Goal: Task Accomplishment & Management: Use online tool/utility

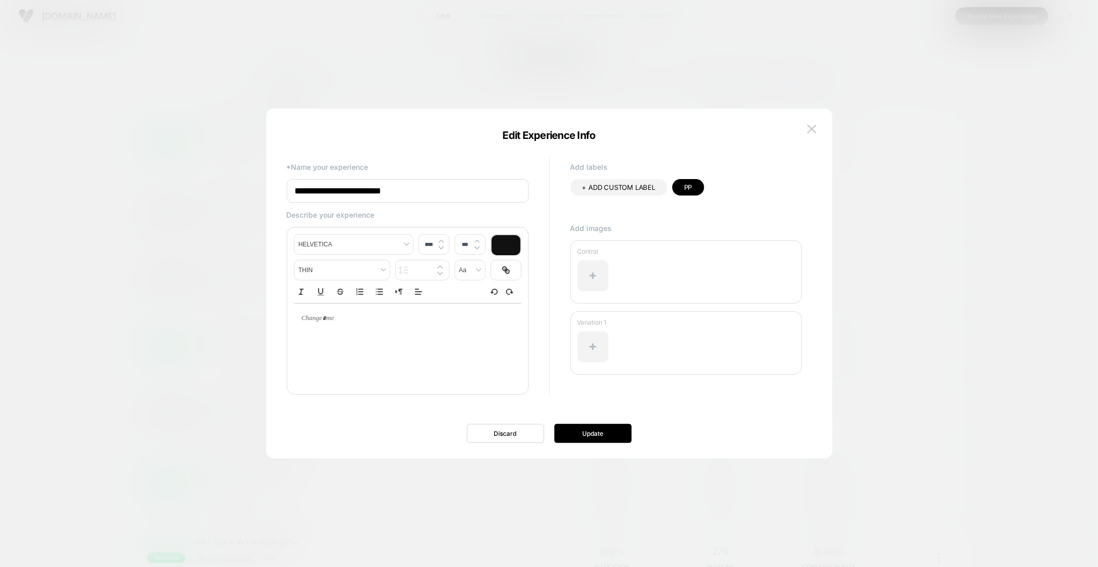
click at [832, 87] on div at bounding box center [549, 283] width 1098 height 567
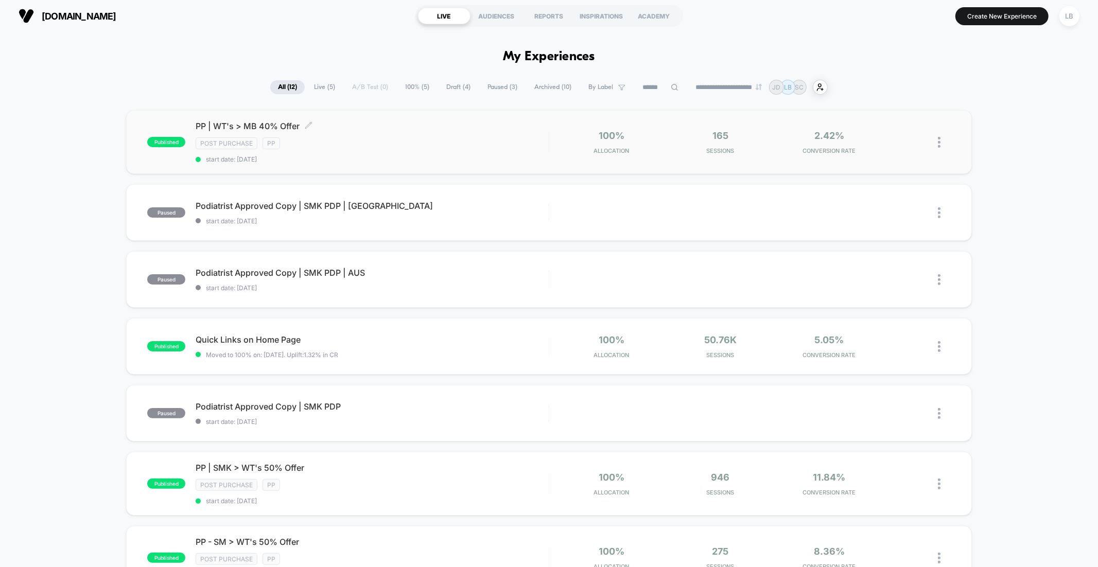
click at [751, 155] on div "published PP | WT's > MB 40% Offer Click to edit experience details Click to ed…" at bounding box center [548, 142] width 845 height 64
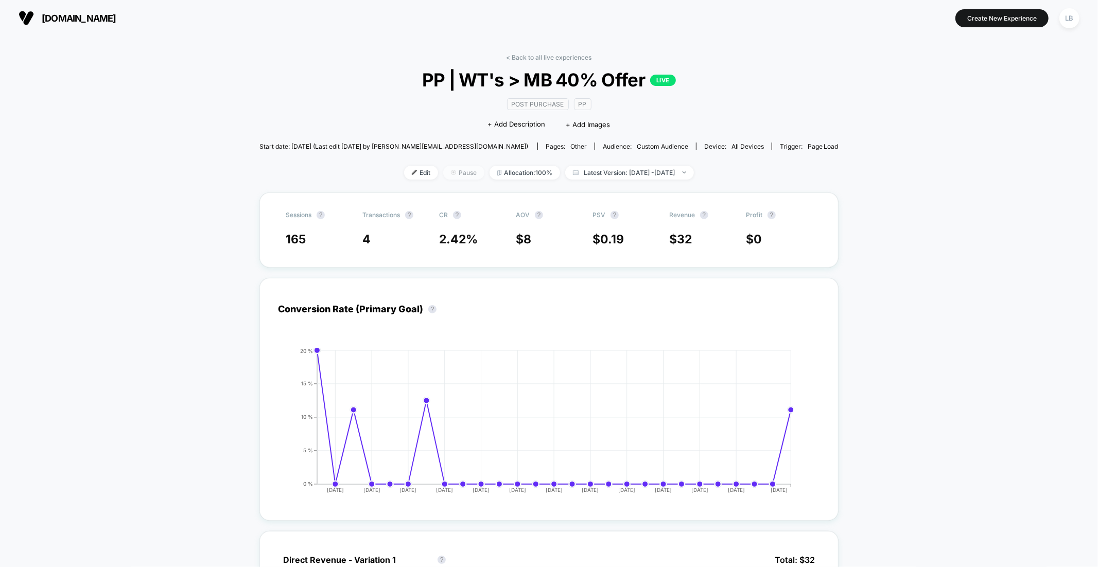
click at [443, 173] on span "Pause" at bounding box center [463, 173] width 41 height 14
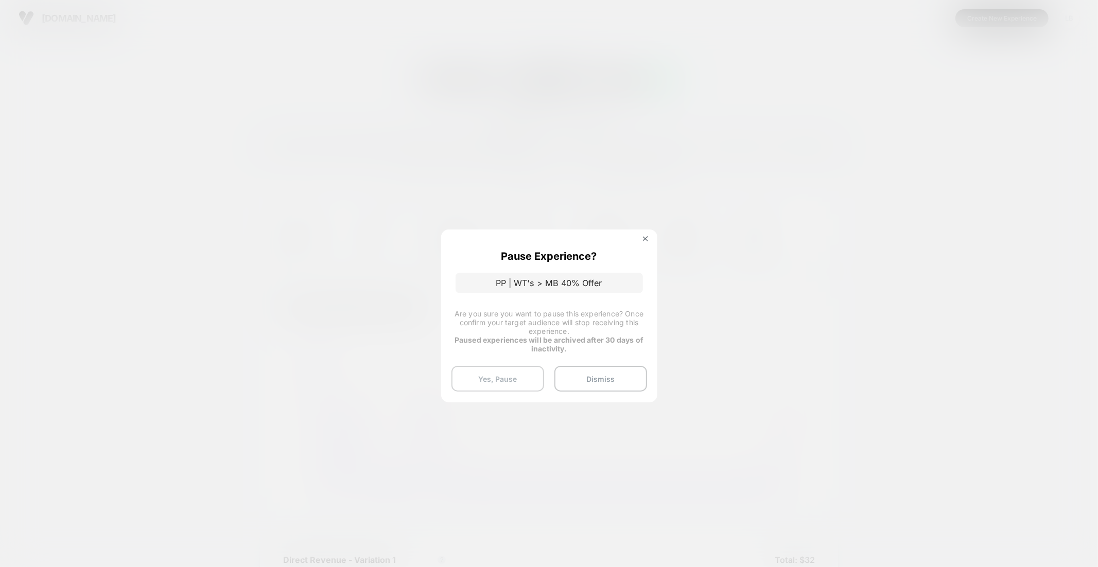
click at [505, 372] on button "Yes, Pause" at bounding box center [497, 379] width 93 height 26
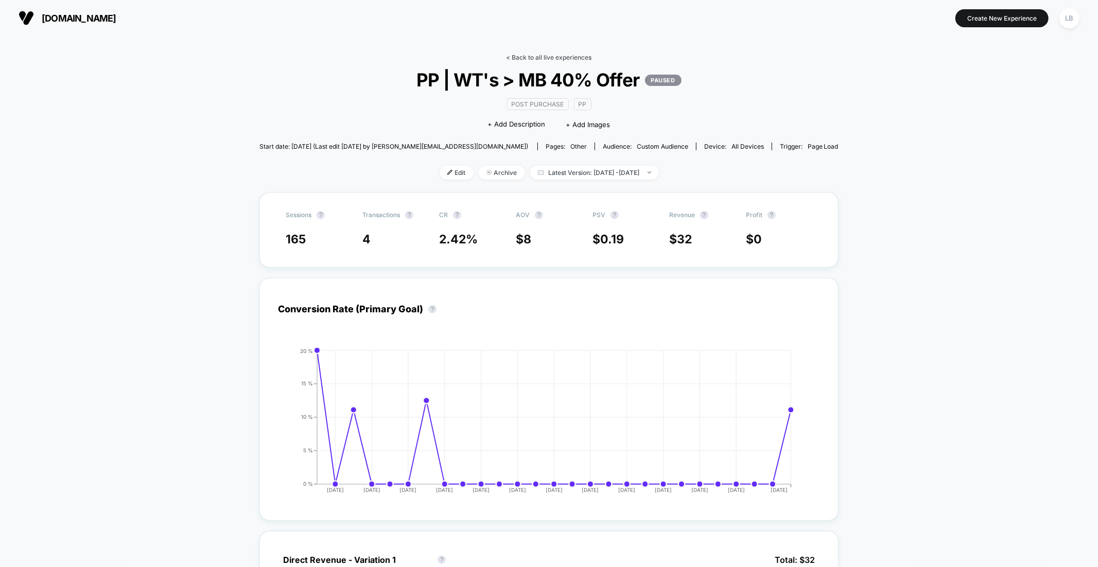
click at [533, 55] on link "< Back to all live experiences" at bounding box center [548, 58] width 85 height 8
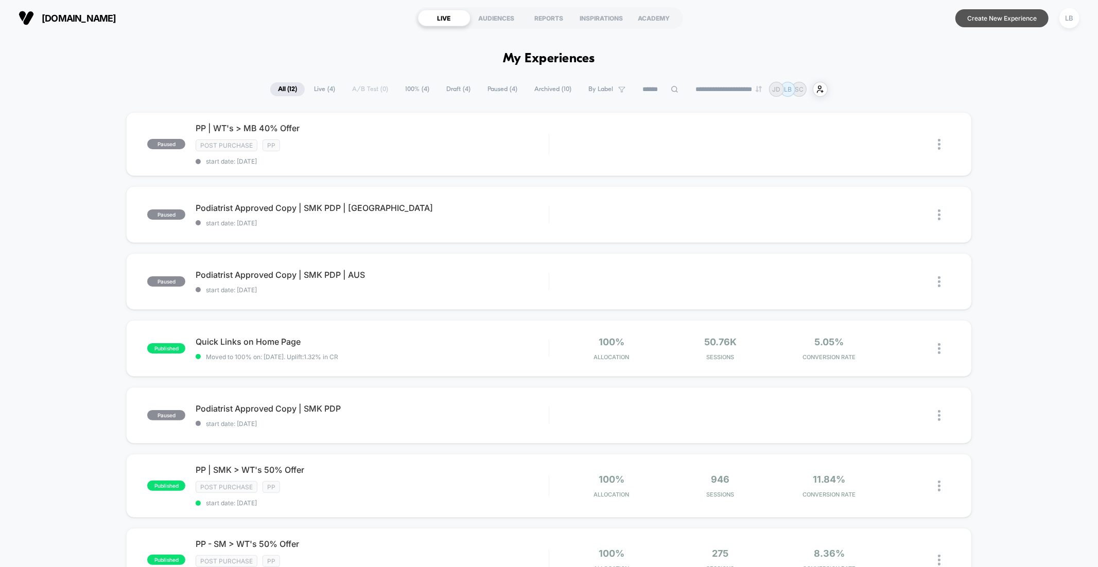
click at [1019, 24] on button "Create New Experience" at bounding box center [1001, 18] width 93 height 18
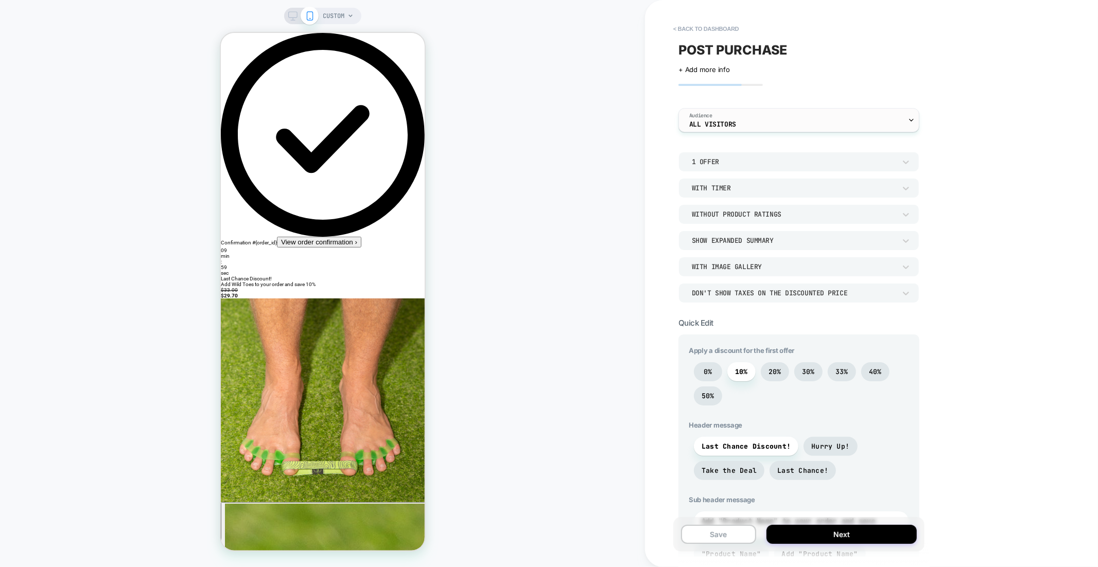
click at [751, 121] on div "Audience All Visitors" at bounding box center [796, 120] width 235 height 23
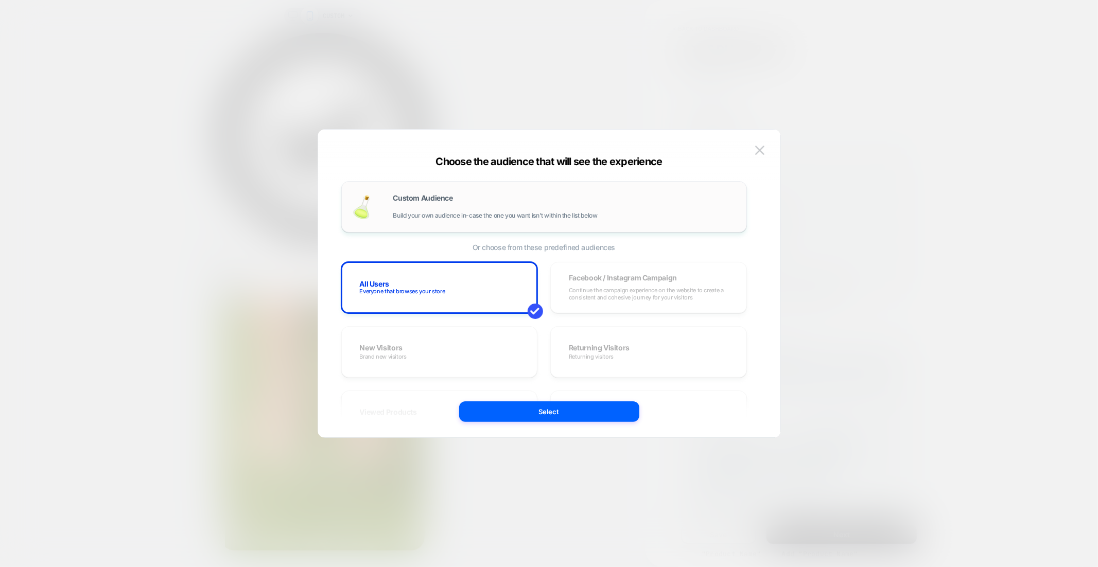
click at [504, 206] on div "Custom Audience Build your own audience in-case the one you want isn't within t…" at bounding box center [564, 207] width 343 height 25
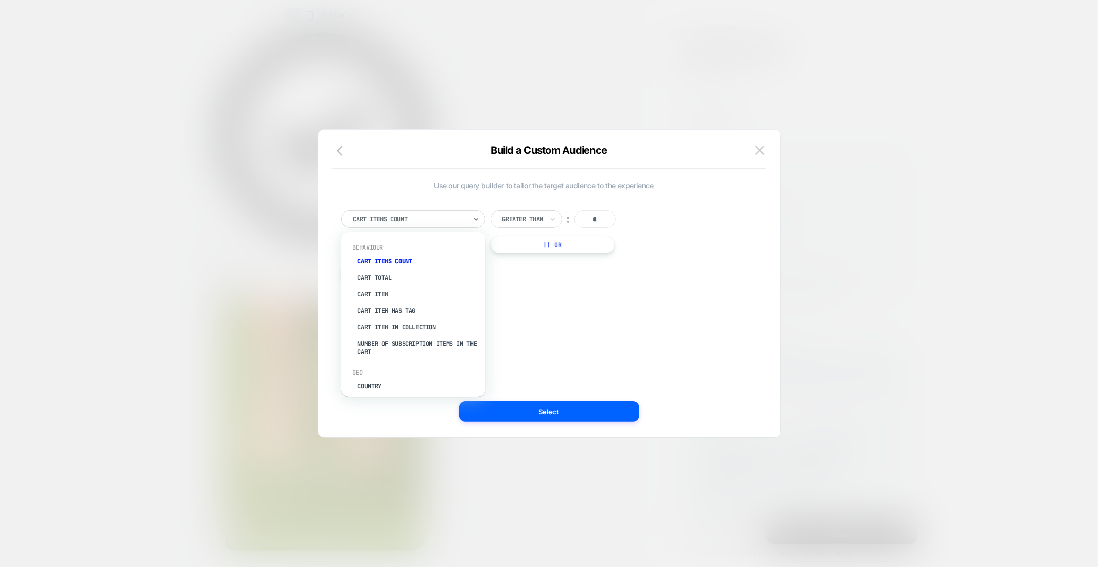
click at [442, 215] on div at bounding box center [409, 219] width 113 height 9
click at [415, 284] on div "Cart Total" at bounding box center [418, 278] width 134 height 16
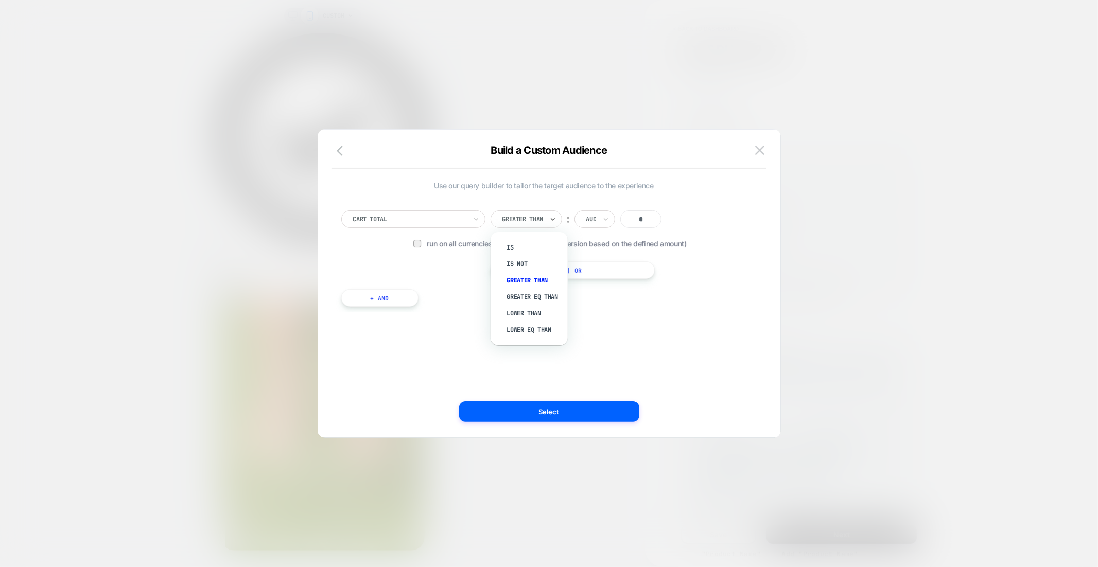
click at [539, 219] on div at bounding box center [522, 219] width 41 height 9
click at [546, 315] on div "Lower Than" at bounding box center [534, 313] width 67 height 16
click at [640, 222] on input "*" at bounding box center [633, 218] width 41 height 17
click at [639, 221] on input "*" at bounding box center [633, 218] width 41 height 17
click at [639, 220] on input "*" at bounding box center [633, 218] width 41 height 17
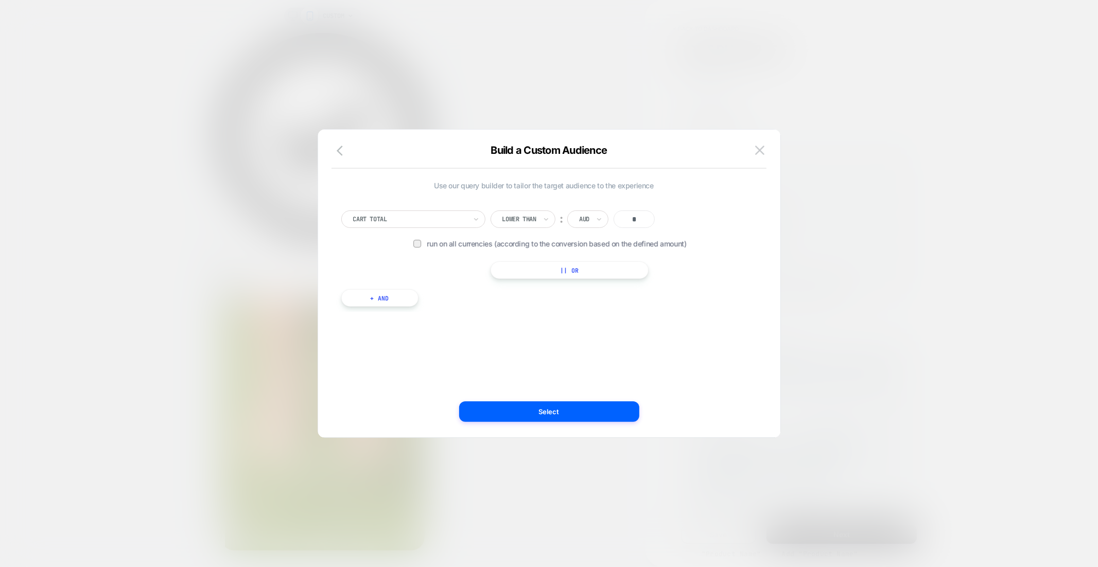
click at [638, 220] on input "*" at bounding box center [633, 218] width 41 height 17
click at [636, 219] on input "*" at bounding box center [633, 218] width 41 height 17
type input "**"
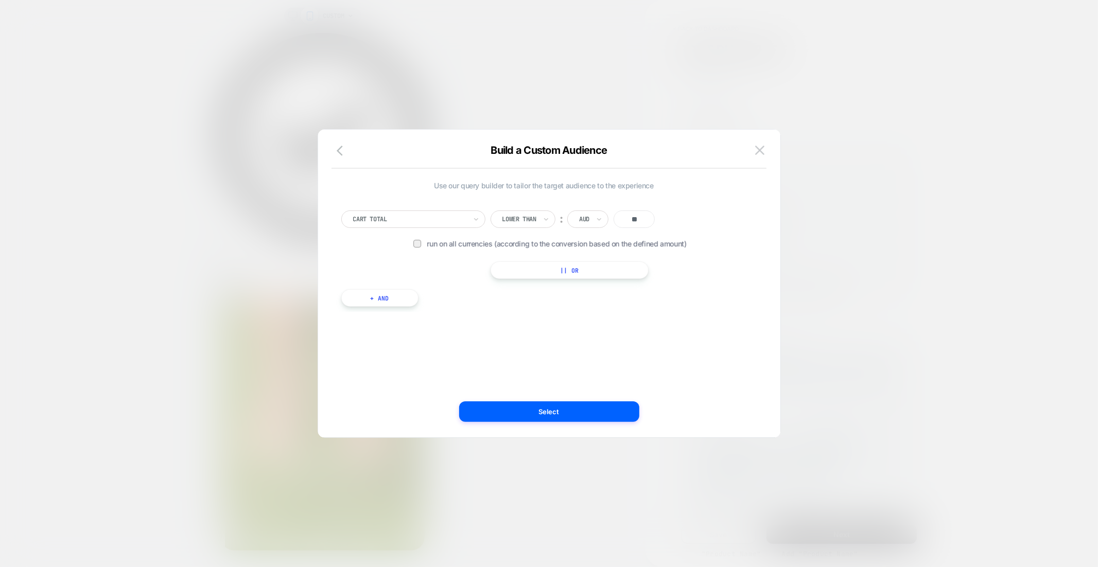
click at [730, 228] on div "Cart Total Lower Than ︰ AUD ** Run on all currencies (according to the conversi…" at bounding box center [543, 244] width 405 height 68
click at [669, 243] on span "Run on all currencies (according to the conversion based on the defined amount)" at bounding box center [574, 243] width 295 height 9
click at [637, 220] on input "**" at bounding box center [633, 218] width 41 height 17
click at [831, 246] on div at bounding box center [549, 283] width 1098 height 567
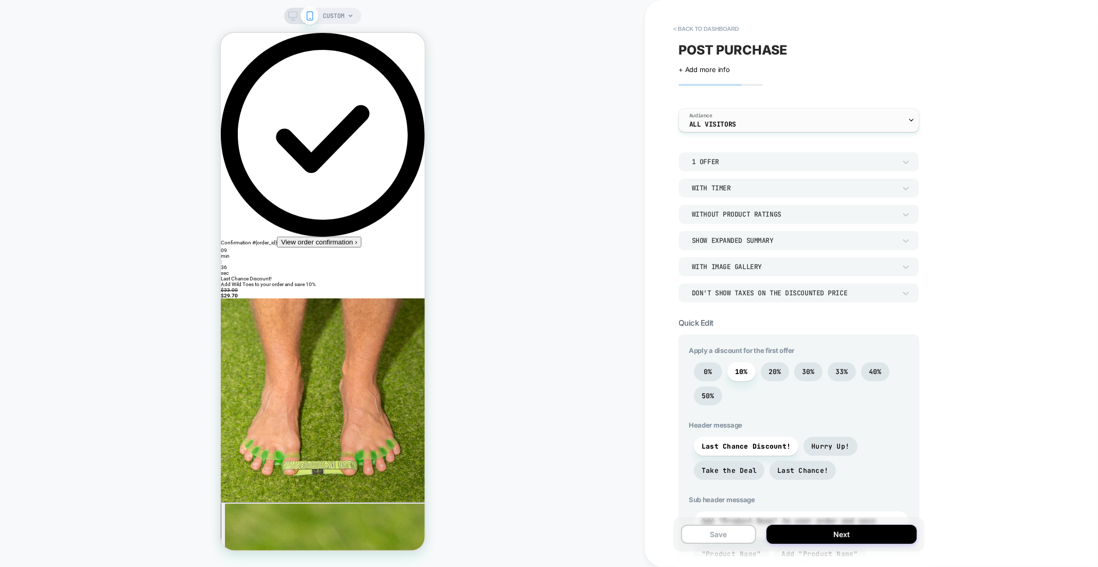
click at [741, 120] on div "Audience All Visitors" at bounding box center [796, 120] width 235 height 23
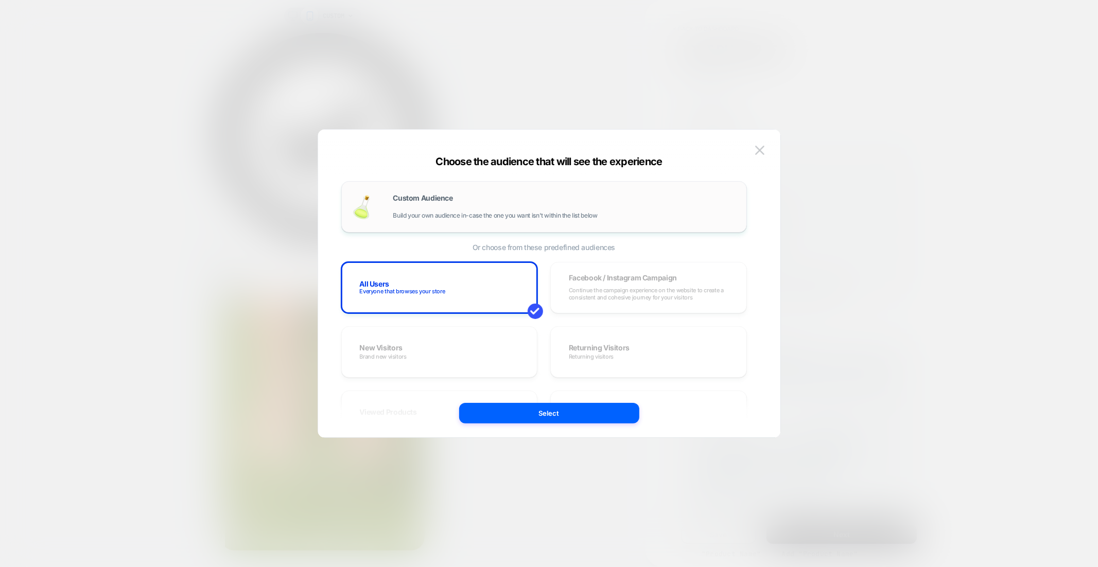
click at [470, 201] on div "Custom Audience Build your own audience in-case the one you want isn't within t…" at bounding box center [564, 207] width 343 height 25
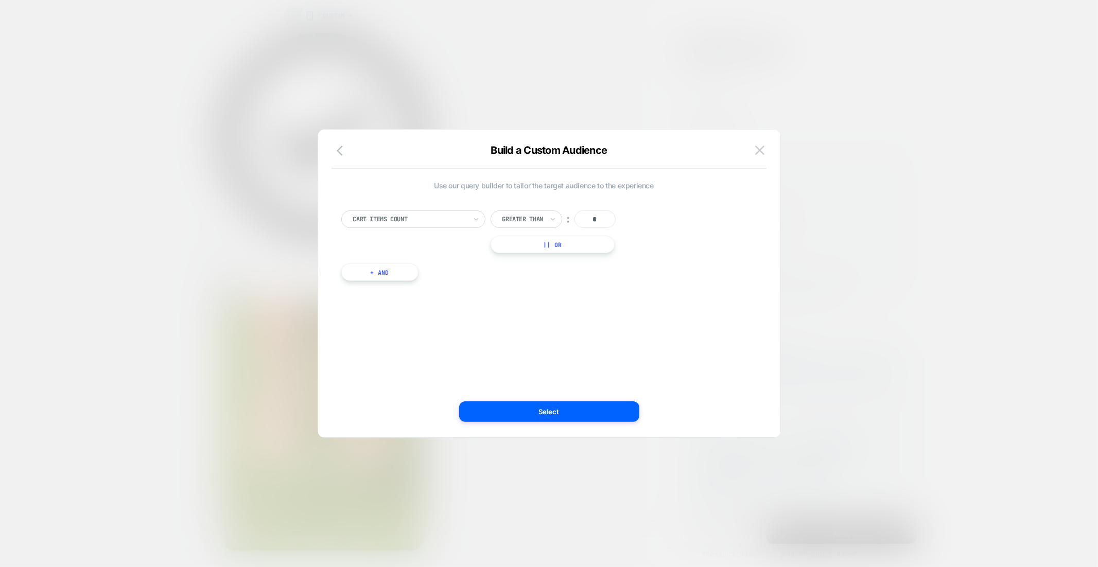
click at [437, 219] on div at bounding box center [409, 219] width 113 height 9
click at [402, 273] on div "Cart Total" at bounding box center [418, 278] width 134 height 16
click at [544, 218] on div "Greater Than" at bounding box center [522, 219] width 43 height 11
click at [541, 308] on div "Lower Than" at bounding box center [534, 313] width 67 height 16
click at [596, 217] on icon at bounding box center [598, 219] width 7 height 10
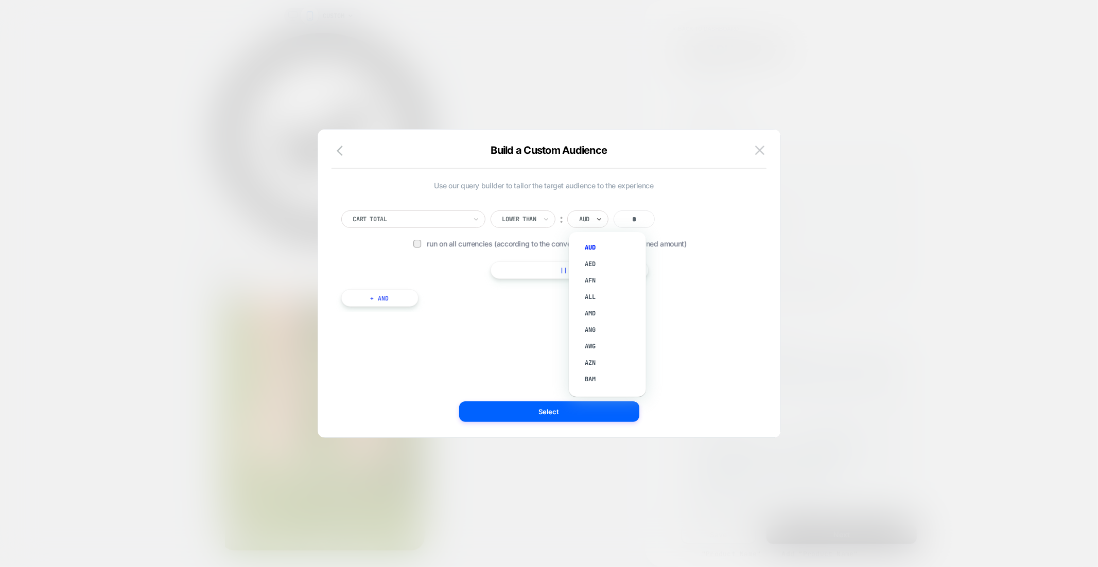
click at [645, 215] on input "*" at bounding box center [633, 218] width 41 height 17
click at [642, 217] on input "*" at bounding box center [633, 218] width 41 height 17
type input "**"
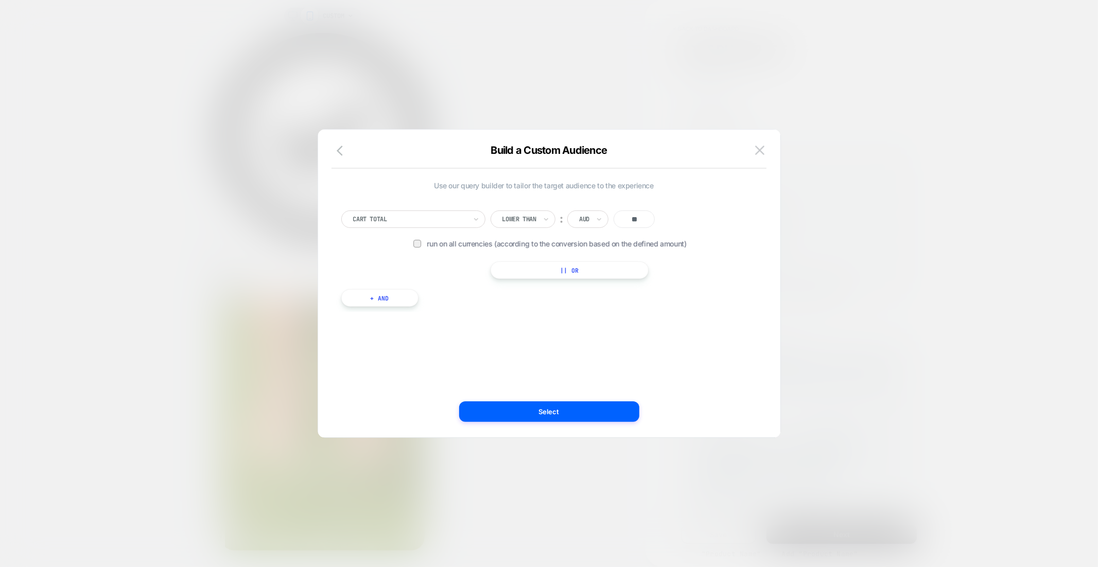
click at [515, 245] on span "Run on all currencies (according to the conversion based on the defined amount)" at bounding box center [574, 243] width 295 height 9
click at [553, 417] on button "Select" at bounding box center [549, 411] width 180 height 21
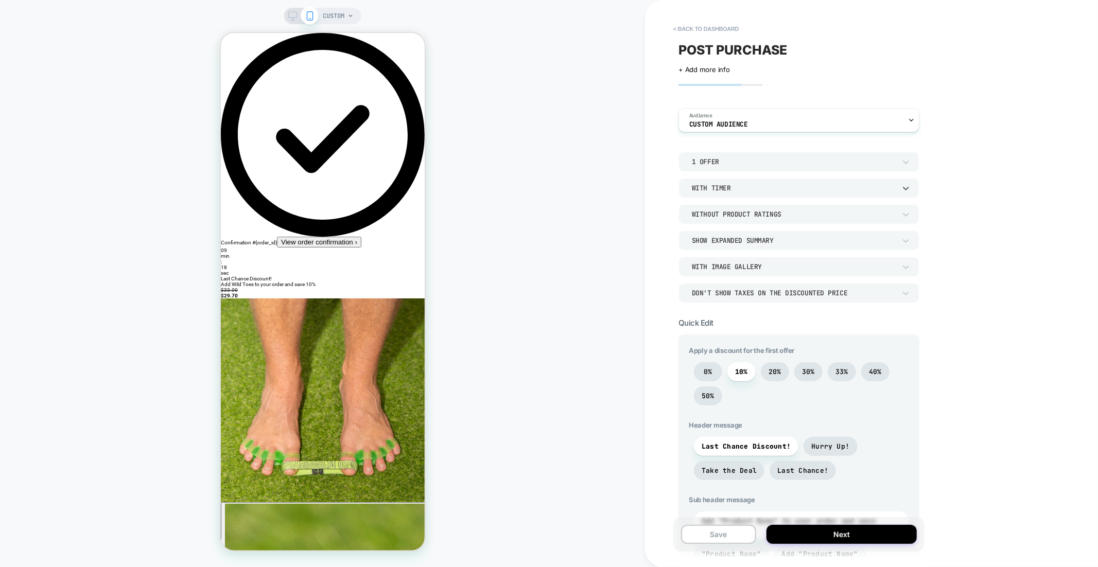
click at [729, 188] on div "With Timer" at bounding box center [794, 188] width 204 height 9
click at [647, 182] on div at bounding box center [549, 283] width 1098 height 567
click at [722, 162] on div "1 Offer" at bounding box center [794, 161] width 204 height 9
click at [722, 162] on div at bounding box center [549, 283] width 1098 height 567
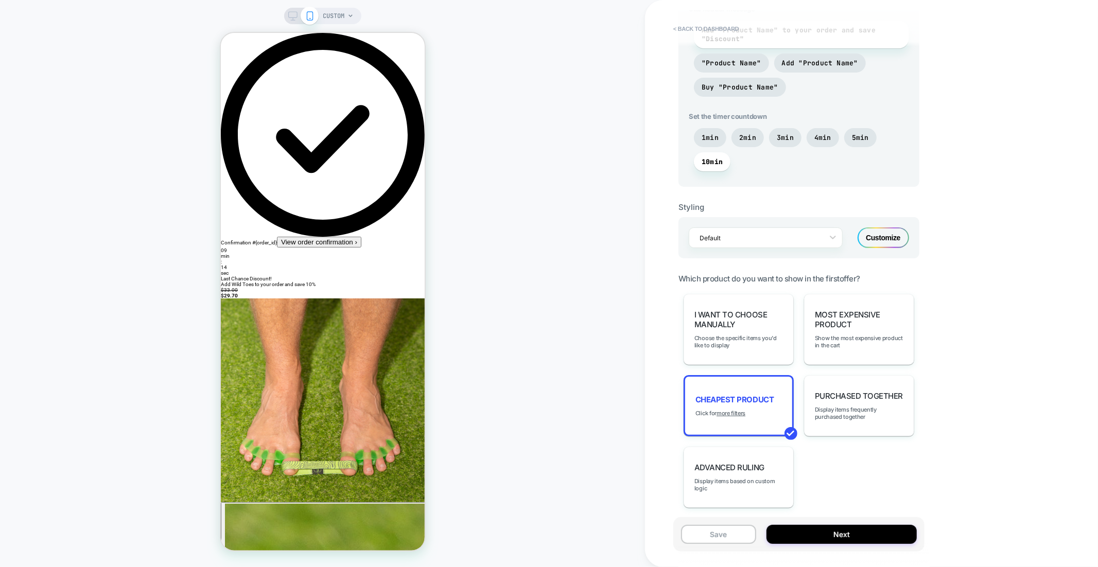
scroll to position [531, 0]
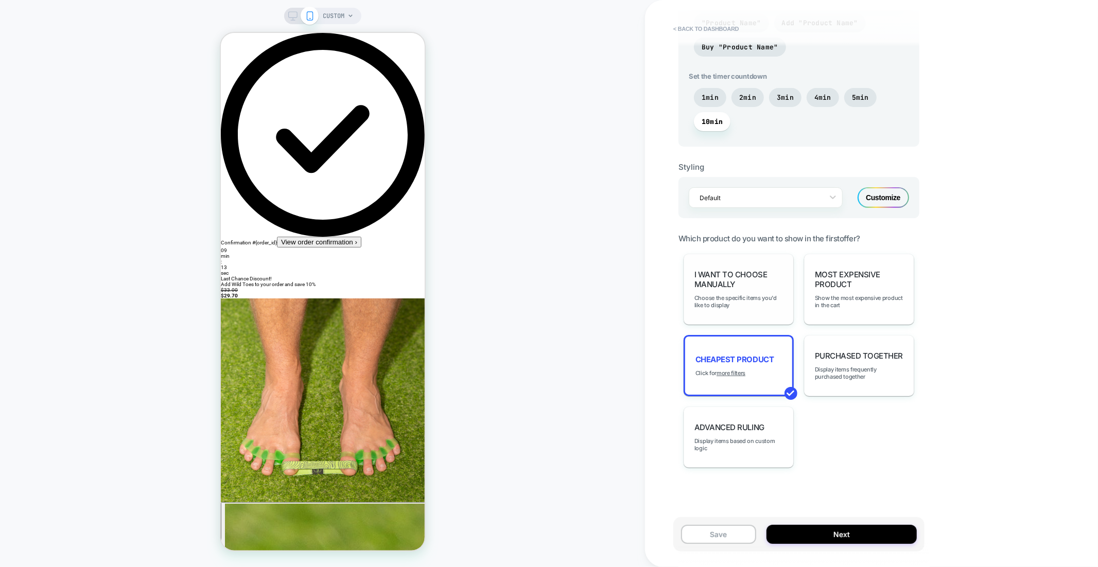
click at [725, 271] on span "I want to choose manually" at bounding box center [738, 280] width 89 height 20
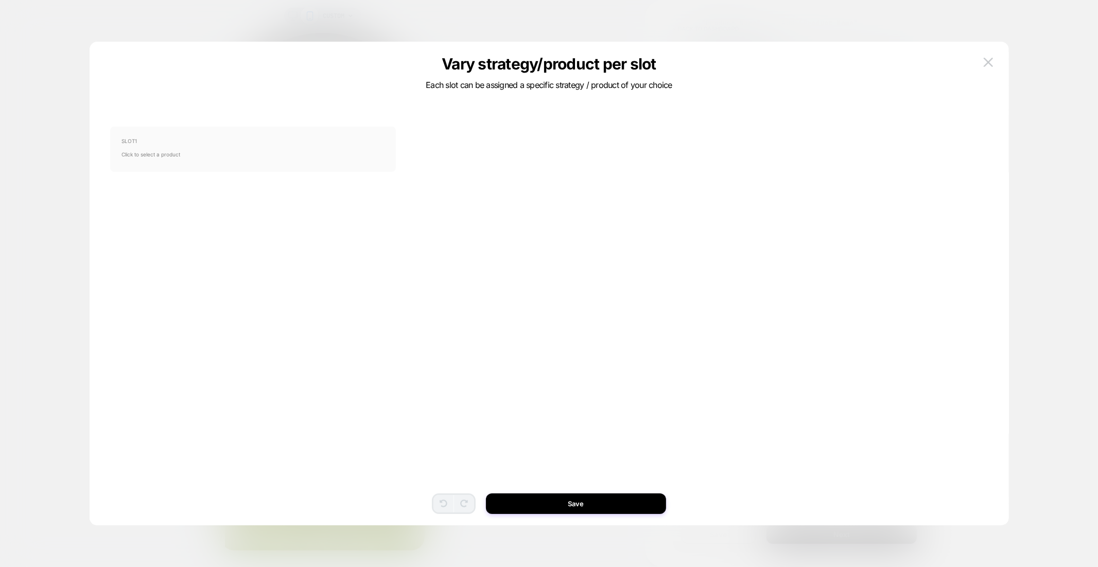
click at [291, 140] on span "SLOT 1" at bounding box center [252, 141] width 263 height 6
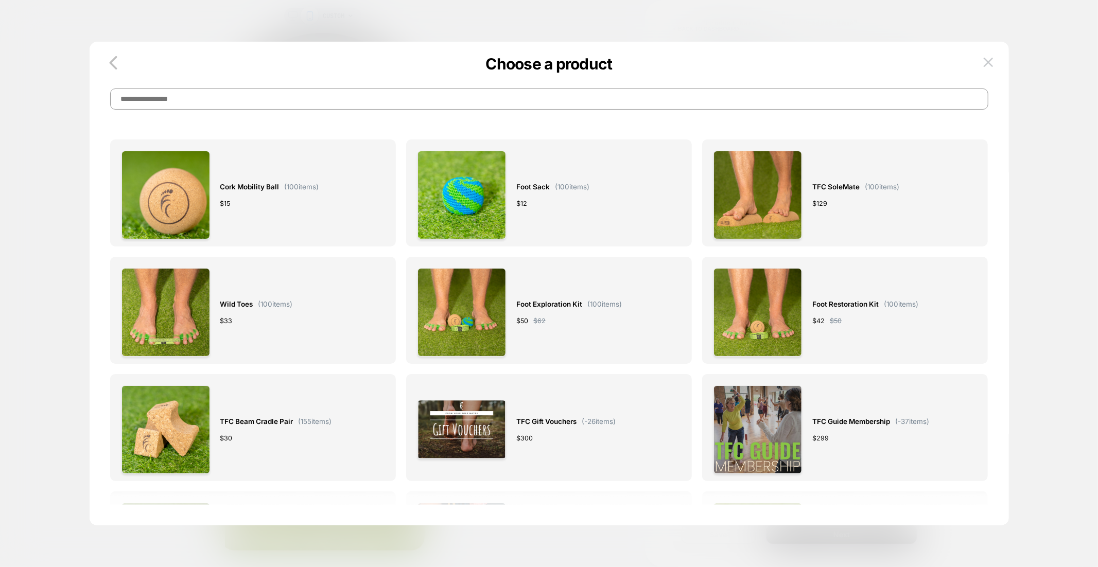
click at [523, 107] on input at bounding box center [549, 99] width 878 height 21
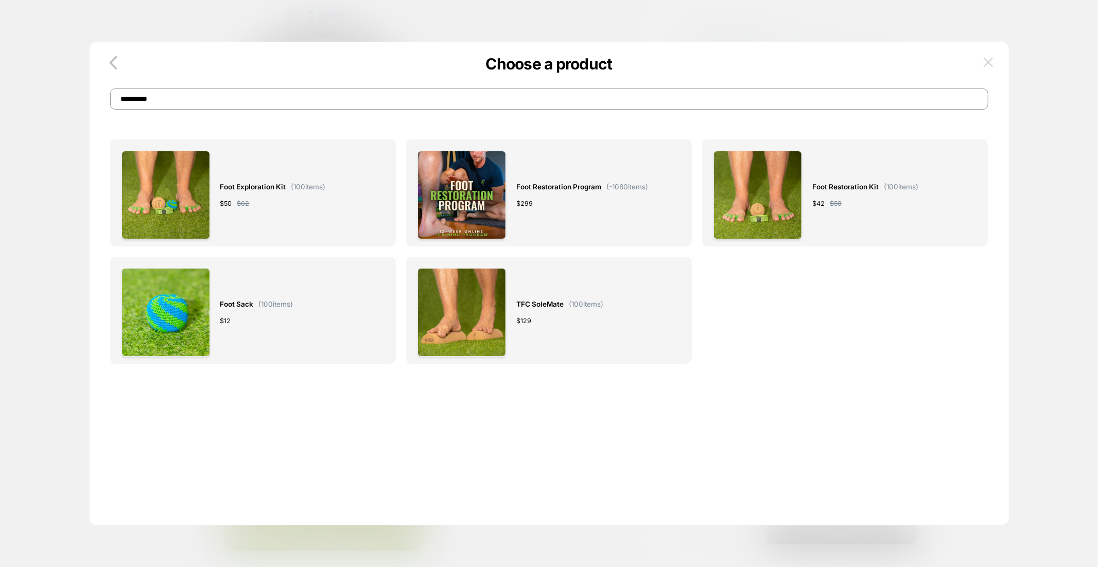
type input "**********"
click at [991, 59] on img at bounding box center [987, 62] width 9 height 9
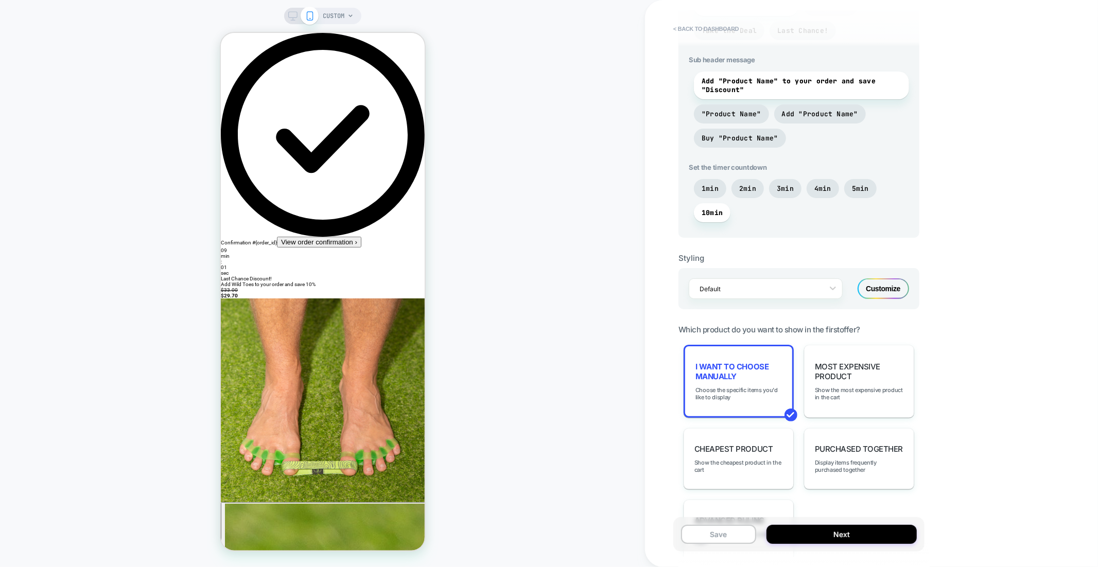
scroll to position [157, 0]
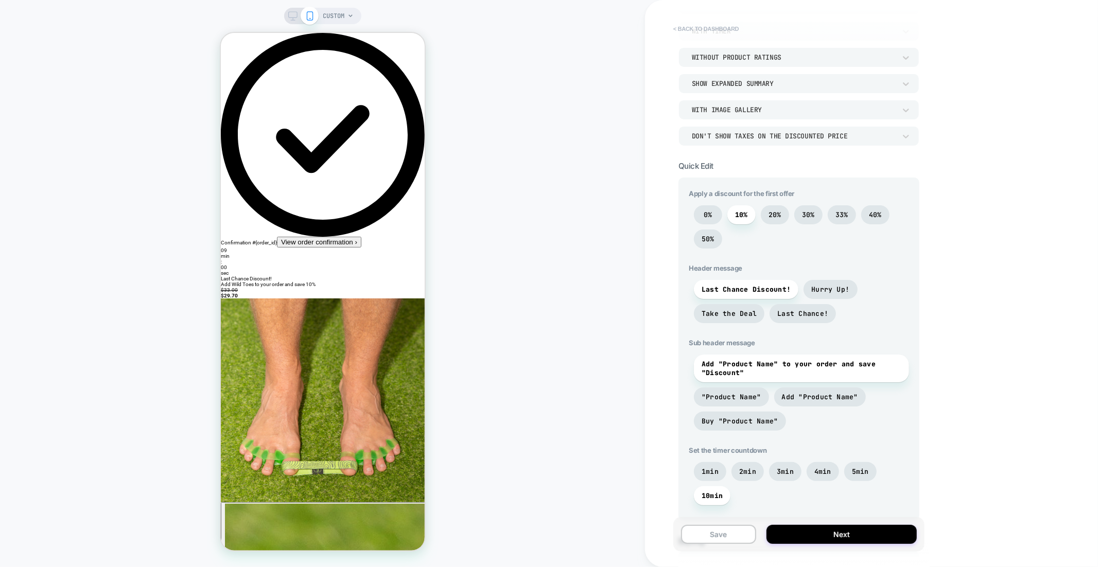
click at [709, 27] on button "< back to dashboard" at bounding box center [706, 29] width 76 height 16
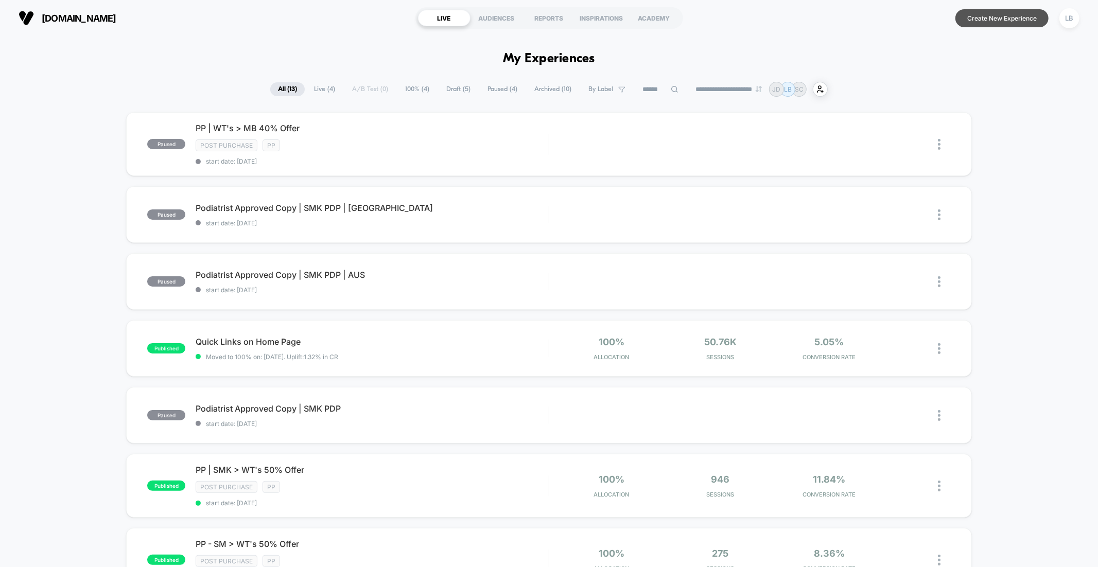
click at [974, 16] on button "Create New Experience" at bounding box center [1001, 18] width 93 height 18
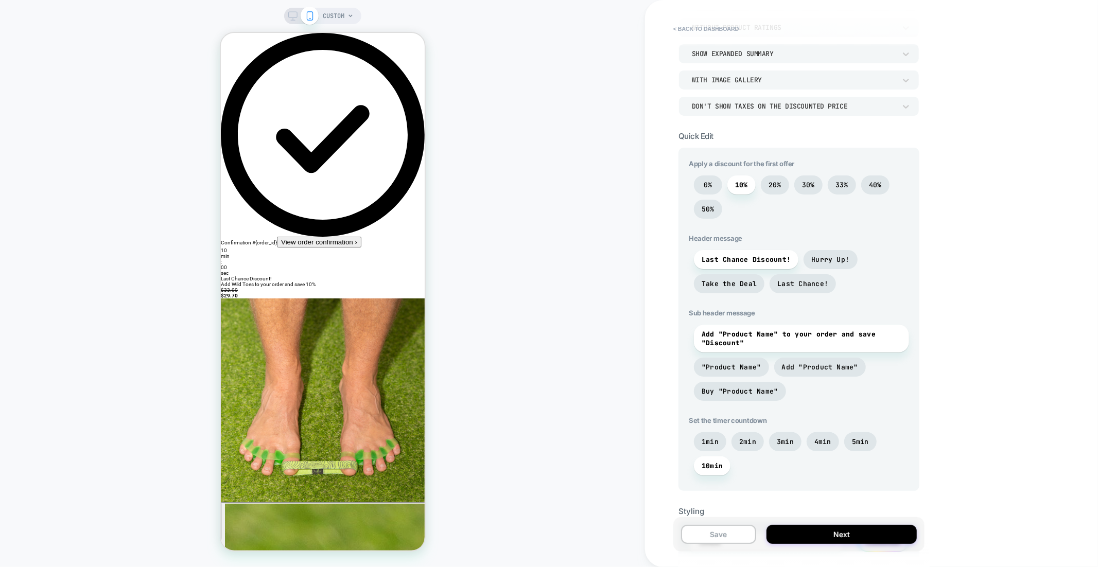
scroll to position [531, 0]
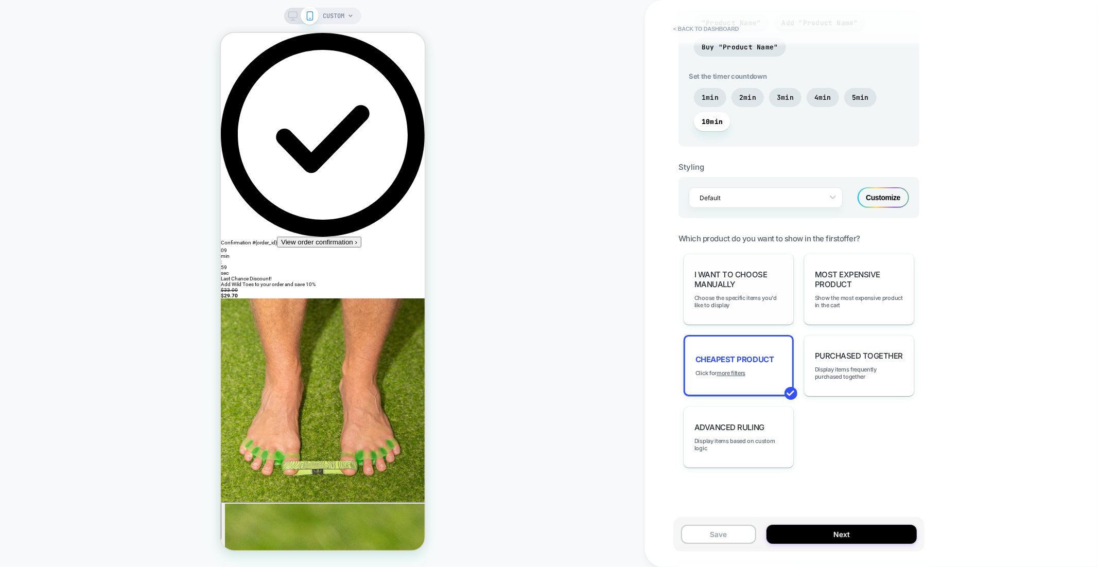
click at [745, 283] on span "I want to choose manually" at bounding box center [738, 280] width 89 height 20
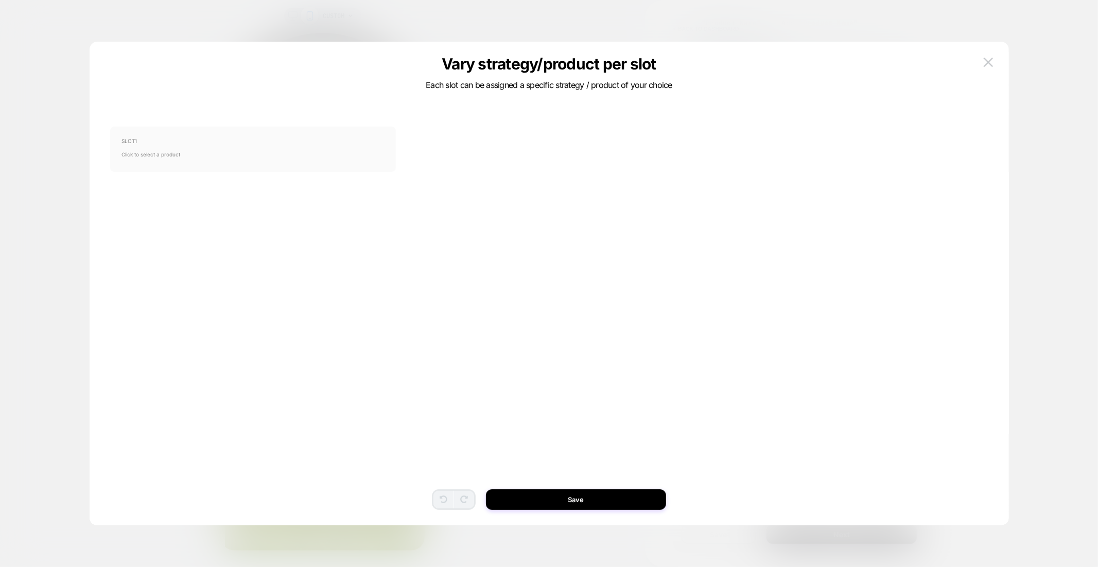
click at [221, 165] on div "SLOT 1 Click to select a product" at bounding box center [253, 149] width 286 height 45
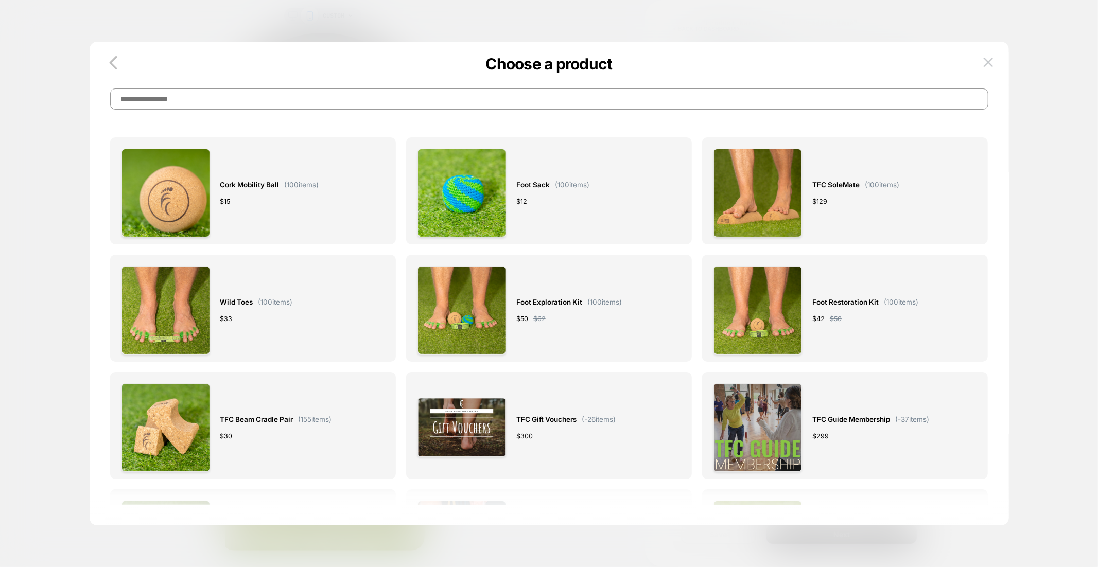
scroll to position [0, 0]
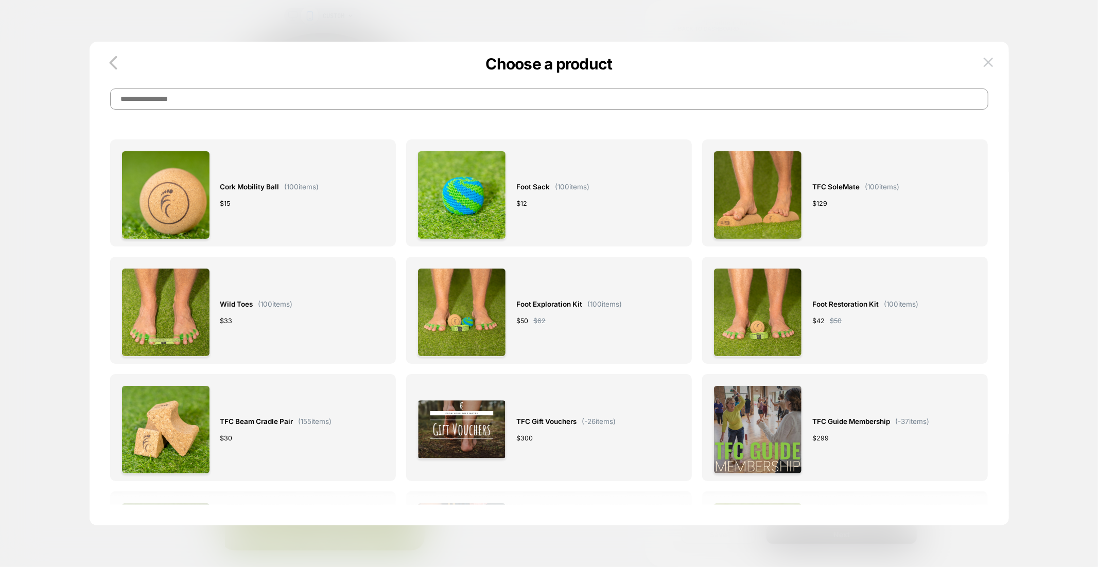
click at [85, 76] on div at bounding box center [549, 283] width 1098 height 567
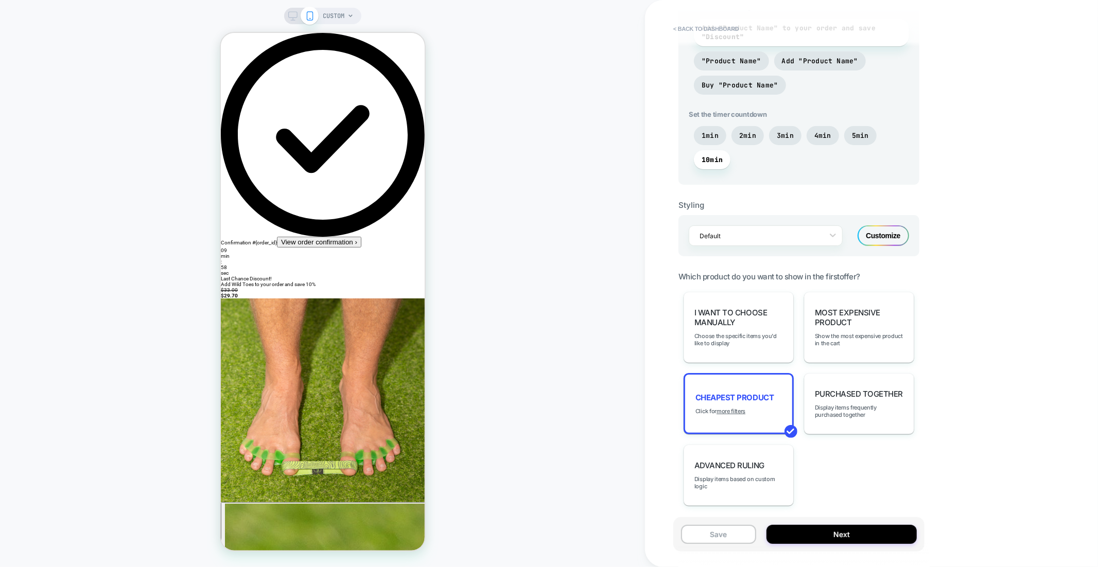
scroll to position [506, 0]
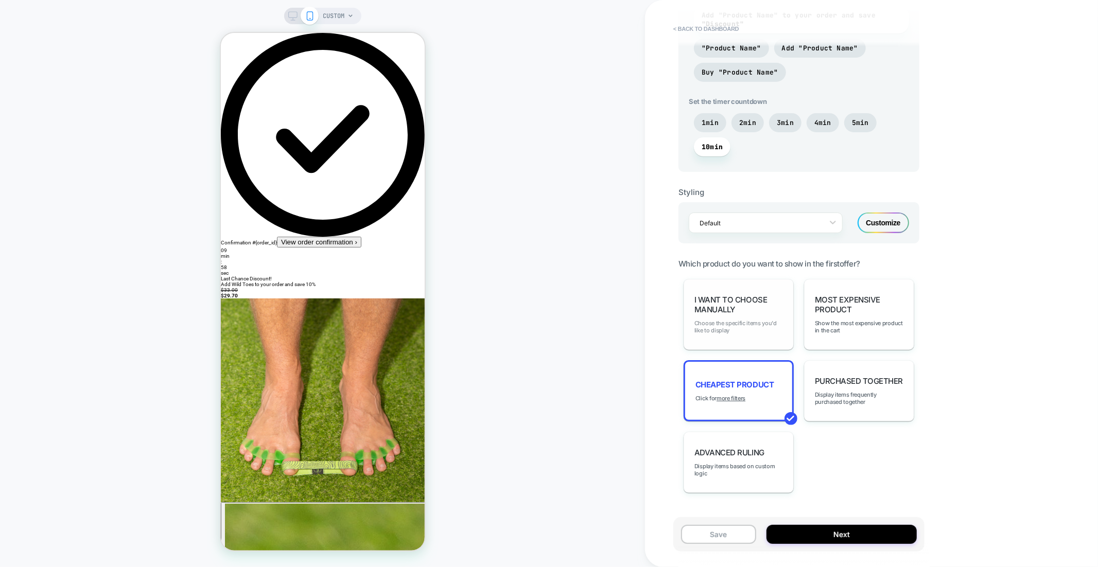
click at [761, 332] on span "Choose the specific items you'd like to display" at bounding box center [738, 327] width 89 height 14
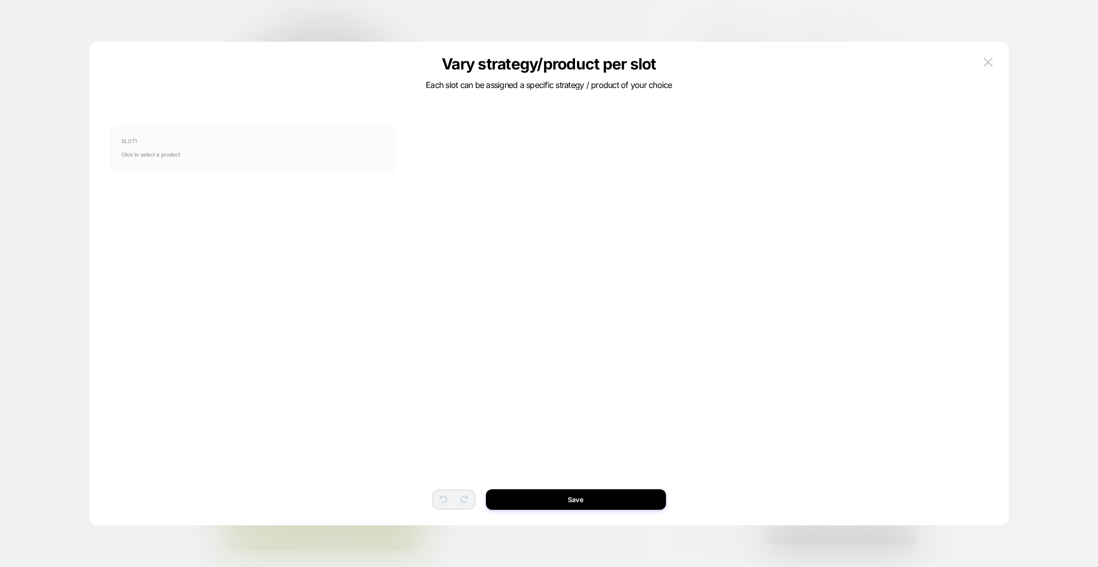
click at [216, 162] on span "Click to select a product" at bounding box center [252, 154] width 263 height 21
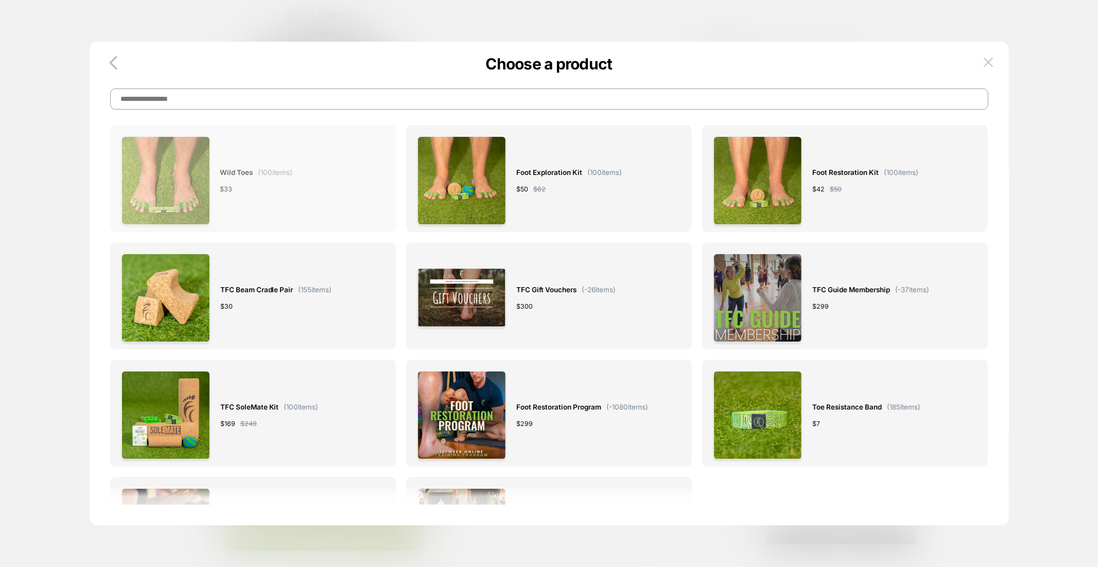
scroll to position [71, 0]
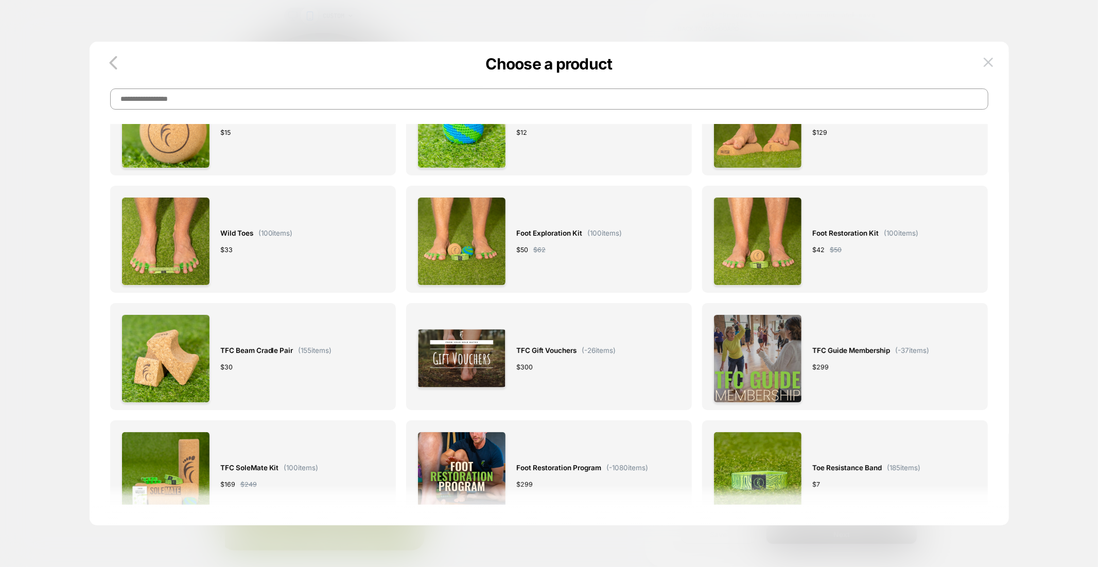
click at [42, 163] on div at bounding box center [549, 283] width 1098 height 567
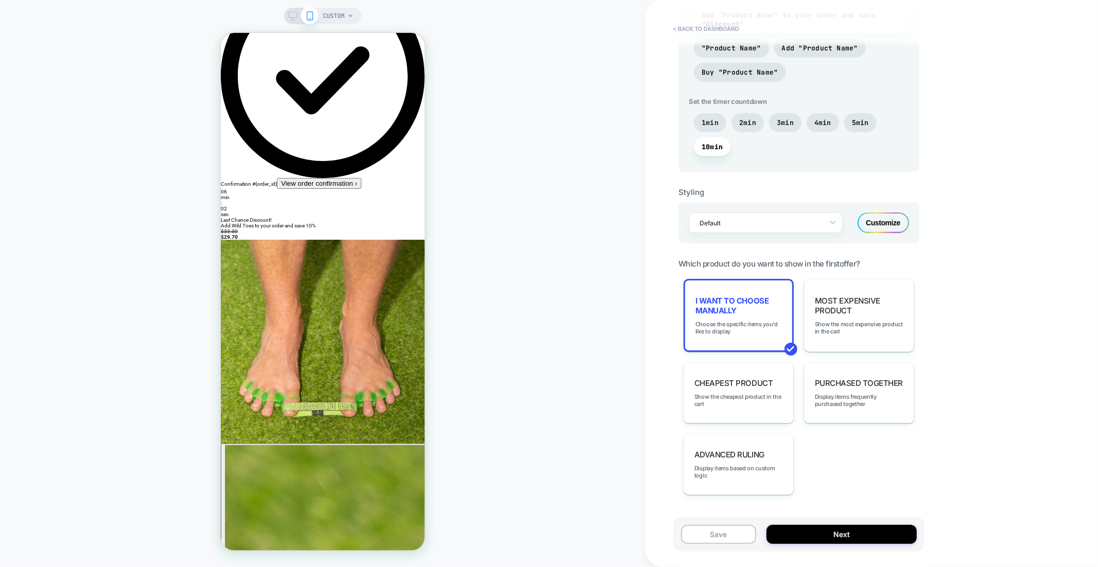
scroll to position [506, 0]
click at [154, 98] on div "CUSTOM" at bounding box center [322, 283] width 645 height 546
click at [1055, 78] on div "< back to dashboard POST PURCHASE Click to edit experience details + Add more i…" at bounding box center [871, 283] width 453 height 567
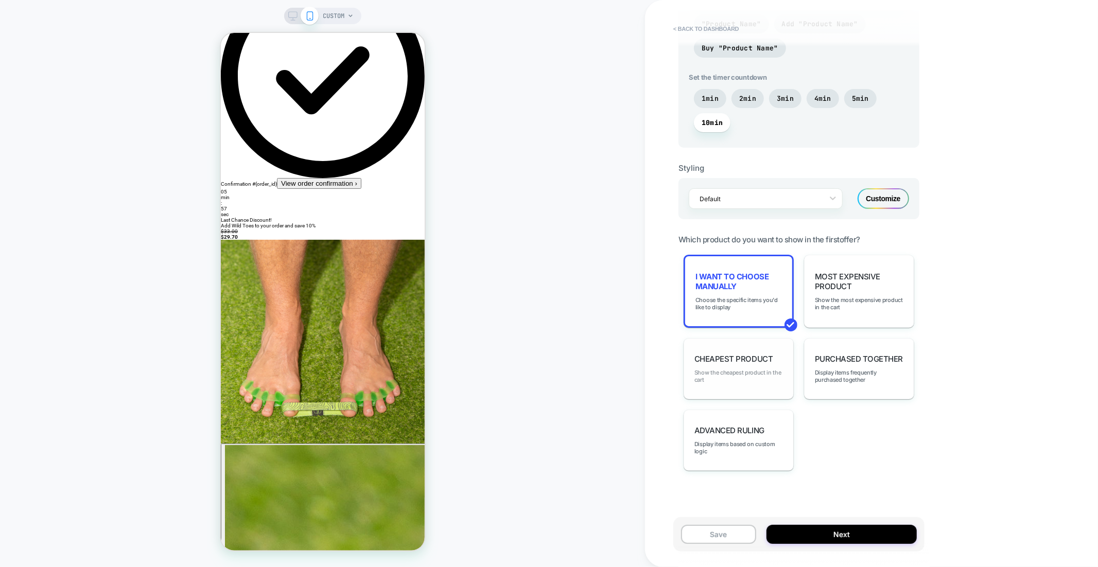
scroll to position [532, 0]
click at [731, 302] on span "Choose the specific items you'd like to display" at bounding box center [738, 301] width 86 height 14
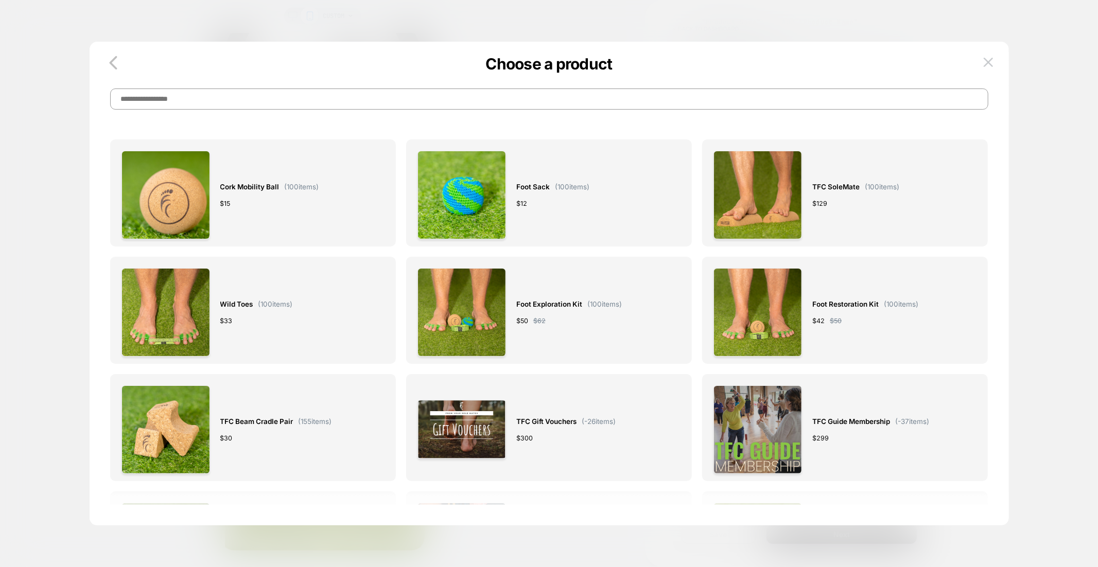
click at [33, 134] on div at bounding box center [549, 283] width 1098 height 567
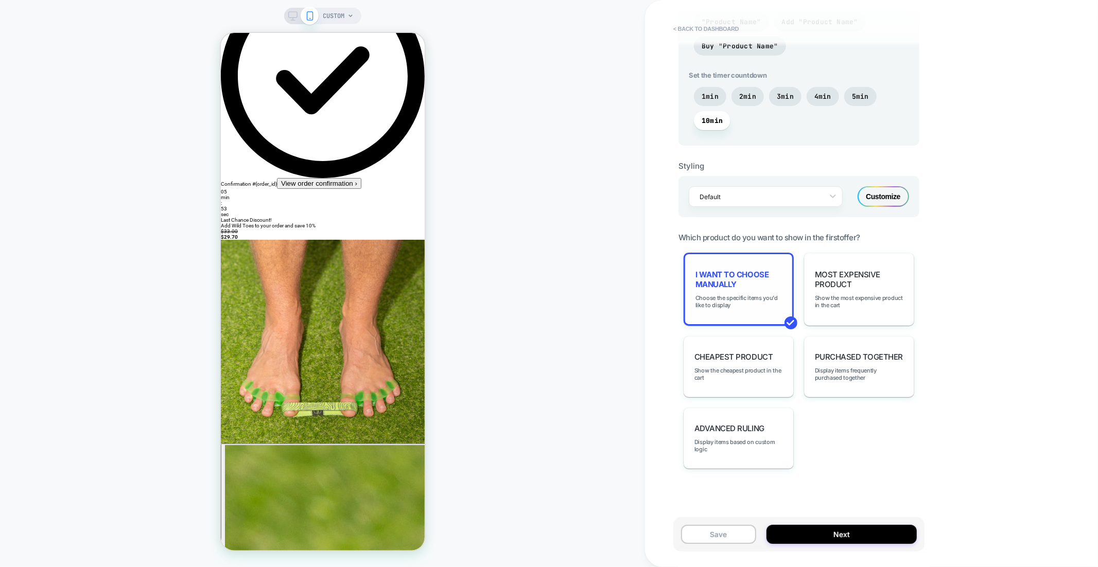
click at [729, 271] on span "I want to choose manually" at bounding box center [738, 280] width 86 height 20
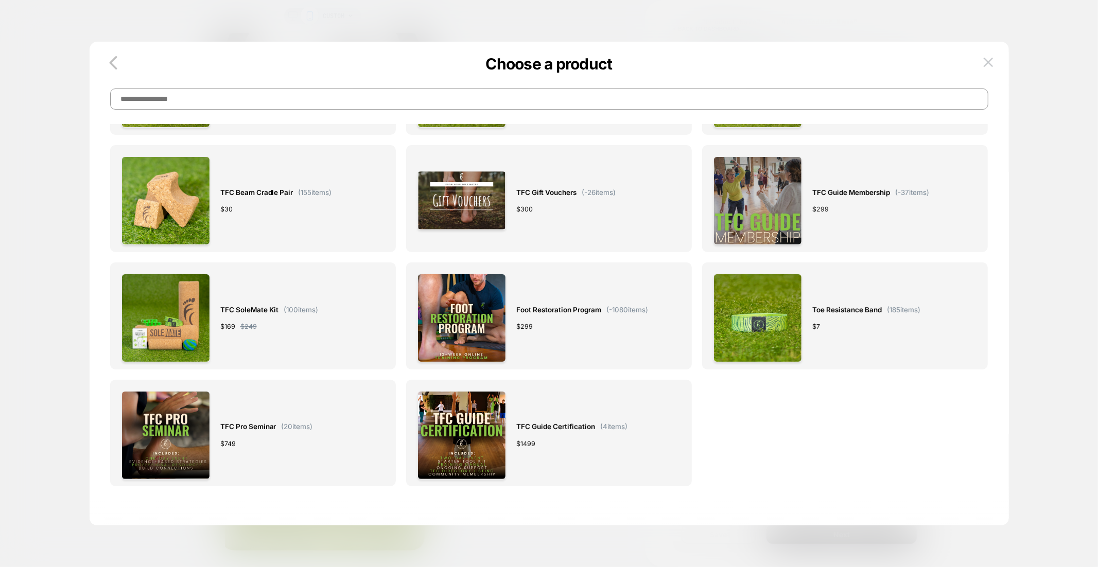
scroll to position [246, 0]
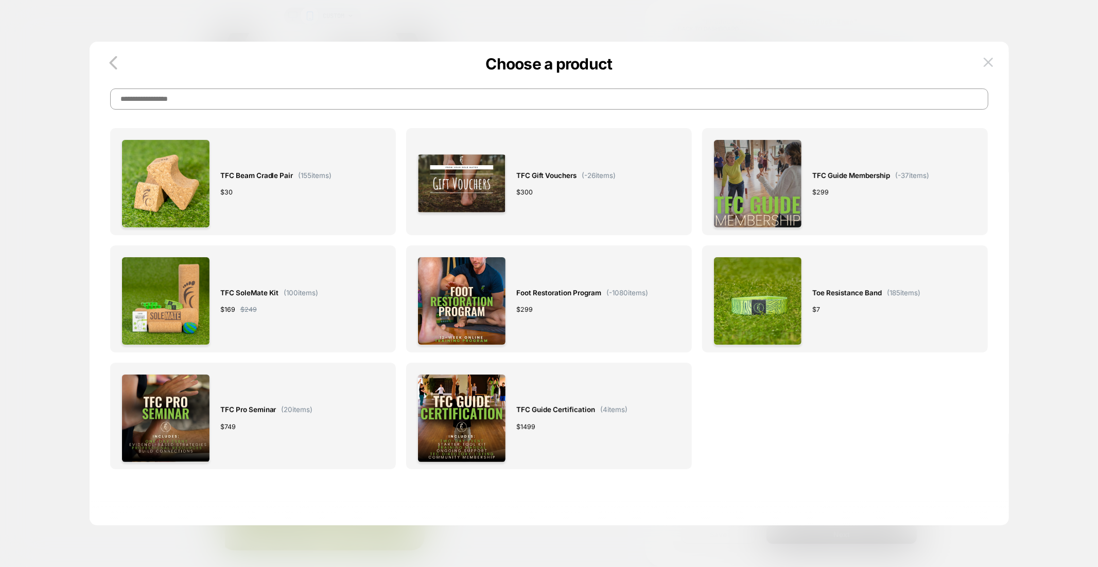
click at [93, 62] on p "Choose a product" at bounding box center [549, 64] width 919 height 19
click at [103, 60] on icon "button" at bounding box center [113, 62] width 21 height 21
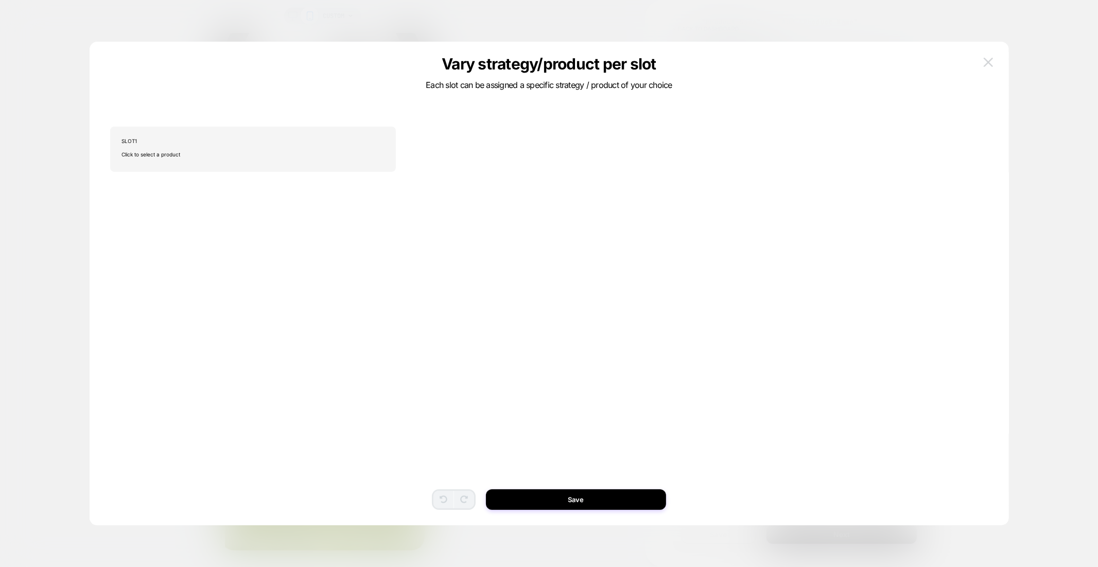
click at [980, 66] on button at bounding box center [987, 62] width 15 height 15
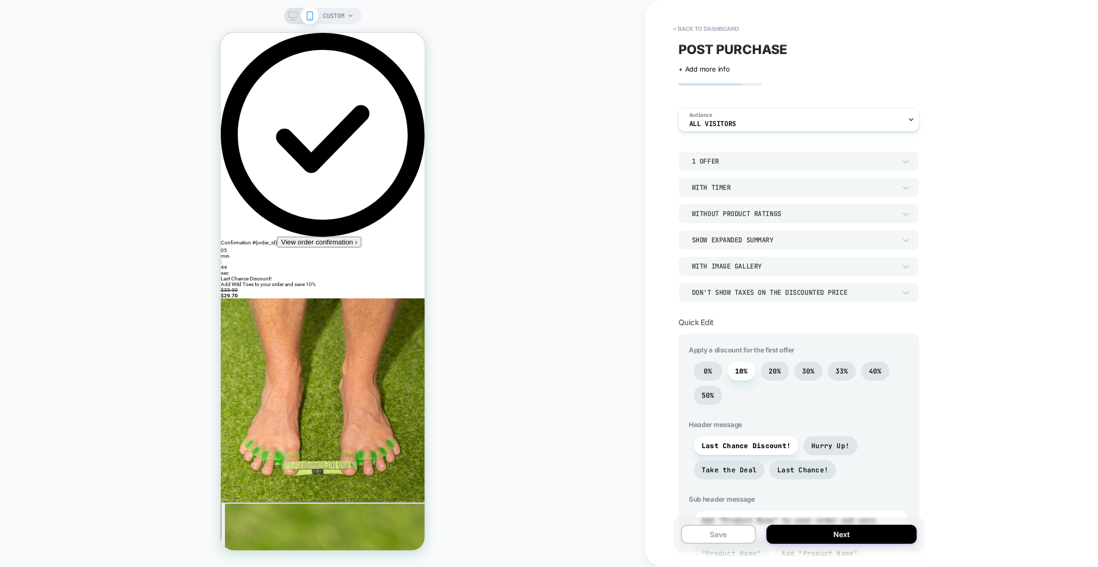
scroll to position [0, 0]
drag, startPoint x: 717, startPoint y: 19, endPoint x: 720, endPoint y: 36, distance: 16.8
click at [717, 19] on div "POST PURCHASE Click to edit experience details + Add more info Audience All Vis…" at bounding box center [798, 283] width 251 height 546
click at [719, 37] on div "POST PURCHASE Click to edit experience details + Add more info Audience All Vis…" at bounding box center [798, 283] width 251 height 546
click at [722, 30] on button "< back to dashboard" at bounding box center [706, 29] width 76 height 16
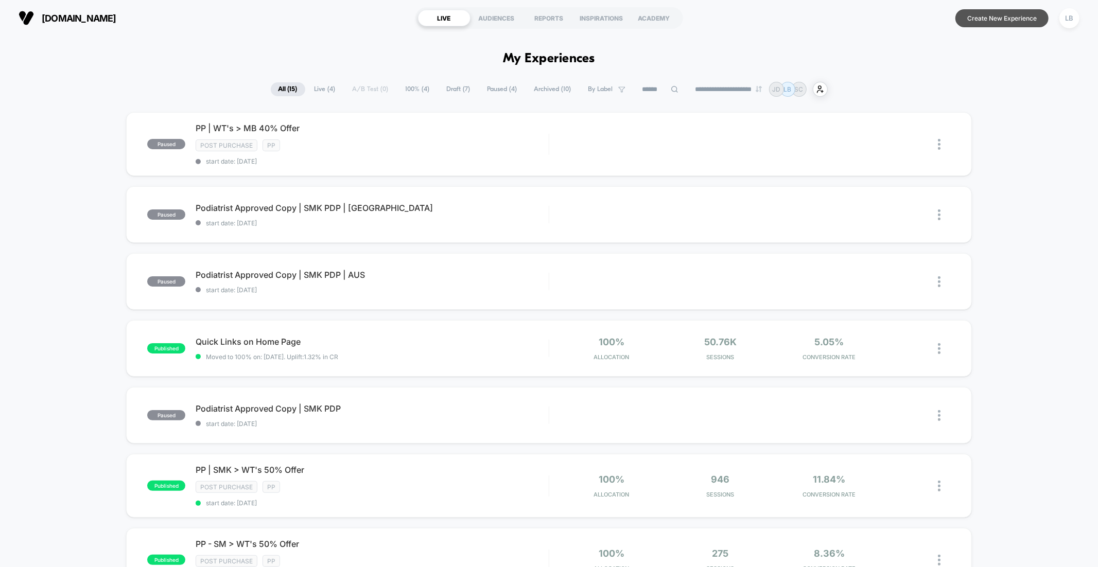
click at [989, 18] on button "Create New Experience" at bounding box center [1001, 18] width 93 height 18
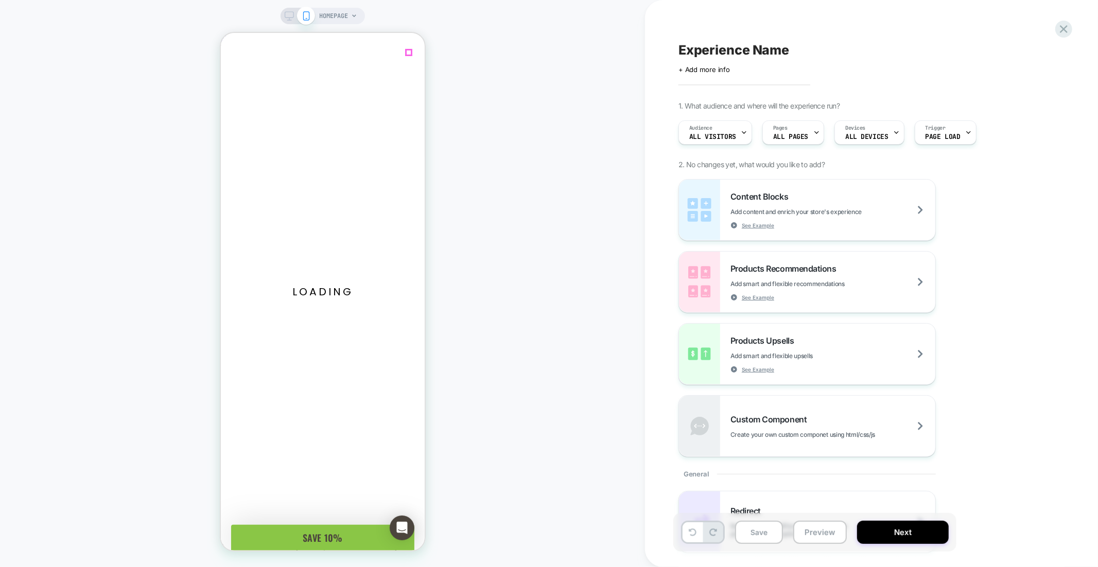
click at [404, 181] on icon "Close cart" at bounding box center [322, 283] width 204 height 204
click at [220, 32] on div "Australia (AUD) Afghanistan (AFN)" at bounding box center [220, 32] width 0 height 0
click at [416, 72] on div at bounding box center [409, 69] width 23 height 21
click at [564, 82] on div "HOMEPAGE" at bounding box center [322, 283] width 645 height 546
click at [507, 115] on div "HOMEPAGE" at bounding box center [322, 283] width 645 height 546
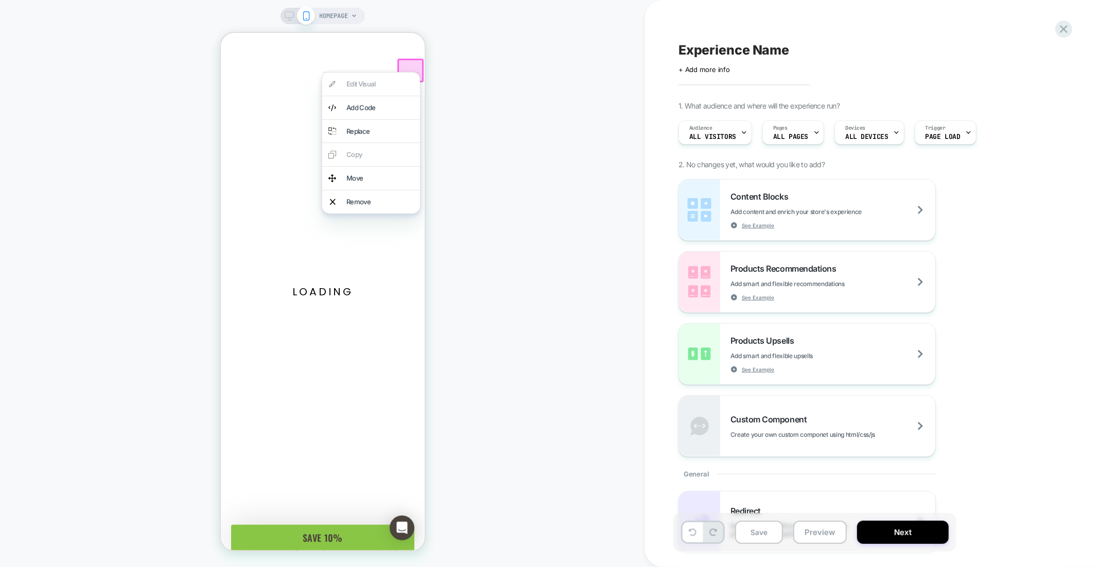
click at [324, 8] on span "HOMEPAGE" at bounding box center [334, 16] width 29 height 16
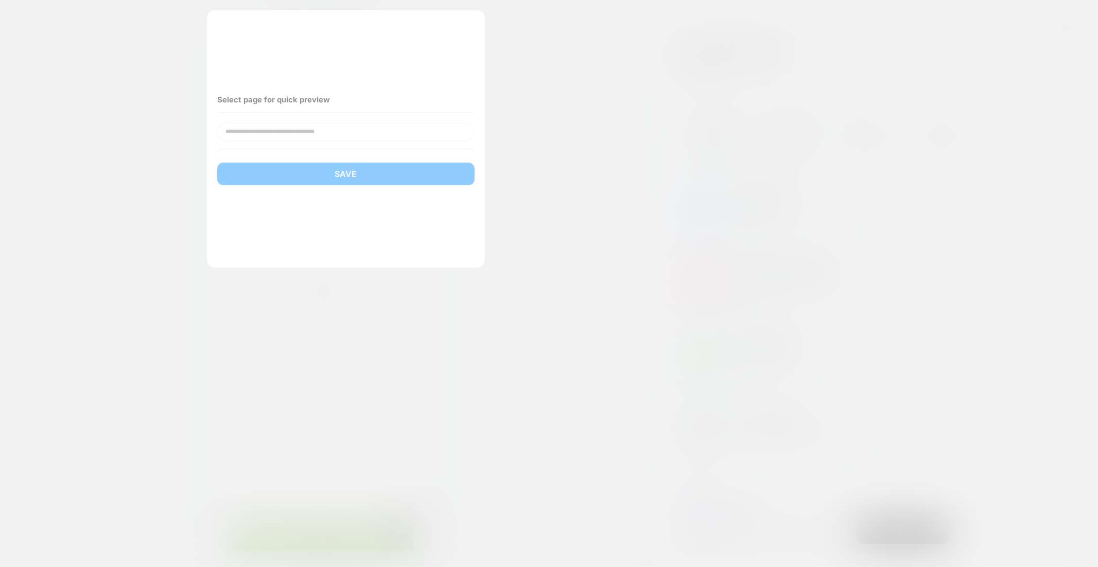
click at [115, 35] on div at bounding box center [549, 283] width 1098 height 567
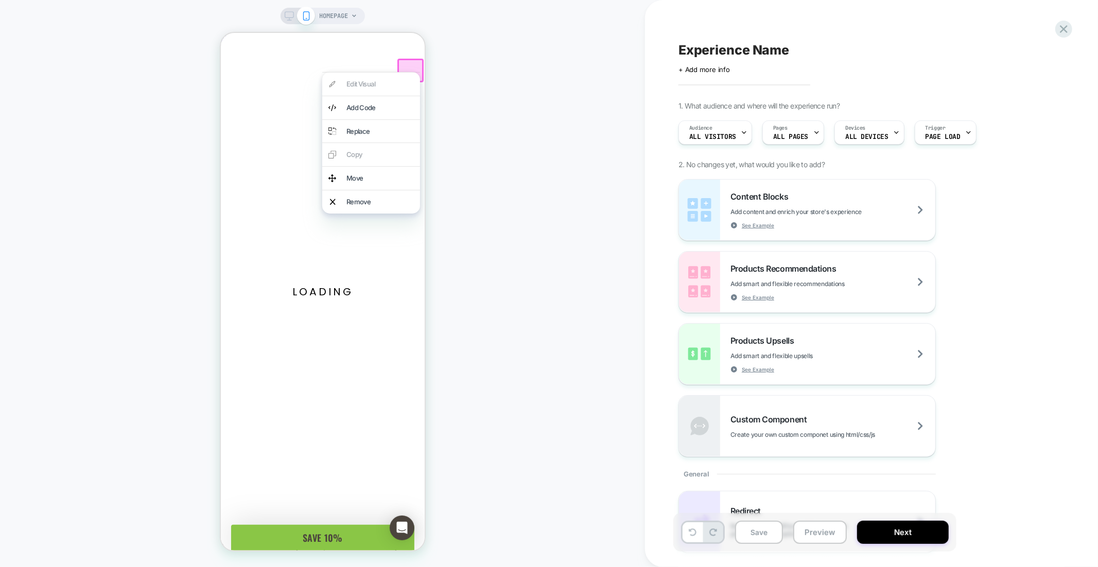
click at [84, 46] on div "HOMEPAGE" at bounding box center [322, 283] width 645 height 546
click at [59, 142] on div "HOMEPAGE" at bounding box center [322, 283] width 645 height 546
click at [581, 120] on div "HOMEPAGE" at bounding box center [322, 283] width 645 height 546
click at [274, 14] on div "HOMEPAGE" at bounding box center [322, 283] width 645 height 546
drag, startPoint x: 297, startPoint y: 16, endPoint x: 281, endPoint y: 14, distance: 16.1
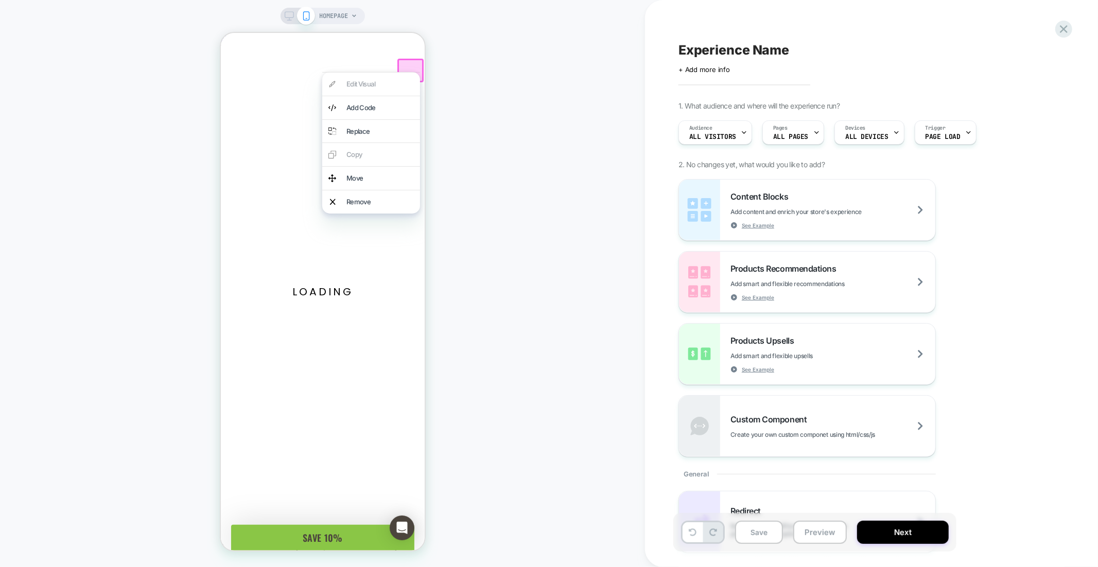
click at [294, 15] on div at bounding box center [298, 15] width 26 height 9
click at [281, 14] on div "HOMEPAGE" at bounding box center [322, 16] width 84 height 16
click at [295, 15] on div at bounding box center [298, 15] width 26 height 9
click at [293, 16] on rect at bounding box center [289, 15] width 9 height 6
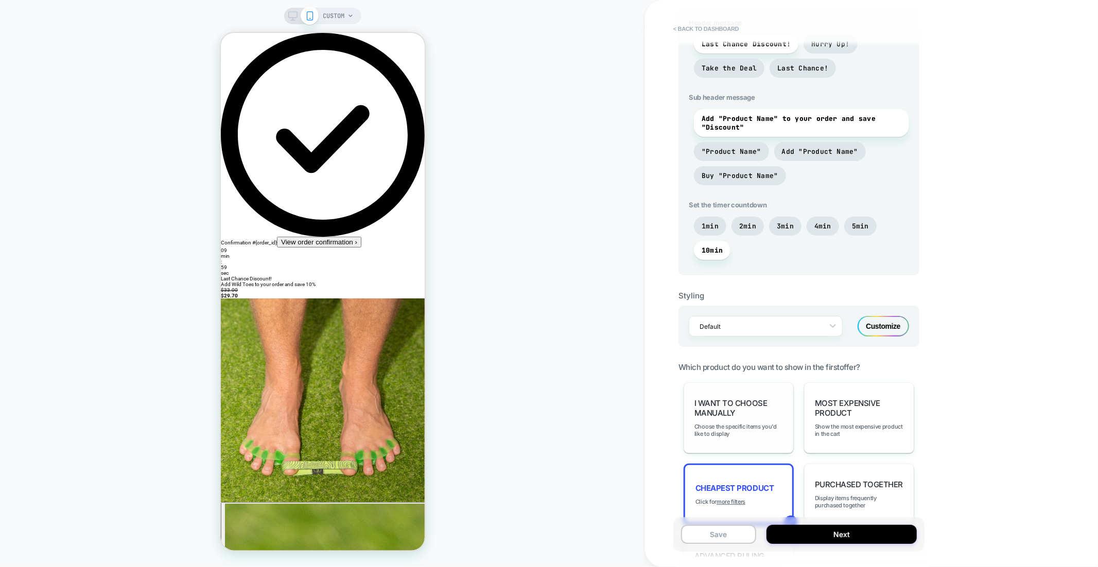
scroll to position [403, 0]
click at [722, 395] on div "I want to choose manually Choose the specific items you'd like to display" at bounding box center [738, 417] width 110 height 71
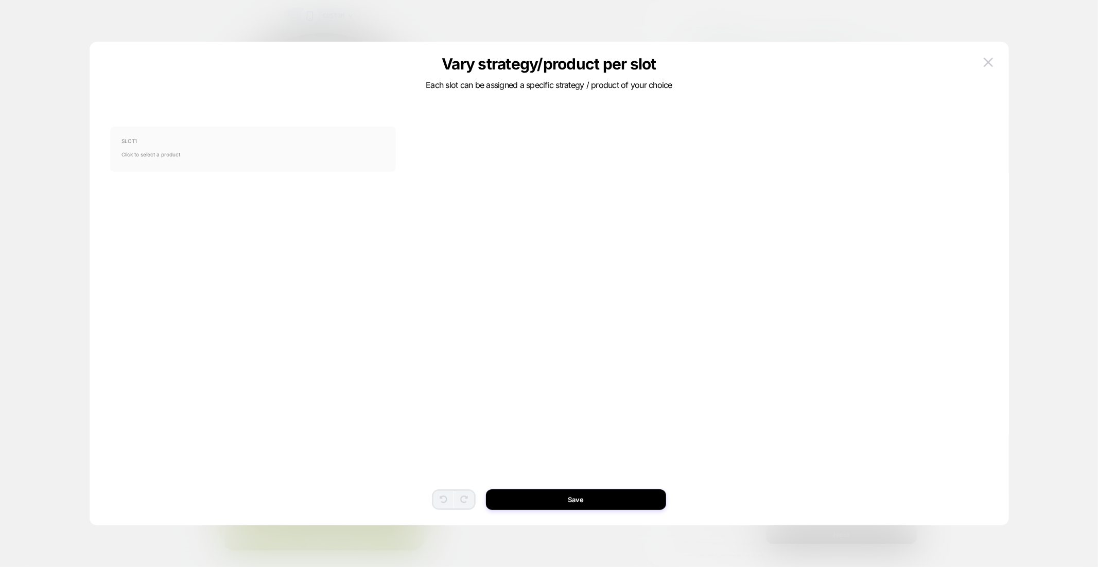
click at [248, 159] on span "Click to select a product" at bounding box center [252, 154] width 263 height 21
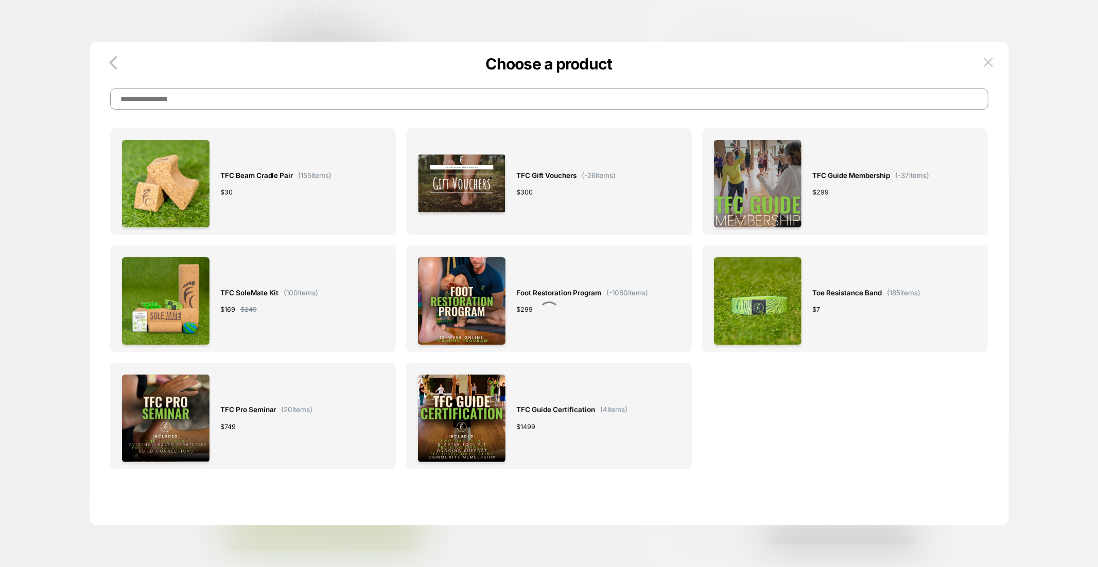
scroll to position [246, 0]
click at [999, 66] on p "Choose a product" at bounding box center [549, 64] width 919 height 19
click at [986, 65] on img at bounding box center [987, 62] width 9 height 9
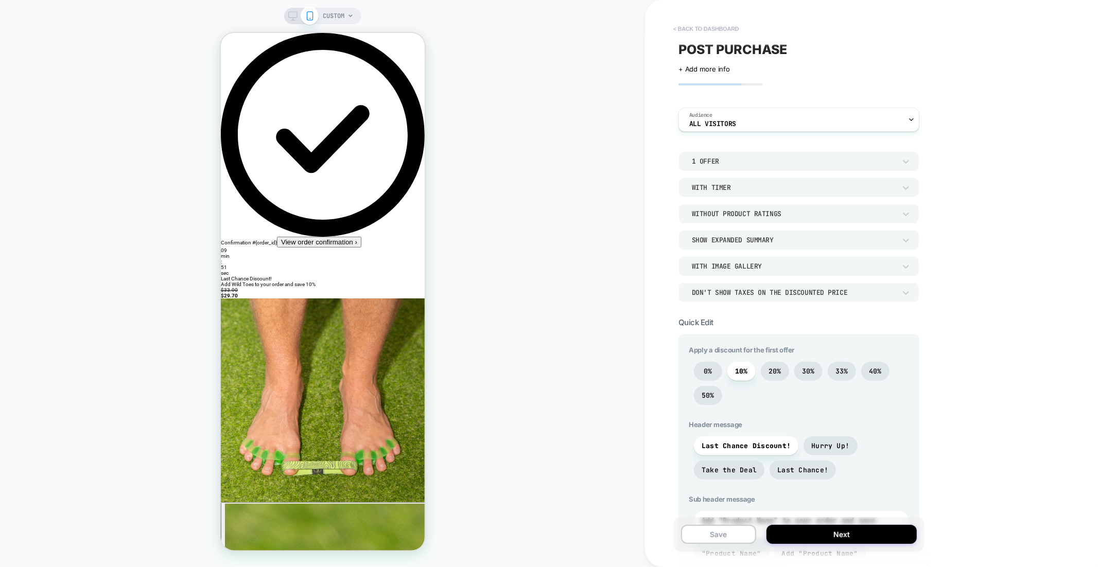
scroll to position [0, 0]
click at [699, 24] on button "< back to dashboard" at bounding box center [706, 29] width 76 height 16
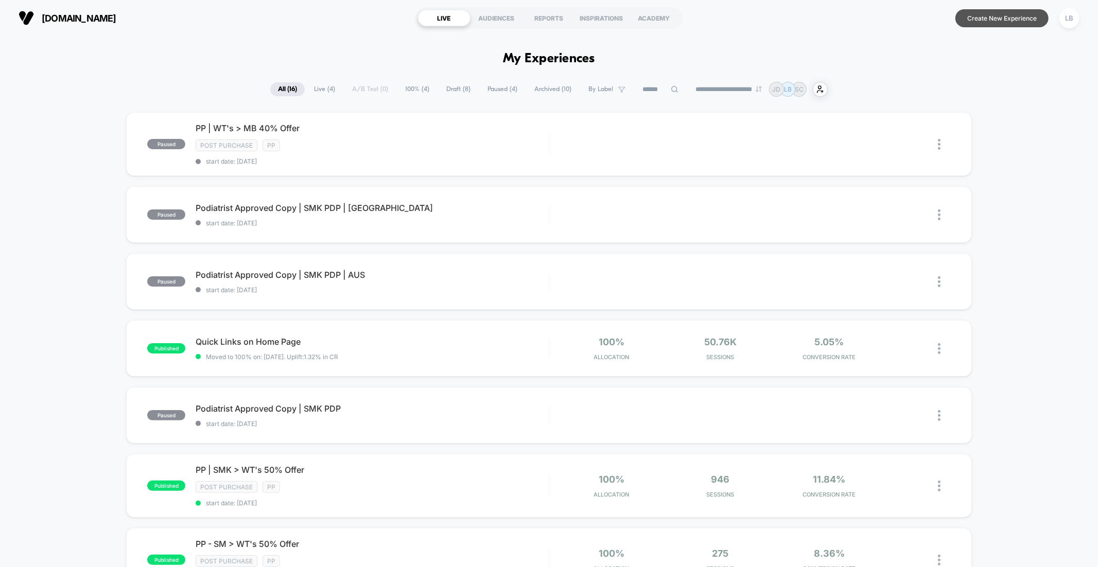
click at [996, 15] on button "Create New Experience" at bounding box center [1001, 18] width 93 height 18
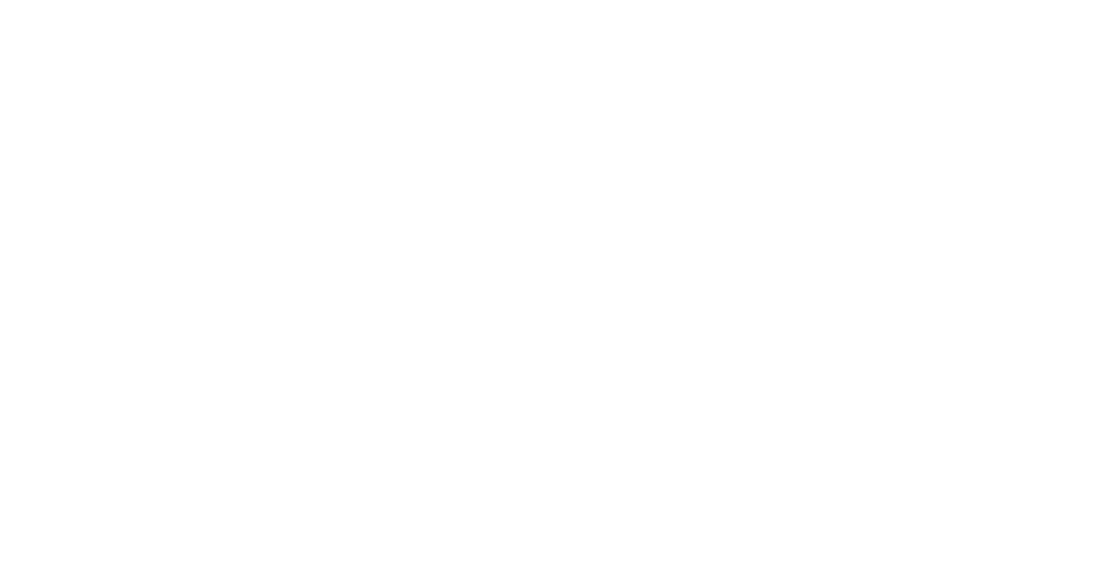
click at [996, 4] on html "Display size not supported Unfortunately, our dashboard is not supported on a m…" at bounding box center [549, 2] width 1098 height 4
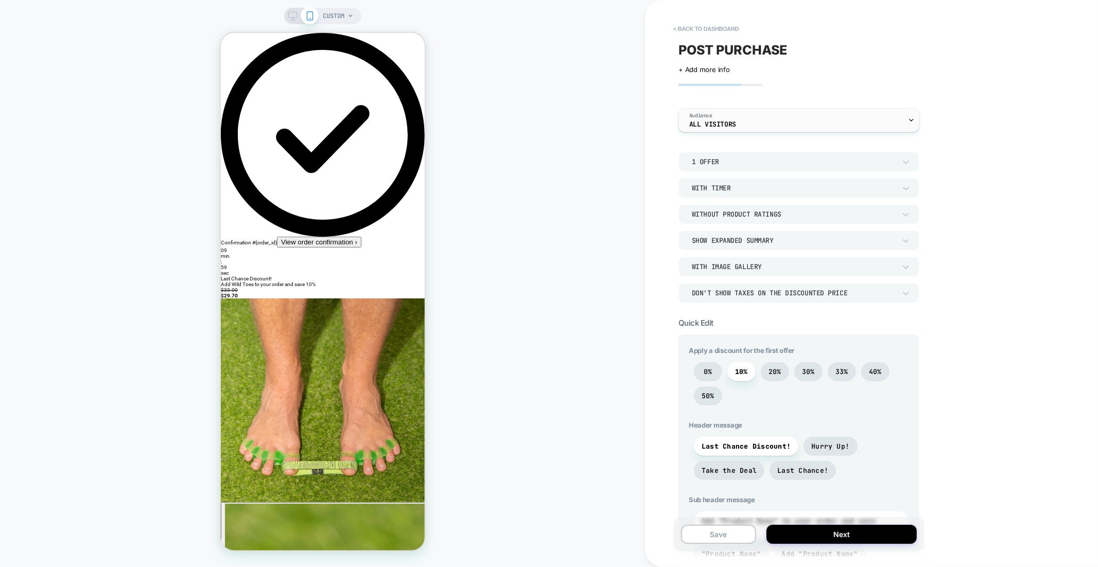
click at [745, 121] on div "Audience All Visitors" at bounding box center [796, 120] width 235 height 23
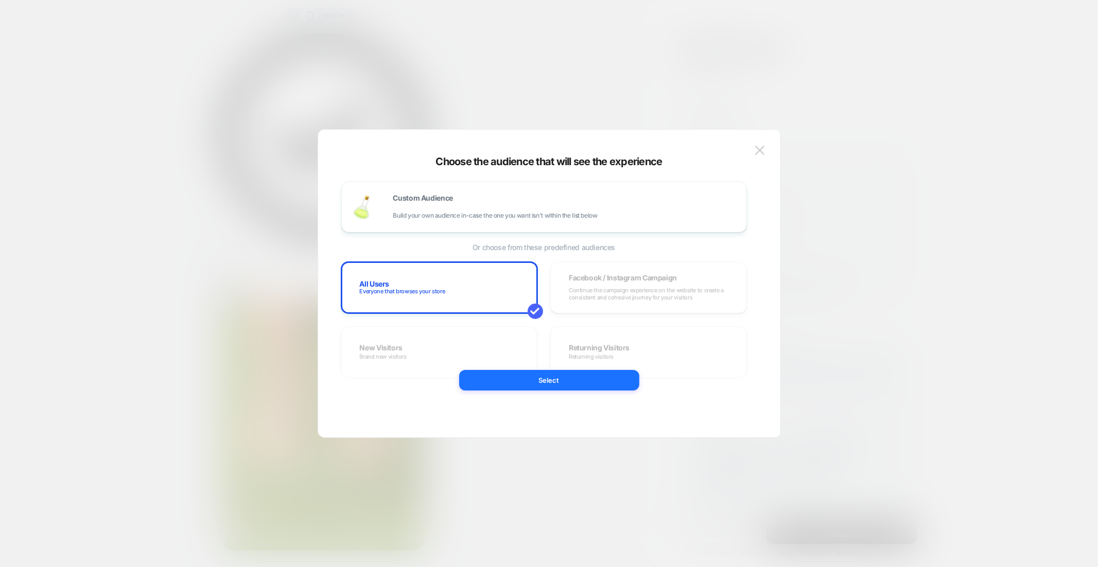
click at [852, 68] on div at bounding box center [549, 283] width 1098 height 567
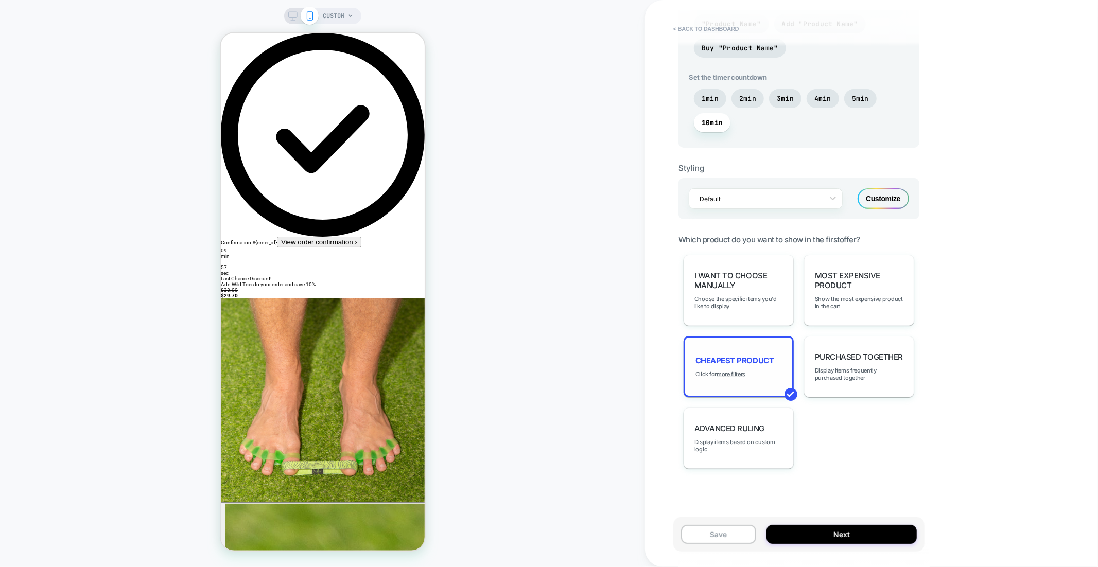
scroll to position [531, 0]
click at [744, 298] on span "Choose the specific items you'd like to display" at bounding box center [738, 301] width 89 height 14
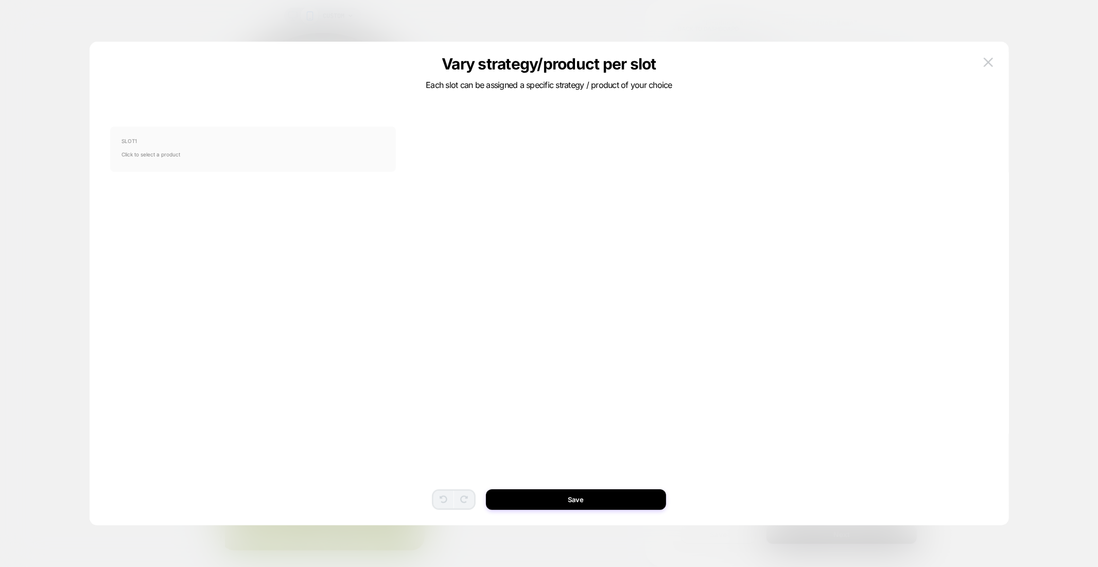
click at [308, 152] on span "Click to select a product" at bounding box center [252, 154] width 263 height 21
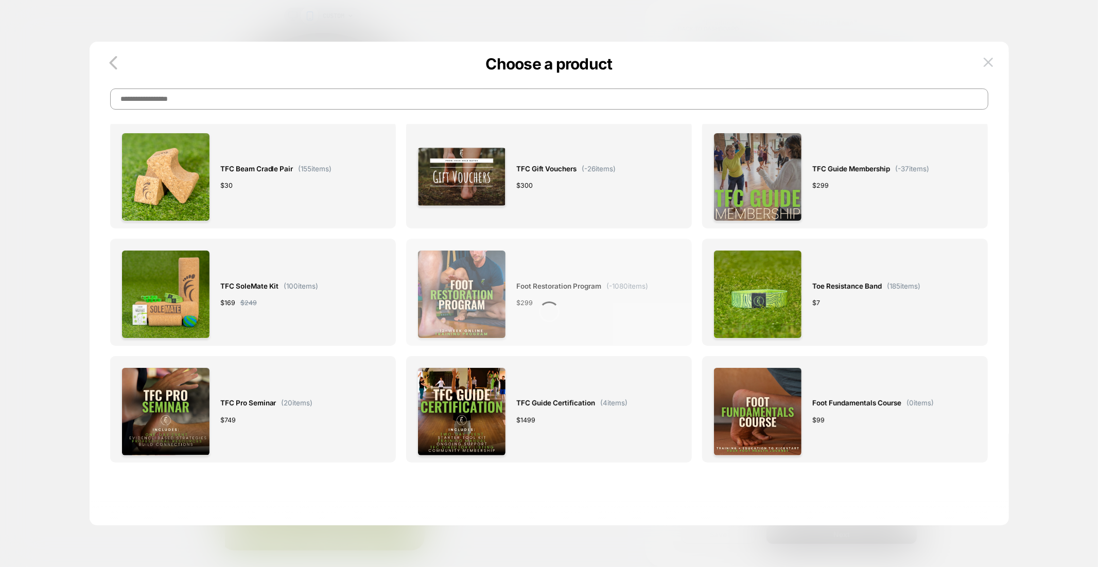
scroll to position [256, 0]
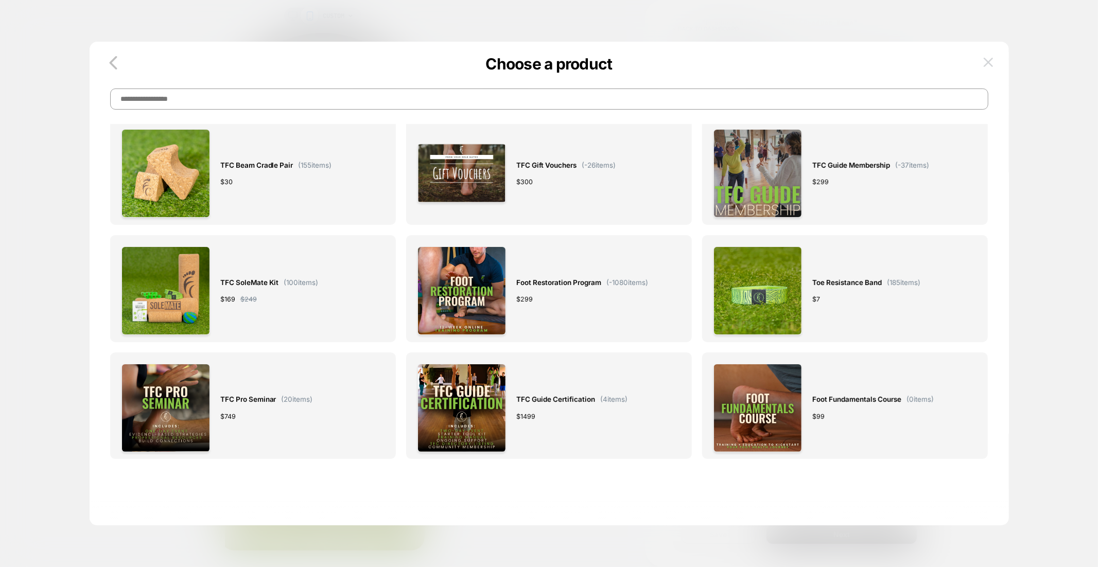
click at [992, 56] on button at bounding box center [987, 62] width 15 height 15
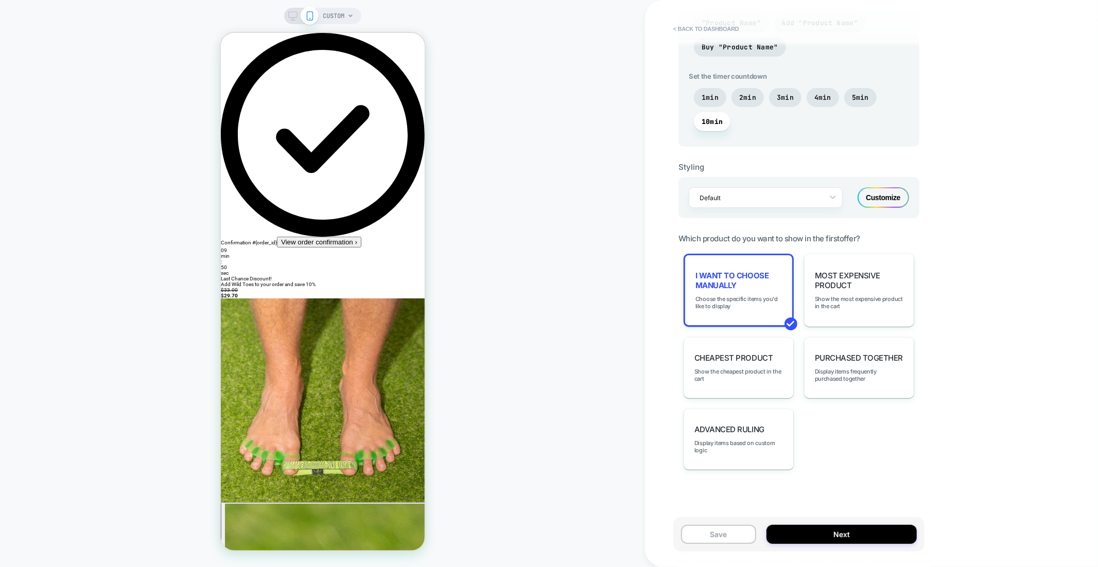
click at [538, 251] on div "CUSTOM" at bounding box center [322, 283] width 645 height 546
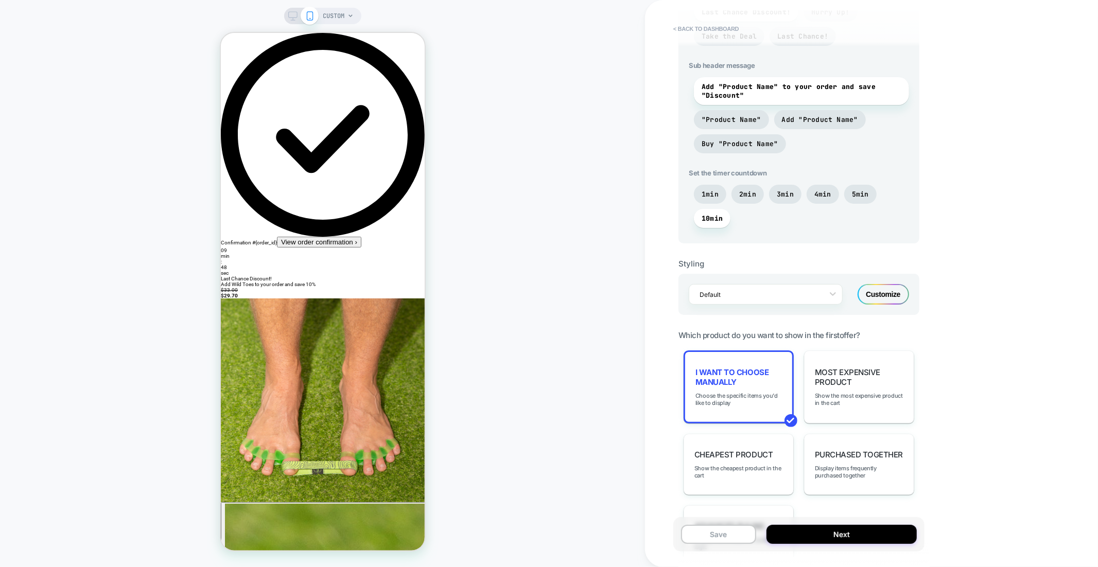
scroll to position [0, 0]
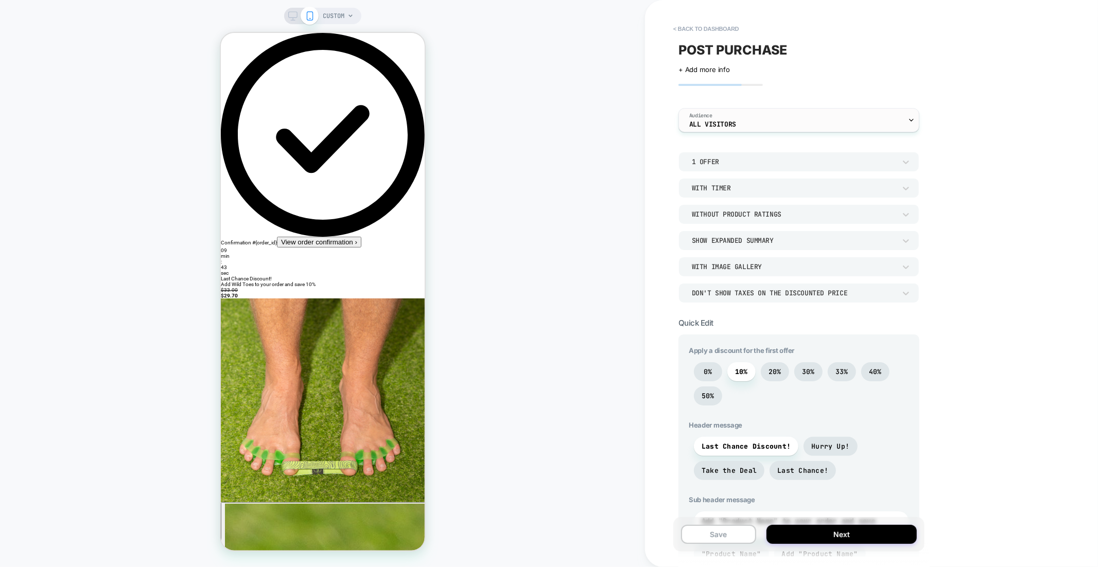
click at [716, 111] on div "Audience All Visitors" at bounding box center [796, 120] width 235 height 23
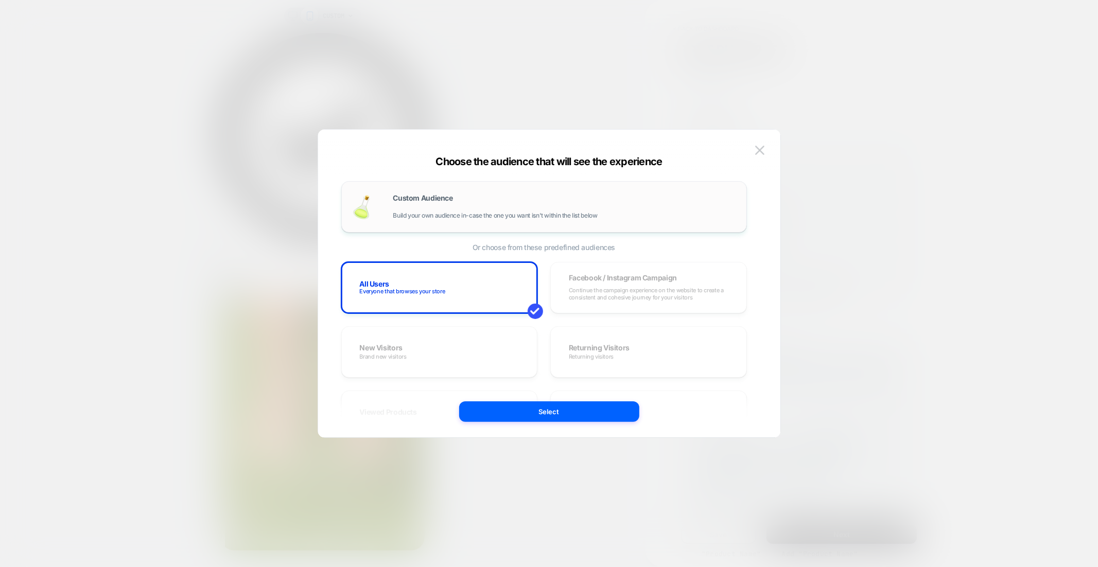
click at [437, 200] on span "Custom Audience" at bounding box center [423, 198] width 60 height 7
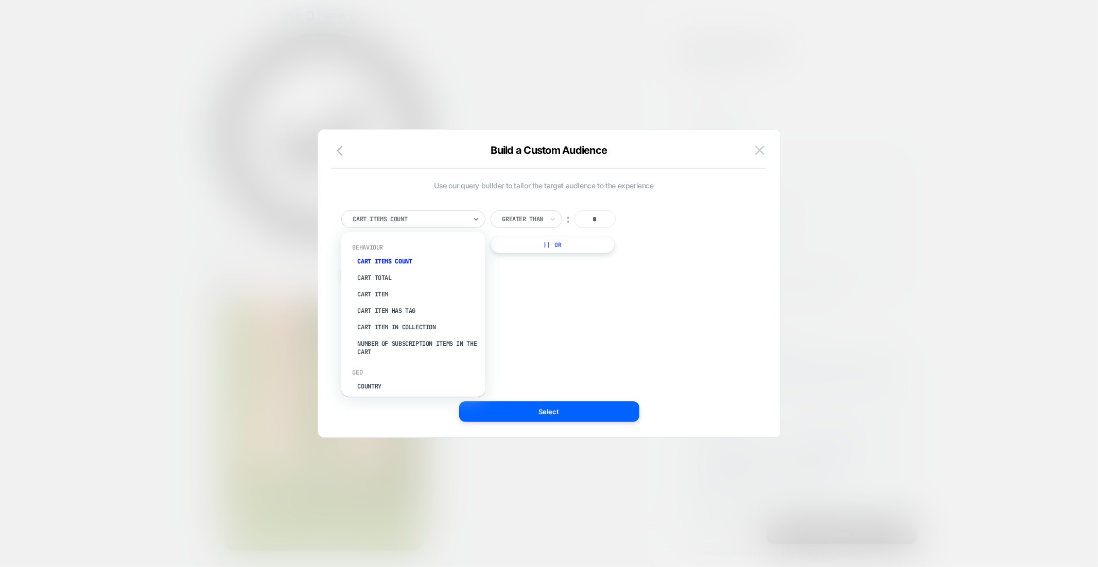
click at [433, 219] on div at bounding box center [409, 219] width 113 height 9
click at [394, 288] on div "Cart Item" at bounding box center [418, 294] width 134 height 16
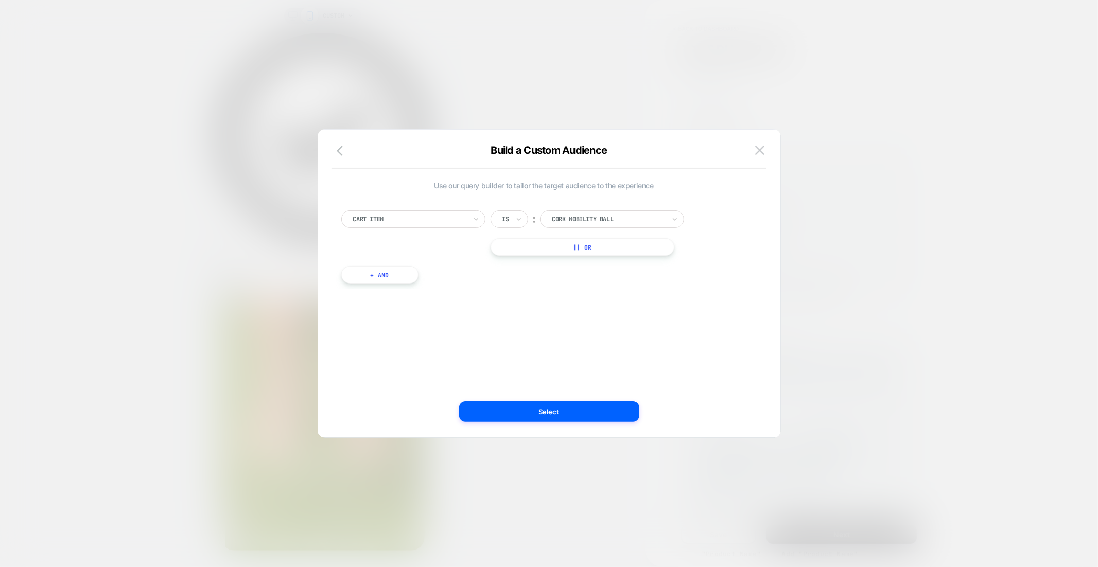
click at [427, 220] on div at bounding box center [409, 219] width 113 height 9
click at [387, 278] on div "Cart Total" at bounding box center [418, 278] width 134 height 16
click at [529, 218] on div at bounding box center [522, 219] width 41 height 9
click at [537, 310] on div "Lower Than" at bounding box center [534, 313] width 67 height 16
click at [593, 219] on div "AUD" at bounding box center [587, 218] width 41 height 17
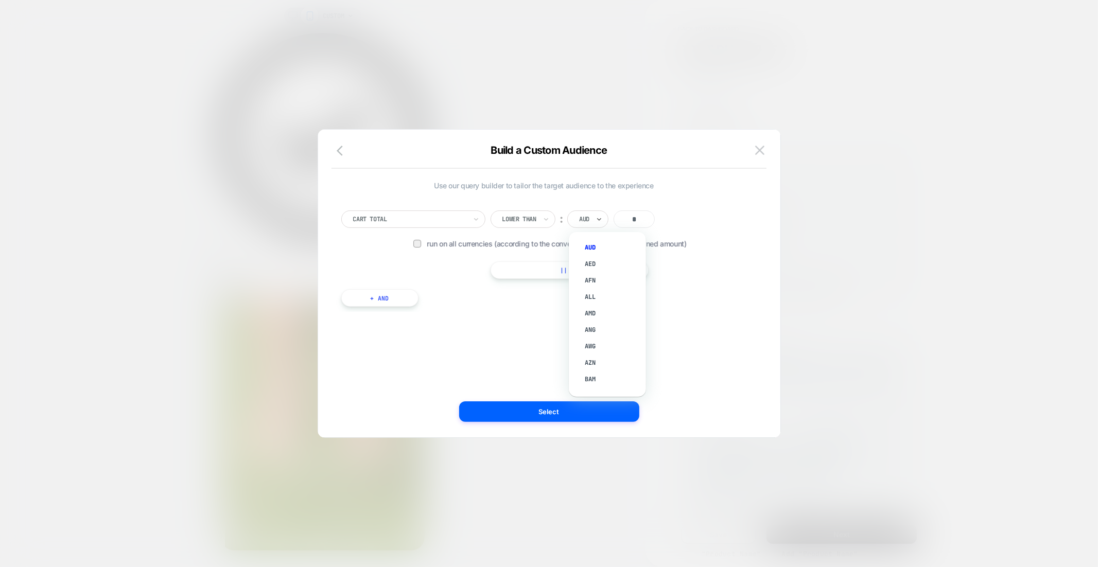
click at [640, 212] on input "*" at bounding box center [633, 218] width 41 height 17
click at [642, 217] on input "*" at bounding box center [633, 218] width 41 height 17
type input "**"
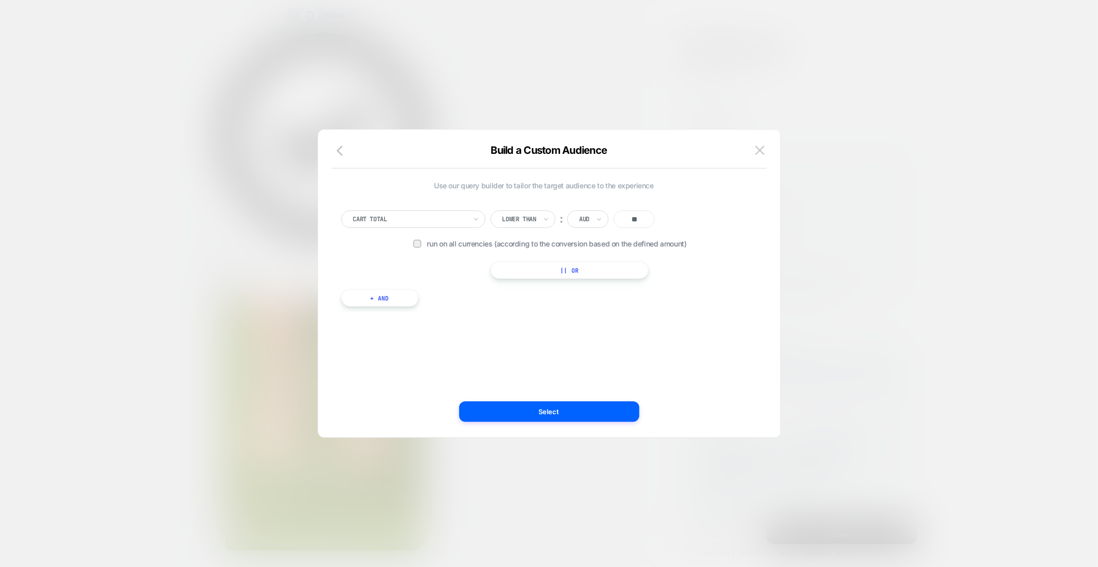
click at [765, 243] on div "Build a Custom Audience Use our query builder to tailor the target audience to …" at bounding box center [549, 288] width 462 height 297
click at [494, 242] on span "Run on all currencies (according to the conversion based on the defined amount)" at bounding box center [574, 243] width 295 height 9
click at [536, 410] on button "Select" at bounding box center [549, 411] width 180 height 21
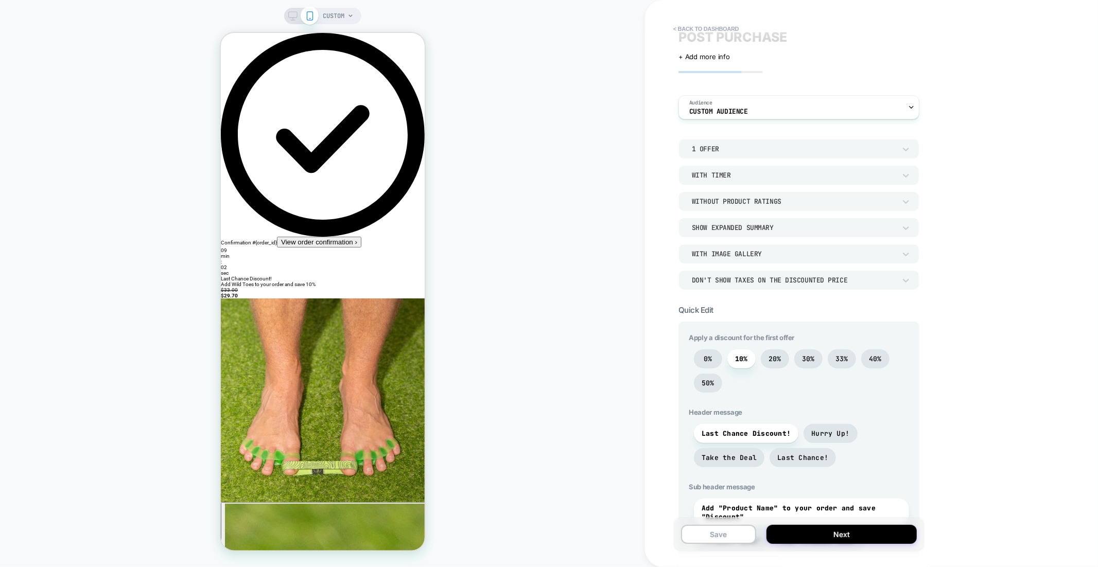
scroll to position [532, 0]
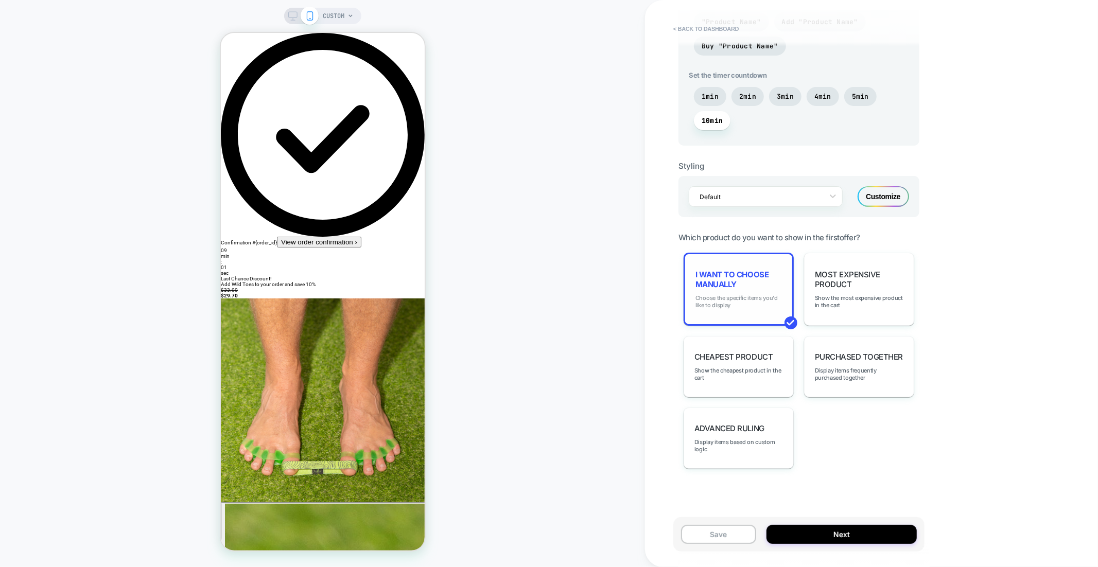
click at [746, 305] on span "Choose the specific items you'd like to display" at bounding box center [738, 301] width 86 height 14
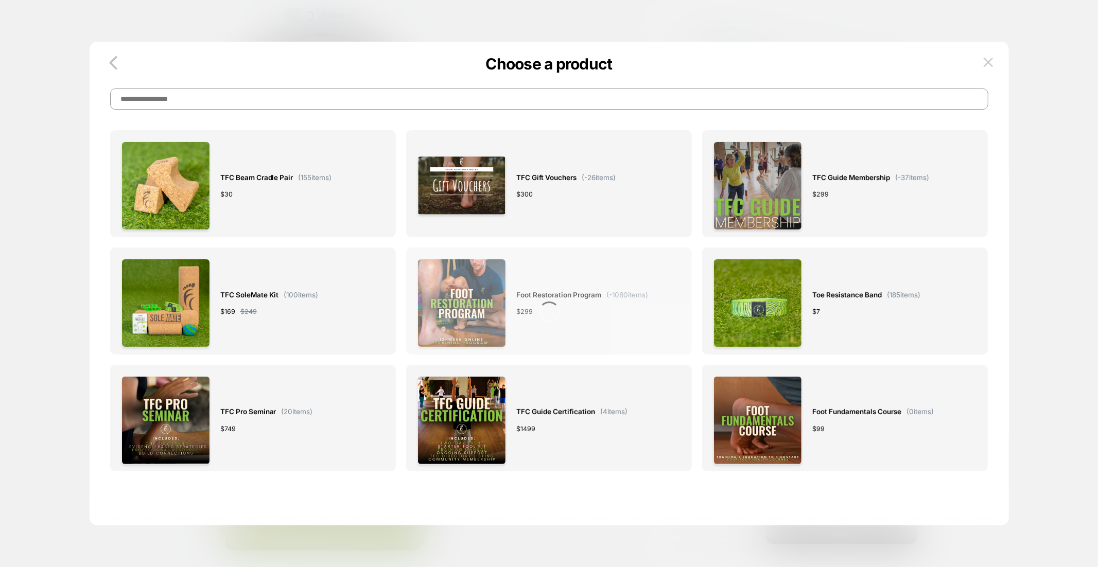
scroll to position [251, 0]
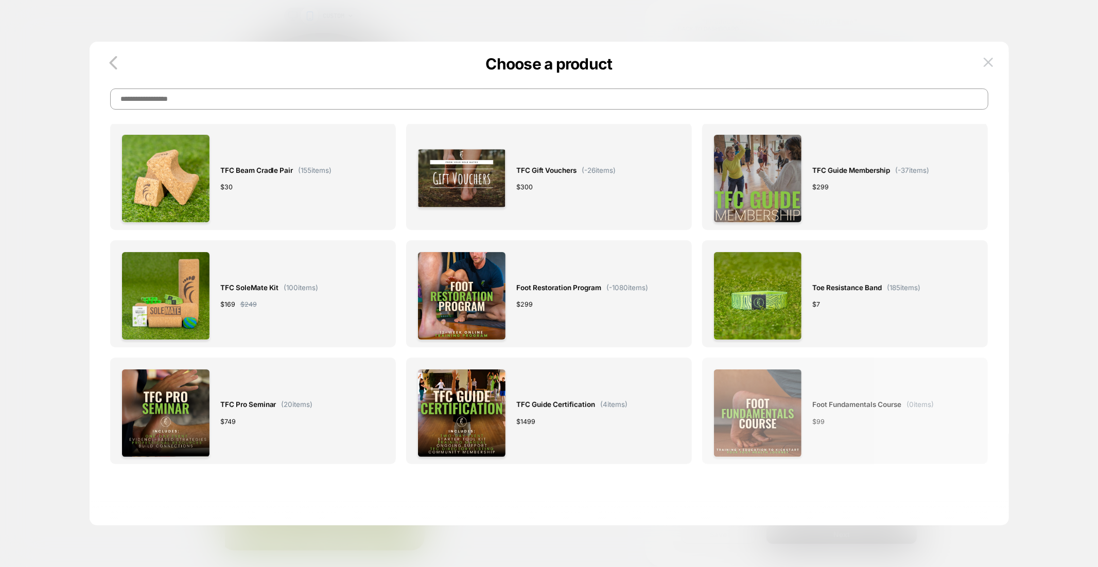
click at [771, 392] on img at bounding box center [757, 413] width 89 height 89
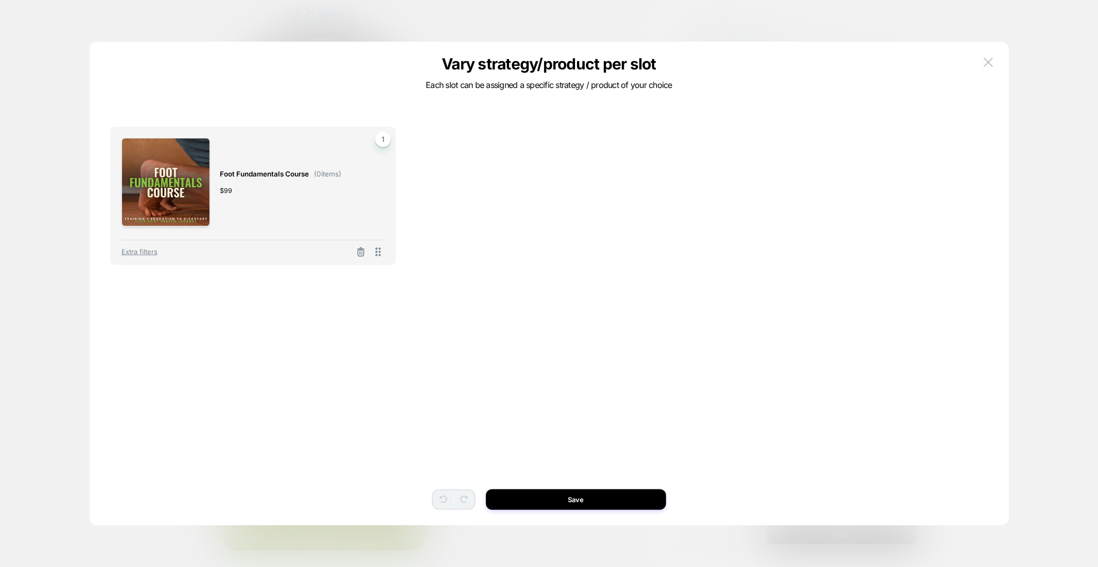
click at [597, 480] on div "Foot Fundamentals Course ( 0 items) $ 99 1 Extra filters To pick up a draggable…" at bounding box center [549, 299] width 878 height 432
click at [604, 498] on button "Save" at bounding box center [576, 499] width 180 height 21
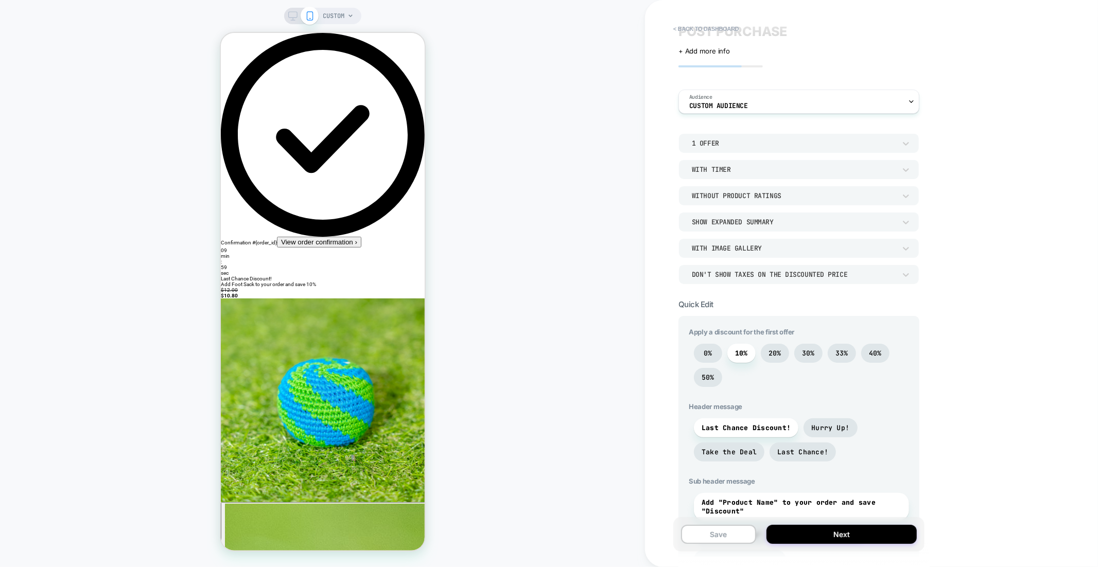
scroll to position [0, 0]
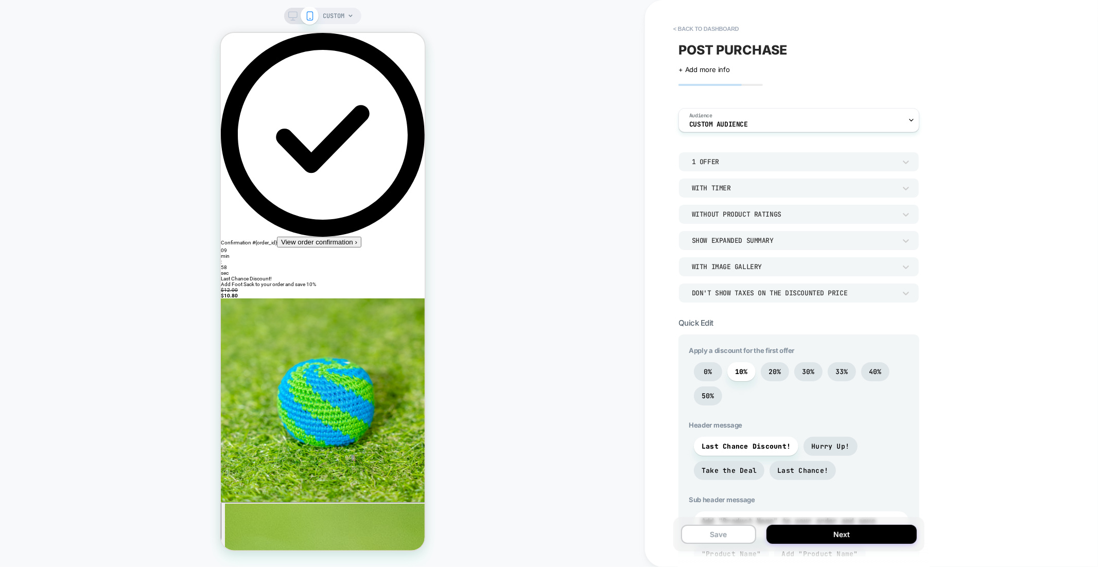
click at [351, 298] on img at bounding box center [322, 400] width 204 height 204
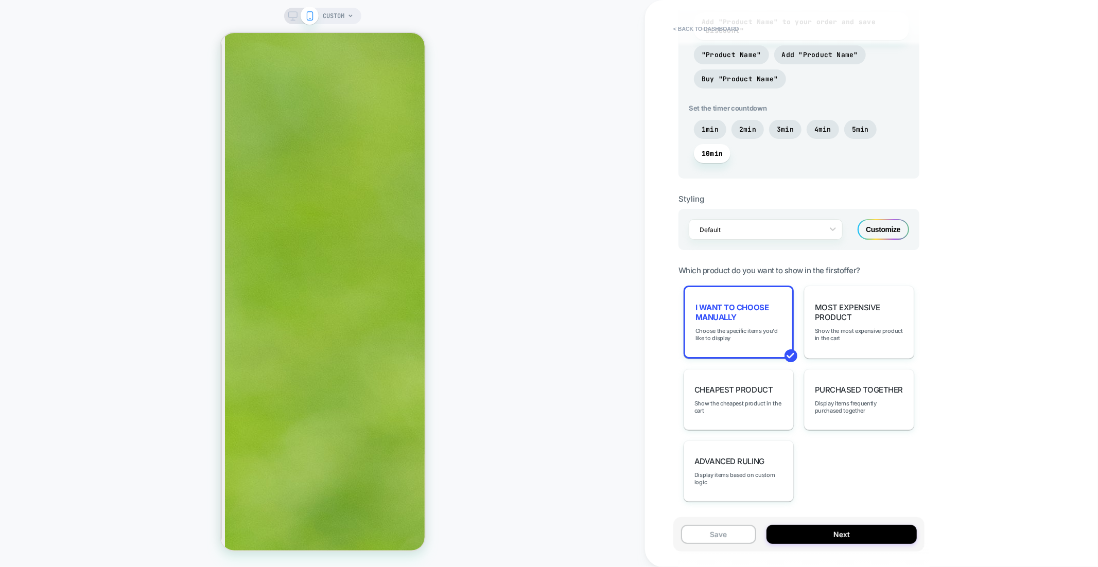
scroll to position [466, 0]
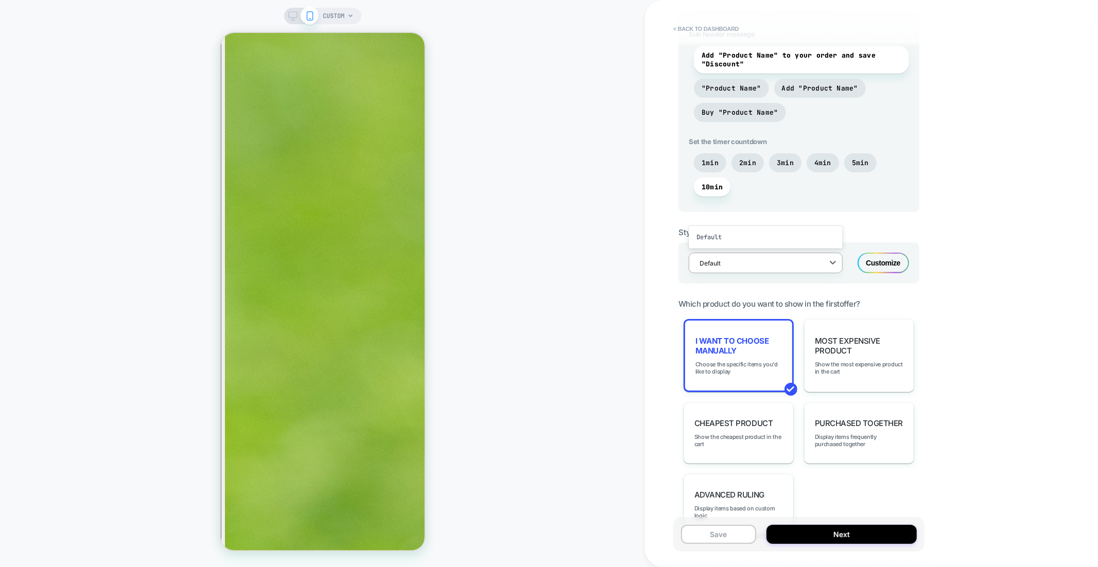
click at [764, 261] on div at bounding box center [758, 263] width 119 height 10
click at [652, 254] on div "< back to dashboard POST PURCHASE Click to edit experience details + Add more i…" at bounding box center [871, 283] width 453 height 567
click at [673, 230] on div "POST PURCHASE Click to edit experience details + Add more info Audience Custom …" at bounding box center [798, 283] width 251 height 546
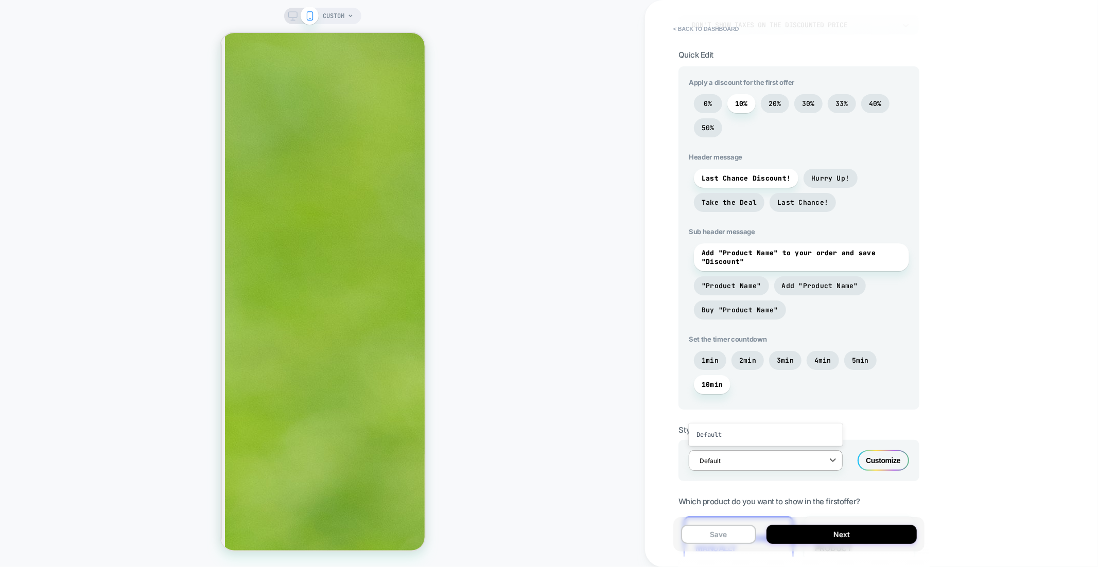
scroll to position [260, 0]
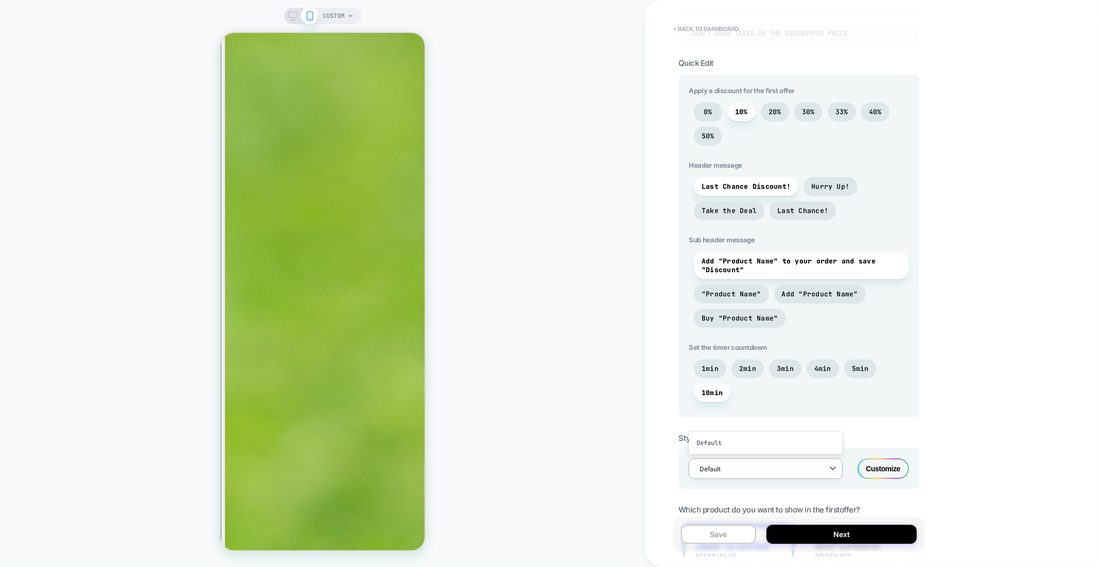
click at [946, 293] on div "< back to dashboard POST PURCHASE Click to edit experience details + Add more i…" at bounding box center [871, 283] width 453 height 567
click at [800, 471] on div at bounding box center [758, 469] width 119 height 10
click at [830, 470] on icon at bounding box center [832, 468] width 10 height 10
click at [828, 469] on icon at bounding box center [832, 468] width 10 height 10
click at [832, 469] on icon at bounding box center [832, 468] width 10 height 10
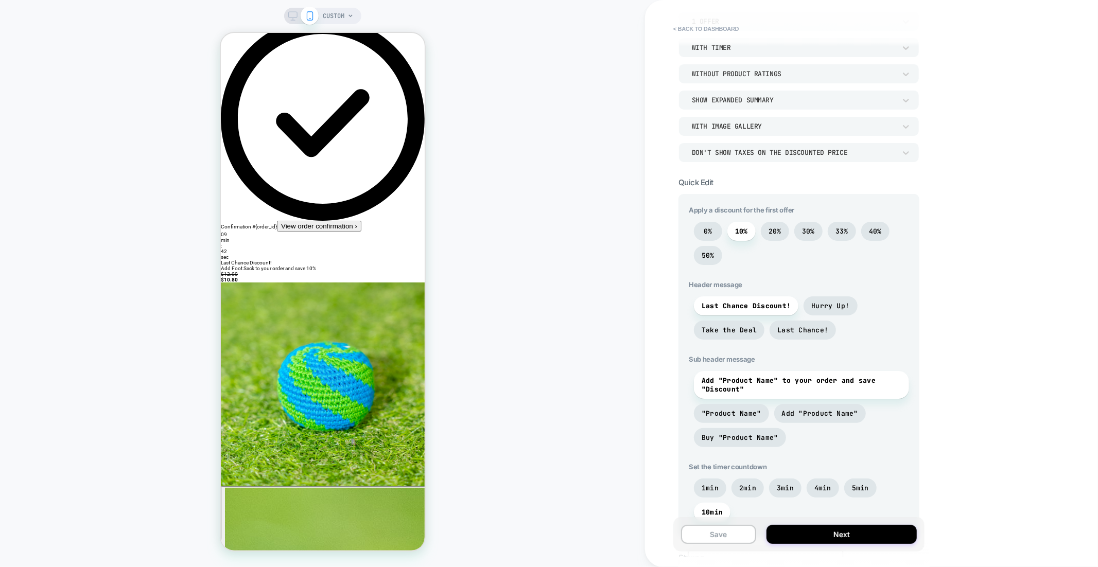
scroll to position [0, 0]
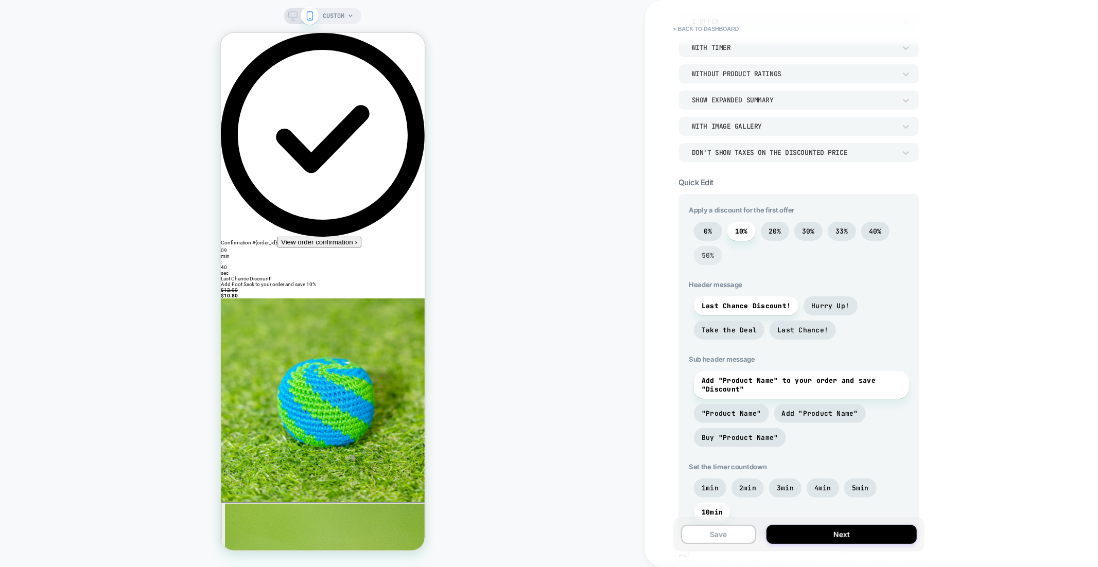
click at [710, 257] on span "50%" at bounding box center [707, 255] width 13 height 9
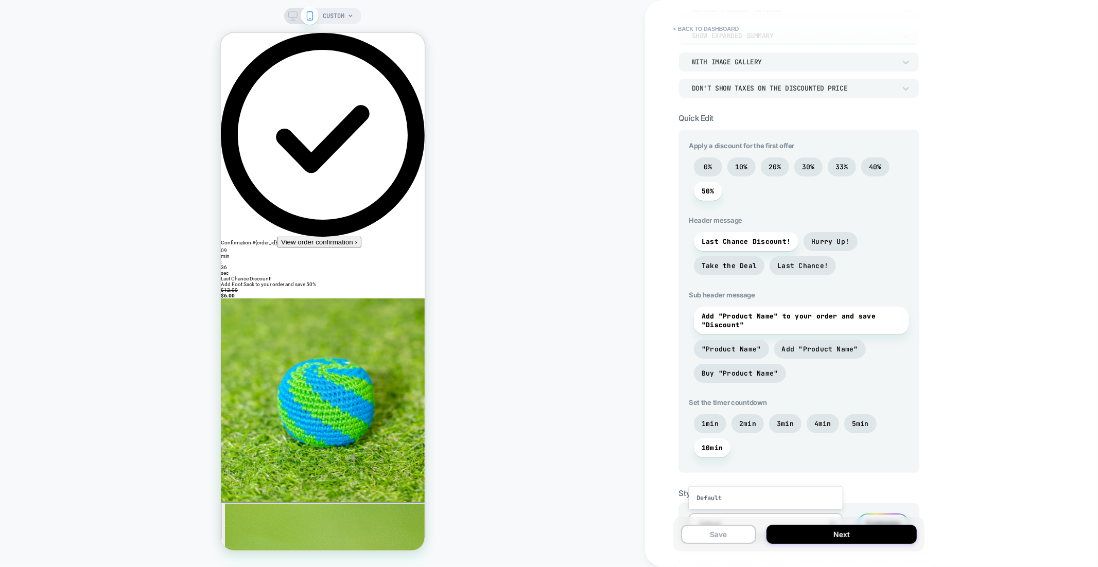
scroll to position [215, 0]
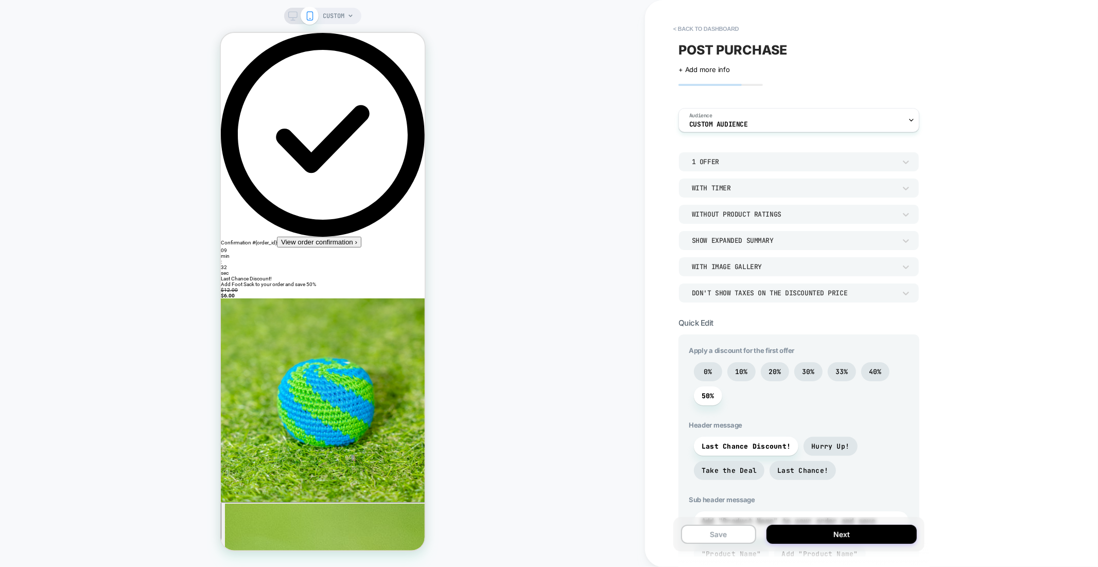
click at [752, 215] on div "Without Product Ratings" at bounding box center [794, 214] width 204 height 9
click at [775, 211] on div at bounding box center [549, 283] width 1098 height 567
click at [782, 245] on div "Show Expanded Summary" at bounding box center [793, 240] width 214 height 11
click at [758, 271] on div "Show Fixed Summary" at bounding box center [798, 267] width 233 height 22
click at [759, 245] on div "Show Fixed Summary" at bounding box center [794, 240] width 204 height 9
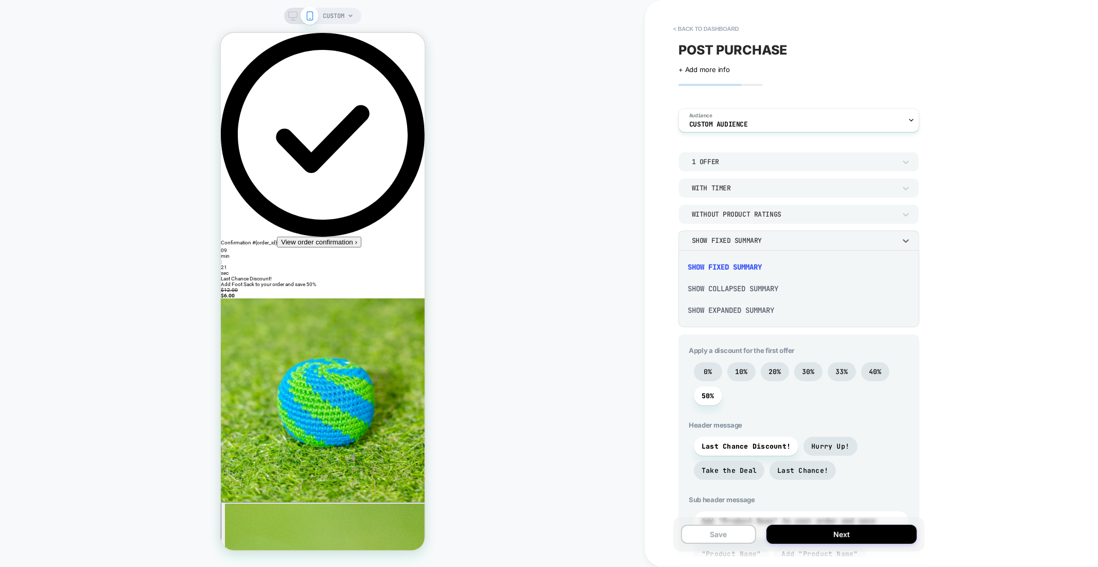
click at [762, 290] on div "Show Collapsed Summary" at bounding box center [798, 289] width 233 height 22
click at [756, 263] on div "With Image Gallery" at bounding box center [794, 266] width 204 height 9
click at [756, 264] on div at bounding box center [549, 283] width 1098 height 567
click at [759, 264] on div "With Image Gallery" at bounding box center [794, 266] width 204 height 9
click at [759, 265] on div at bounding box center [549, 283] width 1098 height 567
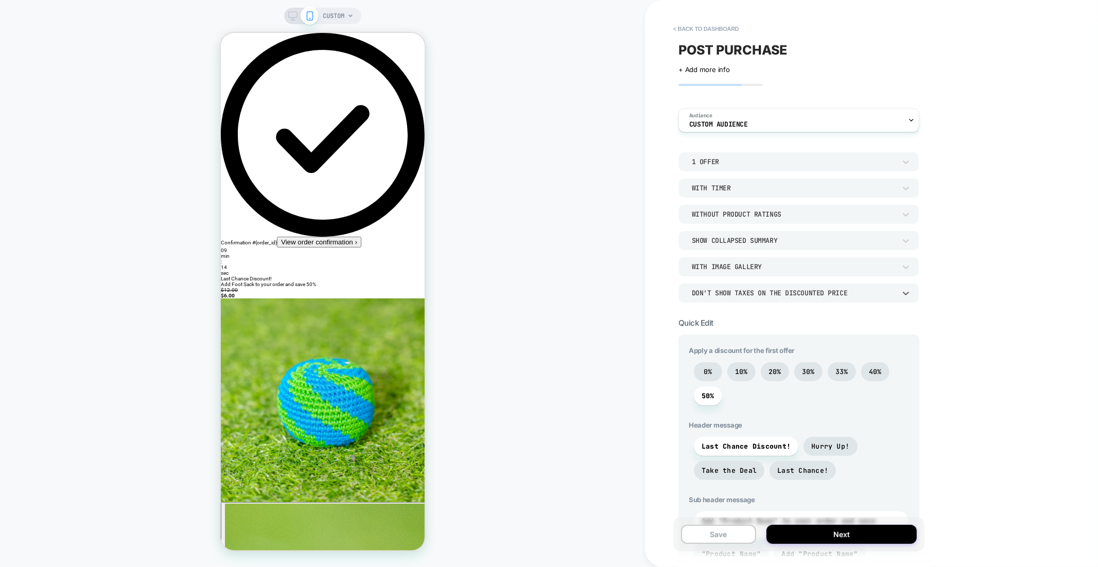
click at [762, 289] on div "Don't show taxes on the discounted price" at bounding box center [794, 293] width 204 height 9
click at [764, 290] on div at bounding box center [549, 283] width 1098 height 567
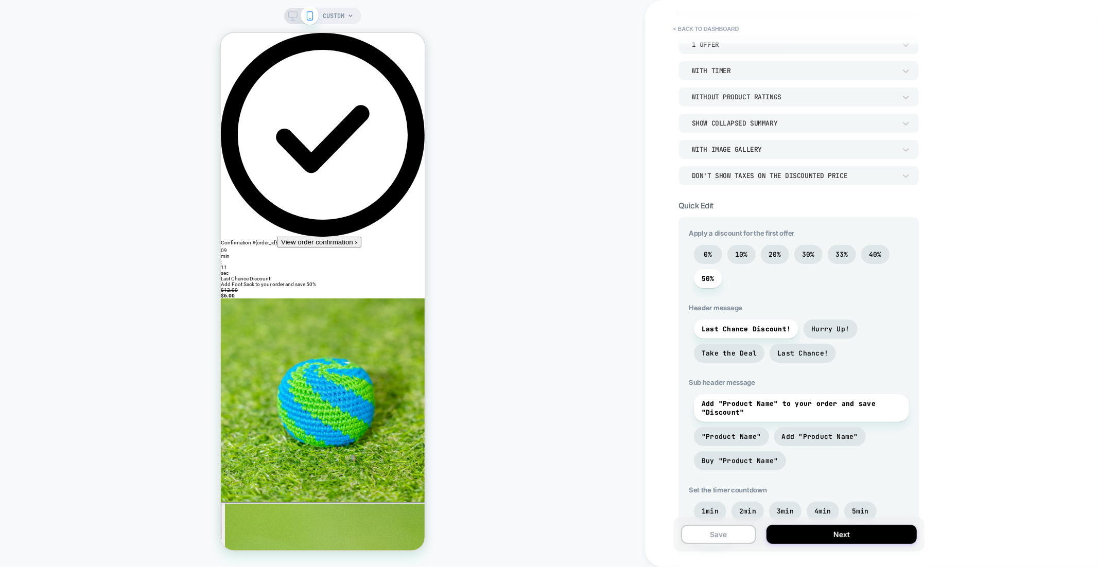
scroll to position [136, 0]
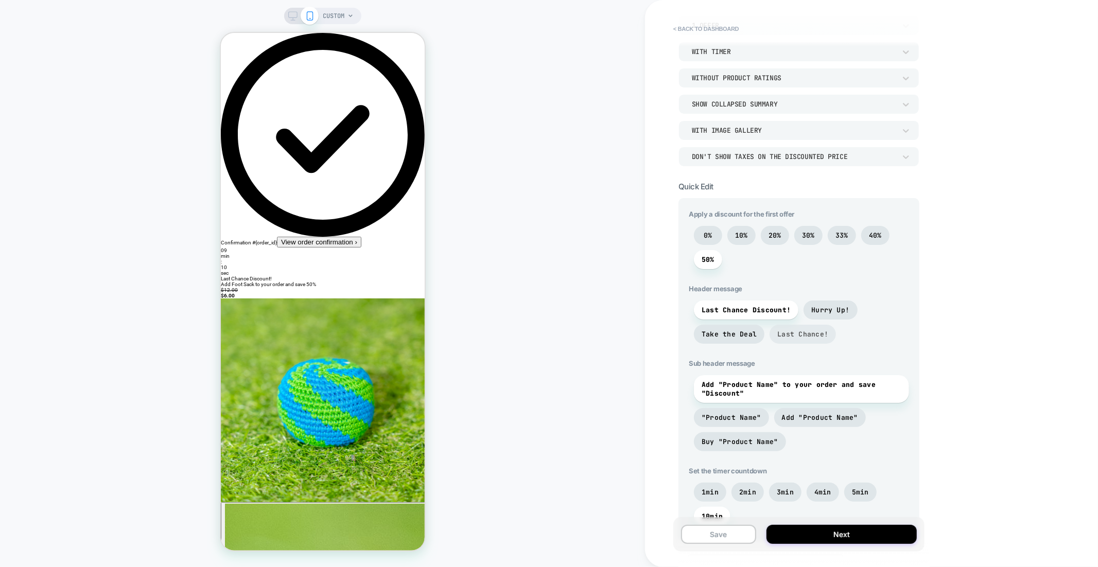
click at [797, 331] on span "Last Chance!" at bounding box center [802, 334] width 51 height 9
click at [750, 336] on span "Take the Deal" at bounding box center [728, 334] width 55 height 9
click at [823, 314] on span "Hurry Up!" at bounding box center [830, 310] width 54 height 19
click at [721, 330] on span "Take the Deal" at bounding box center [728, 334] width 55 height 9
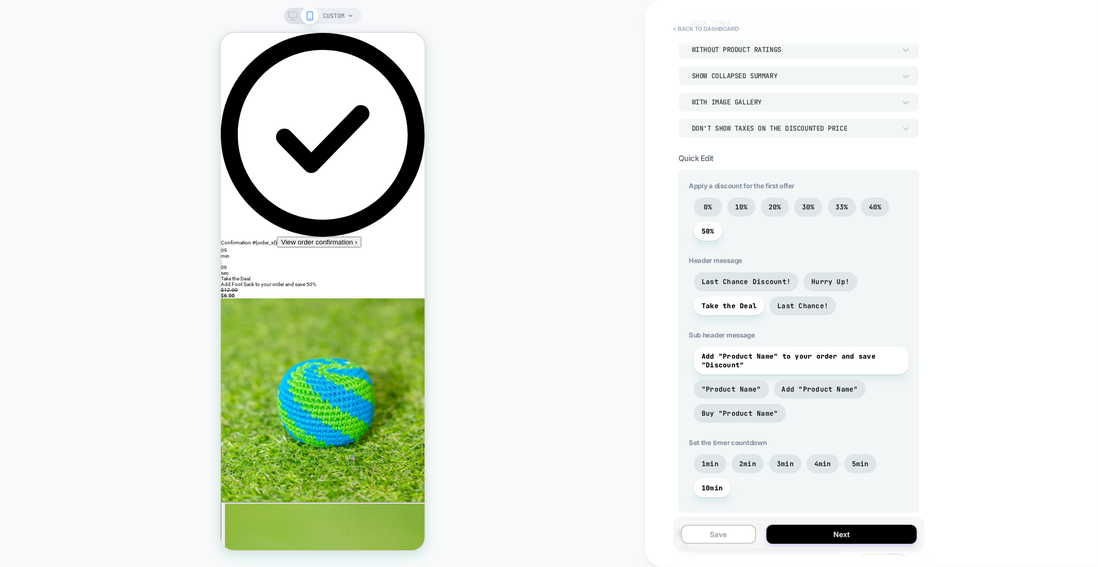
scroll to position [199, 0]
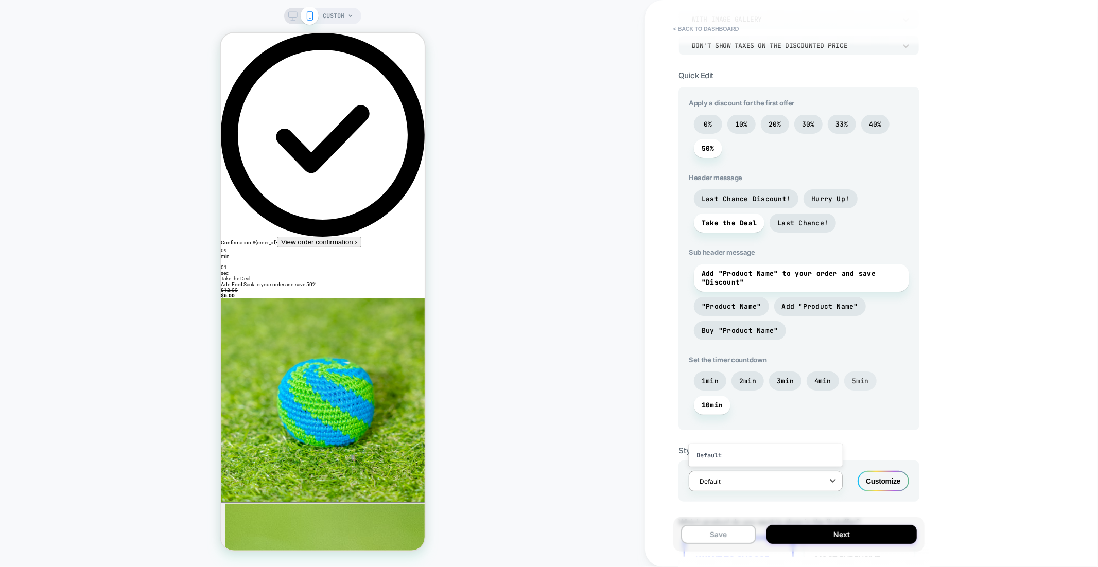
click at [854, 384] on span "5min" at bounding box center [860, 381] width 17 height 9
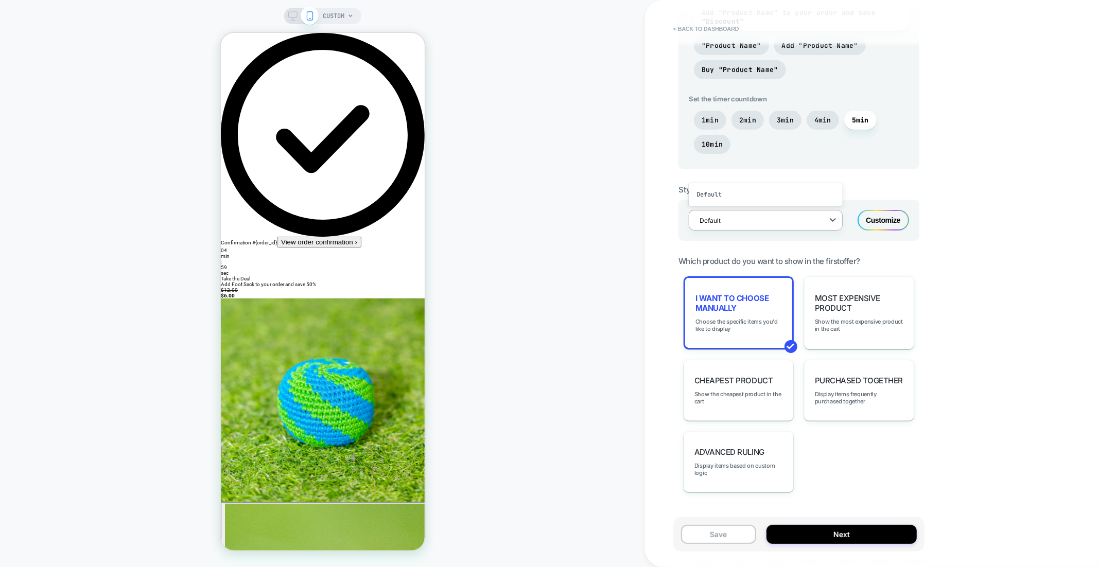
scroll to position [532, 0]
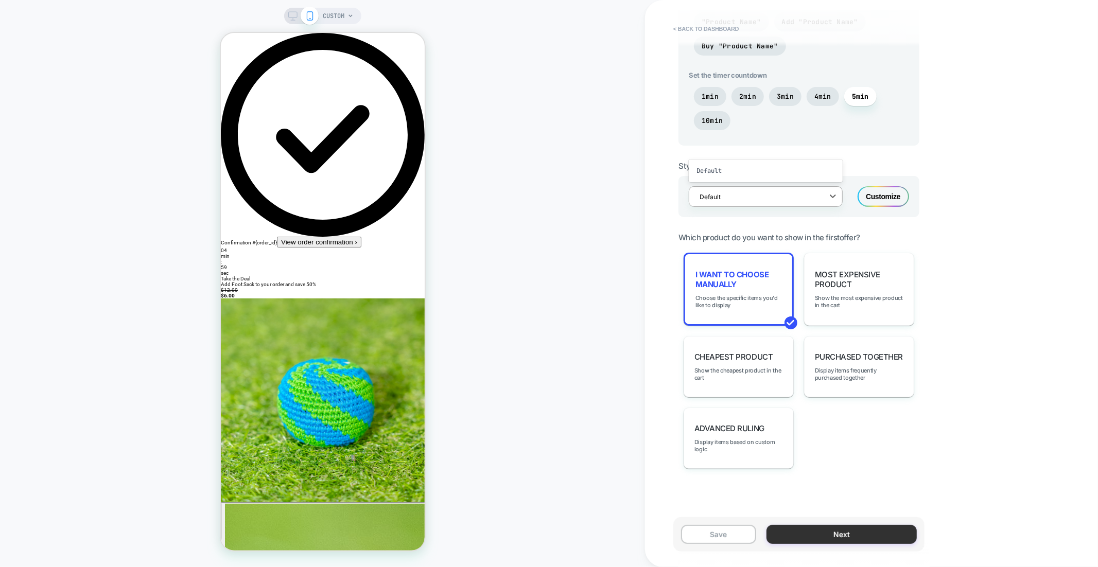
click at [853, 541] on button "Next" at bounding box center [841, 534] width 150 height 19
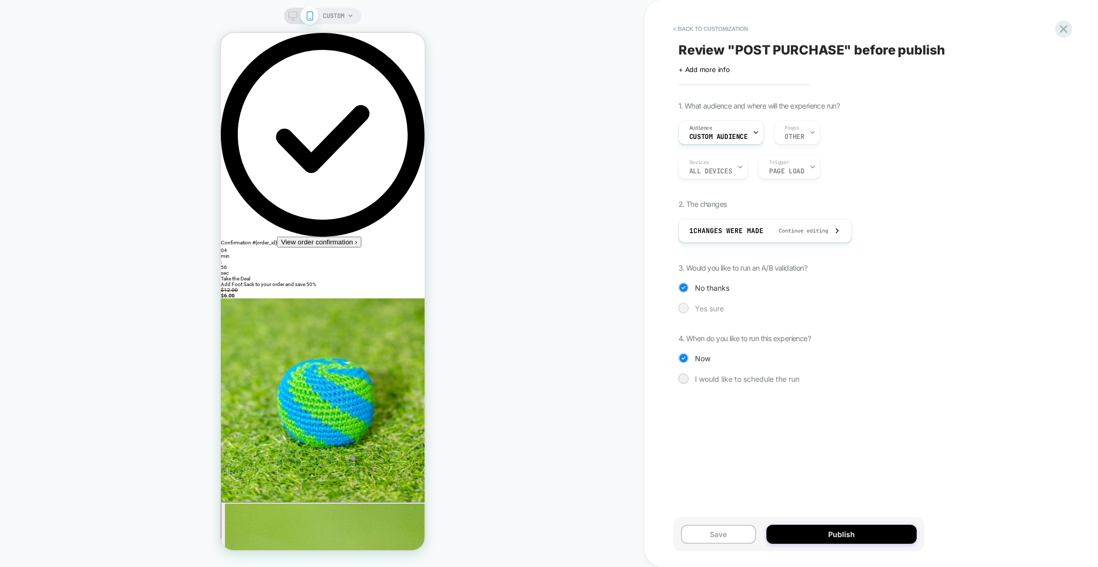
click at [712, 308] on span "Yes sure" at bounding box center [709, 308] width 29 height 9
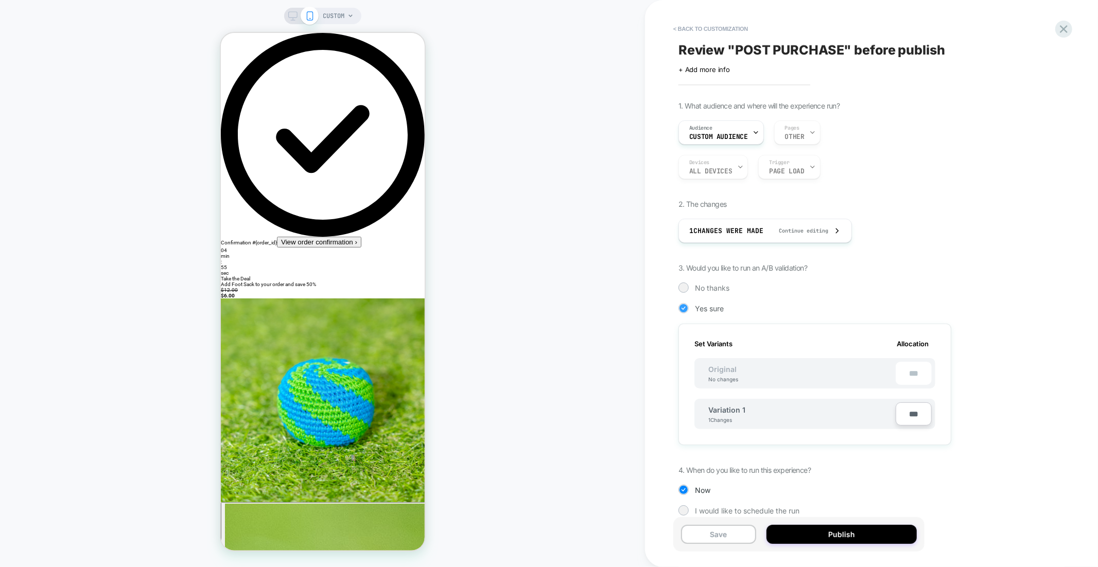
scroll to position [12, 0]
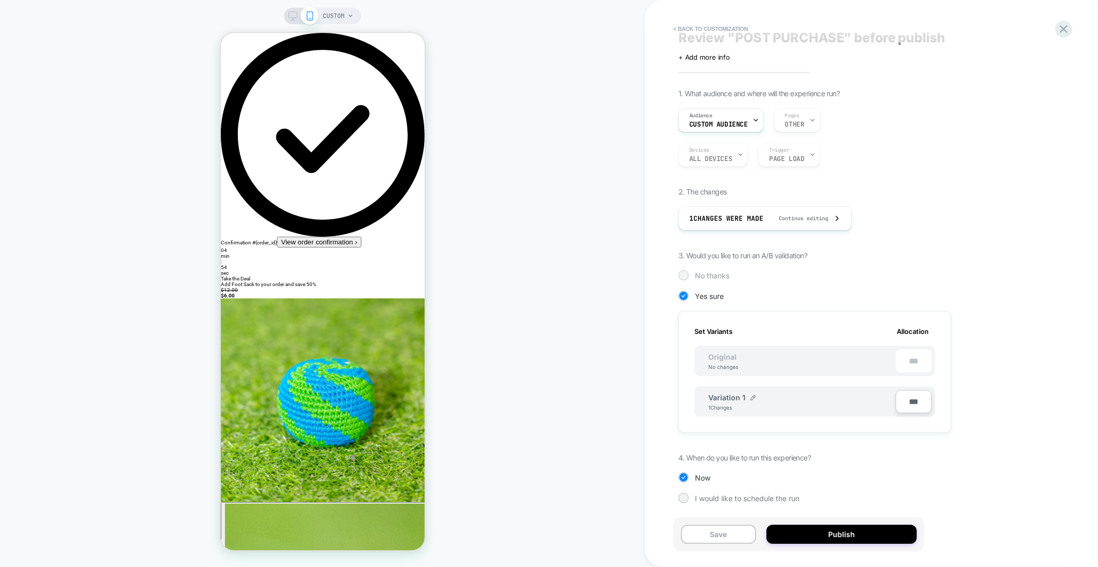
click at [712, 275] on span "No thanks" at bounding box center [712, 275] width 34 height 9
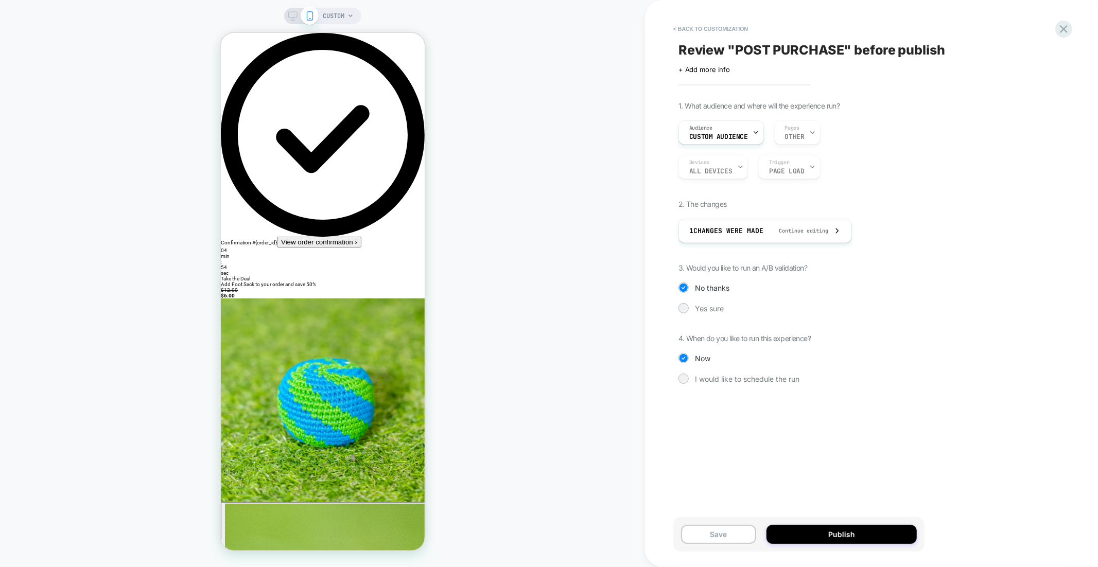
scroll to position [0, 0]
click at [785, 49] on span "Review " POST PURCHASE " before publish" at bounding box center [811, 49] width 267 height 15
click at [771, 51] on textarea "**********" at bounding box center [740, 49] width 125 height 15
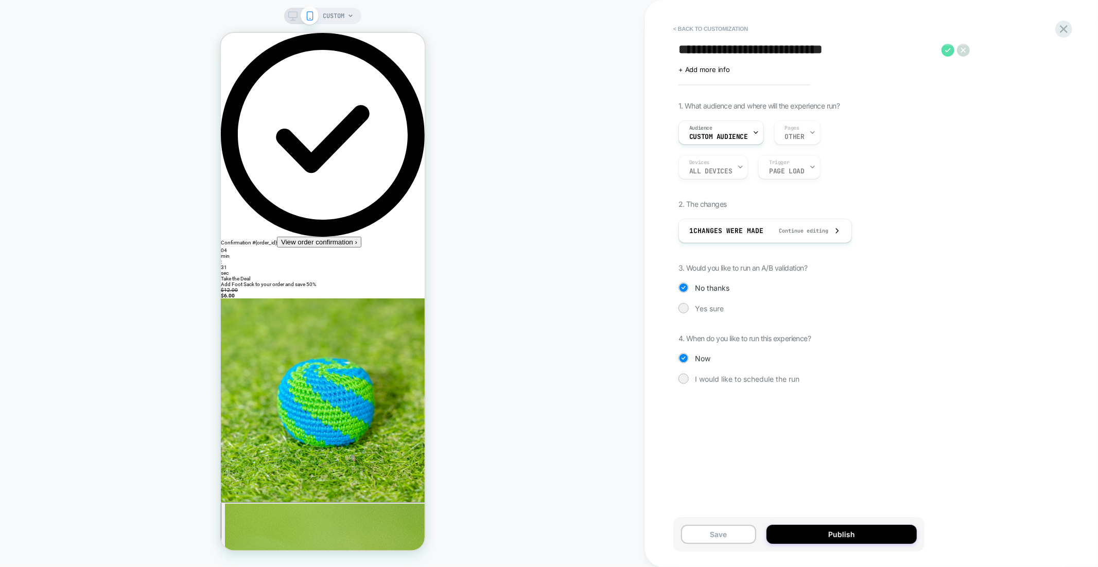
type textarea "**********"
click at [948, 50] on icon at bounding box center [947, 50] width 13 height 13
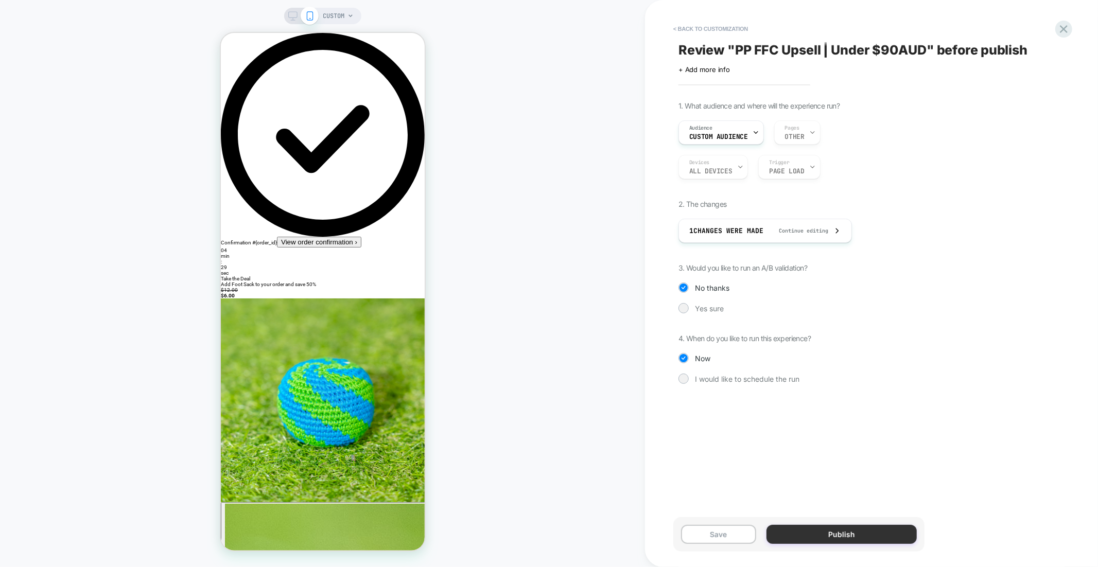
click at [823, 542] on button "Publish" at bounding box center [841, 534] width 150 height 19
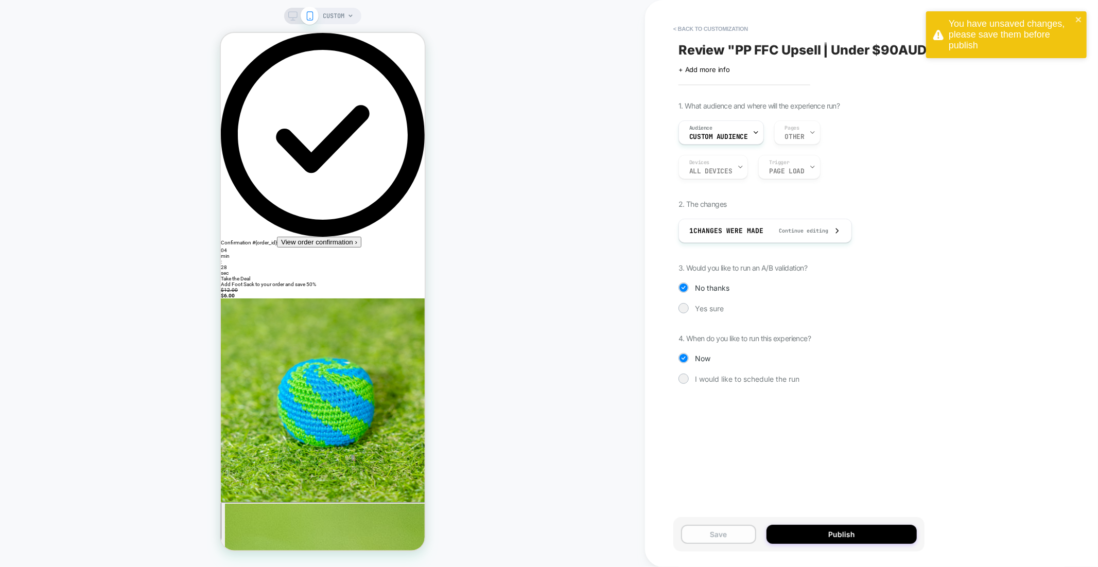
click at [691, 535] on button "Save" at bounding box center [718, 534] width 75 height 19
click at [810, 535] on button "Publish" at bounding box center [841, 534] width 150 height 19
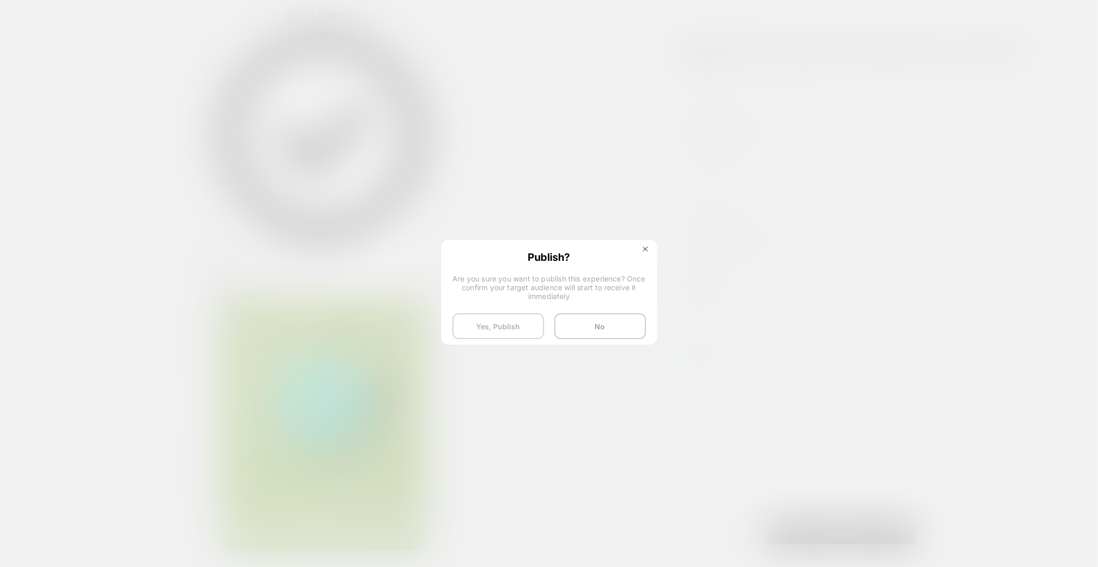
click at [533, 329] on button "Yes, Publish" at bounding box center [498, 326] width 92 height 26
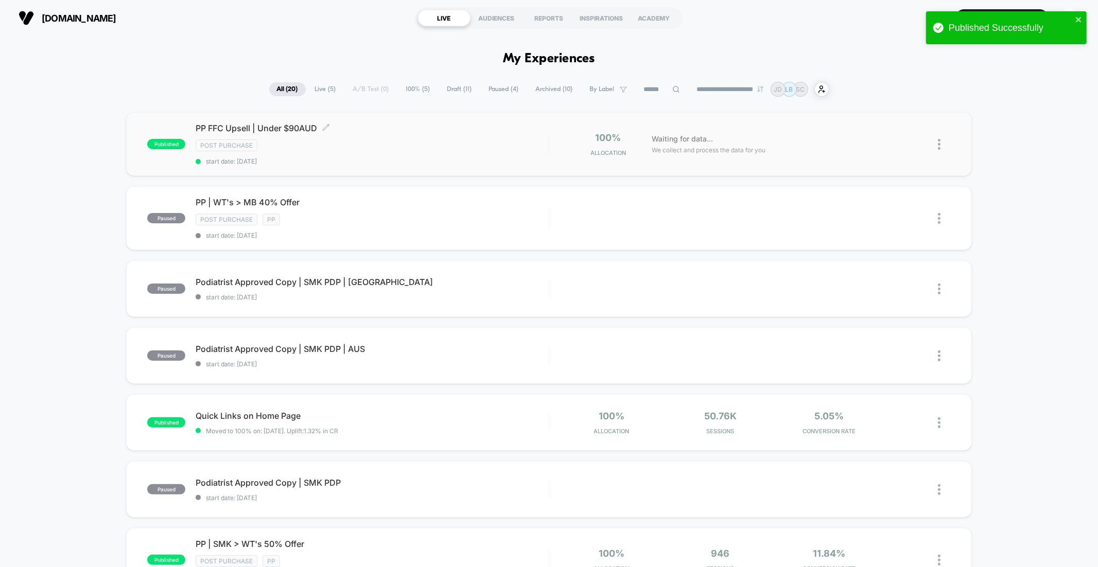
click at [282, 123] on span "PP FFC Upsell | Under $90AUD Click to edit experience details" at bounding box center [372, 128] width 352 height 10
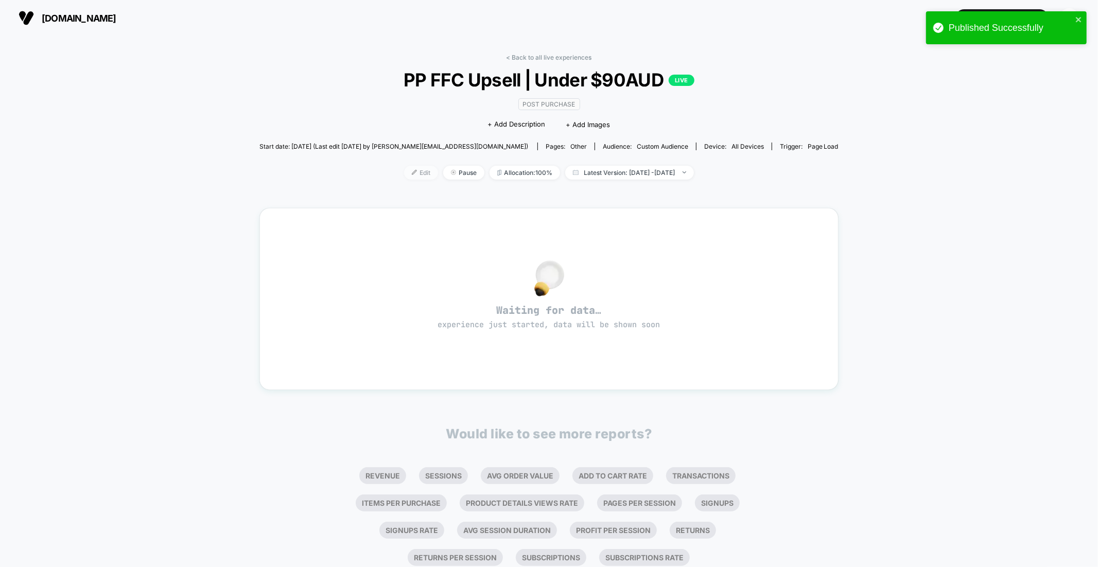
click at [404, 171] on span "Edit" at bounding box center [421, 173] width 34 height 14
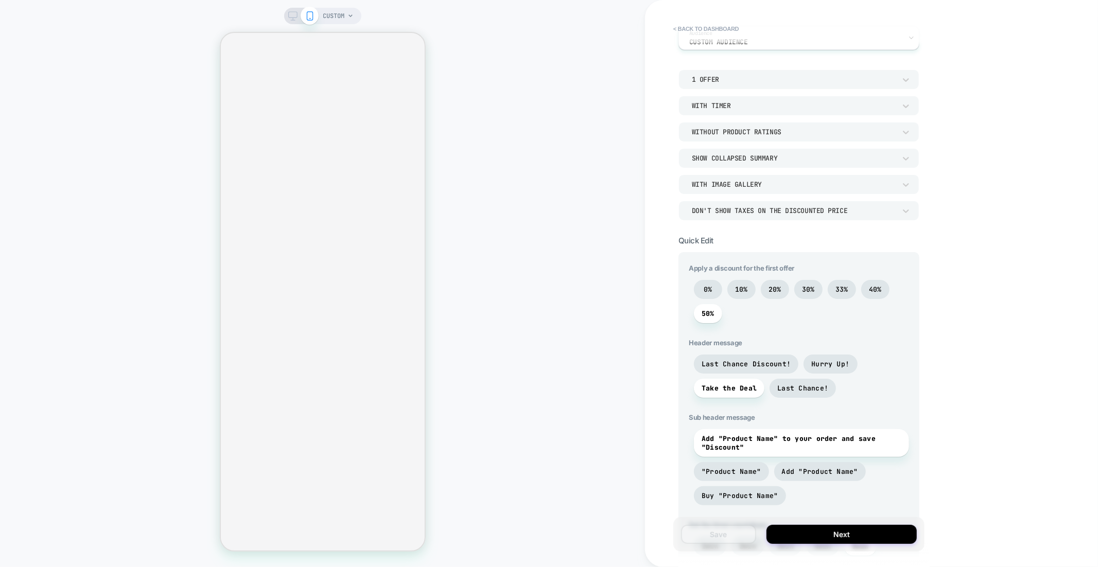
scroll to position [532, 0]
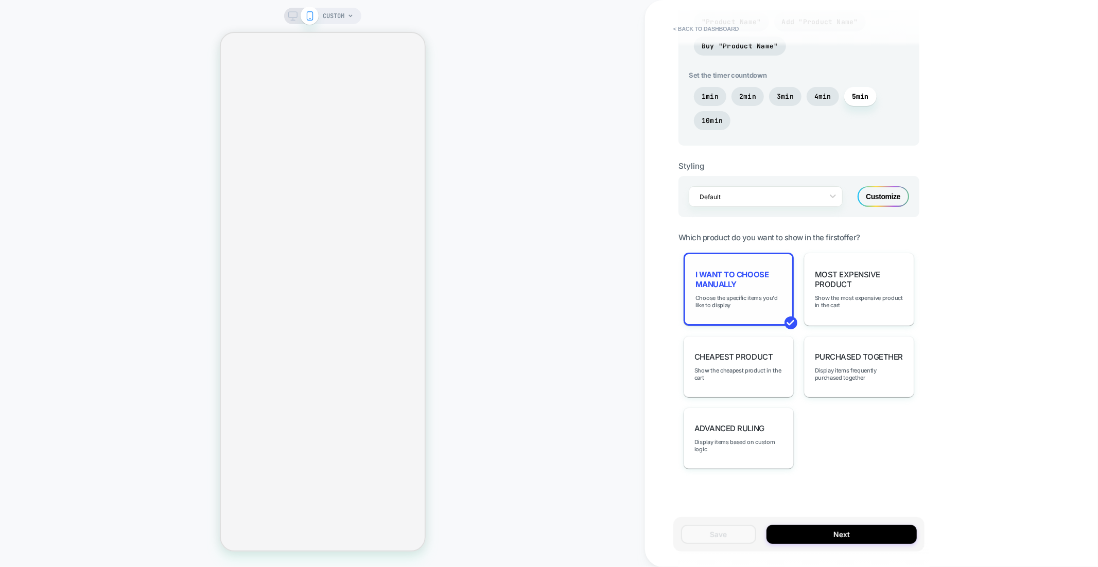
click at [753, 285] on span "I want to choose manually" at bounding box center [738, 280] width 86 height 20
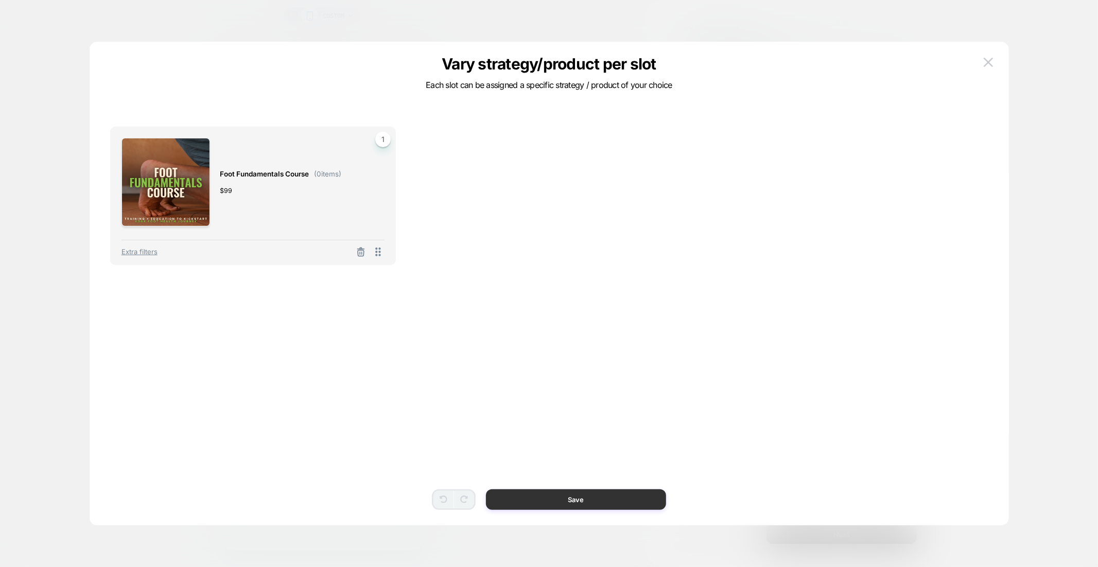
click at [570, 509] on button "Save" at bounding box center [576, 499] width 180 height 21
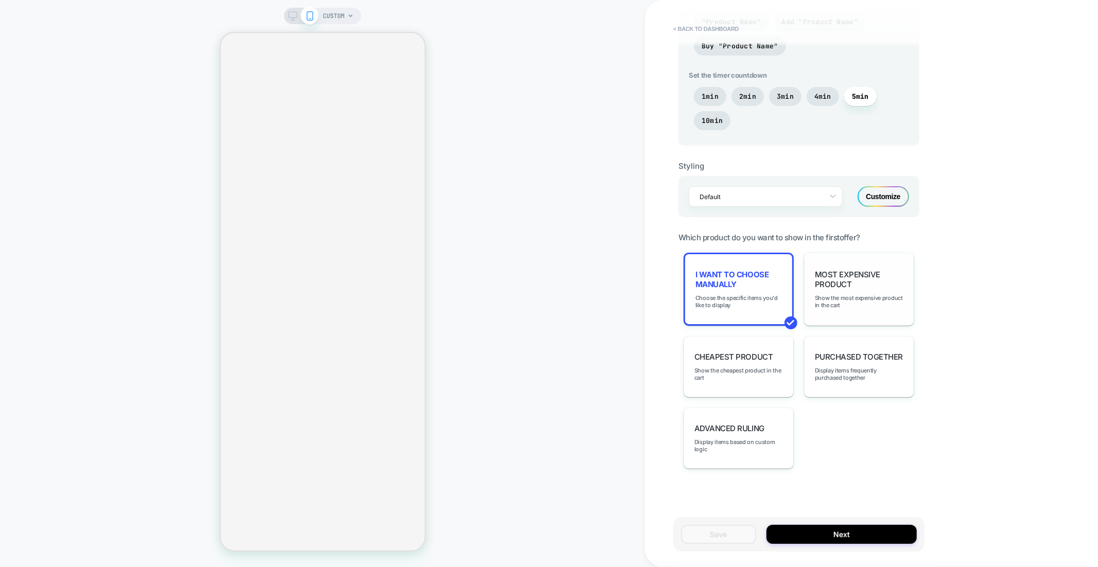
scroll to position [0, 0]
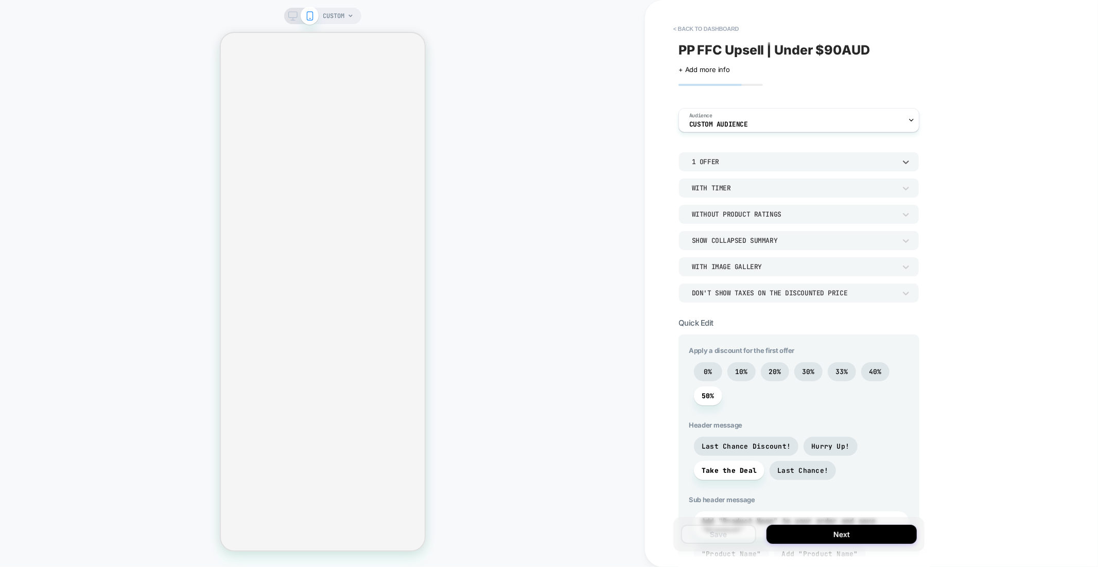
click at [746, 152] on div "1 Offer" at bounding box center [798, 162] width 241 height 20
click at [665, 138] on div at bounding box center [549, 283] width 1098 height 567
click at [877, 527] on button "Next" at bounding box center [841, 534] width 150 height 19
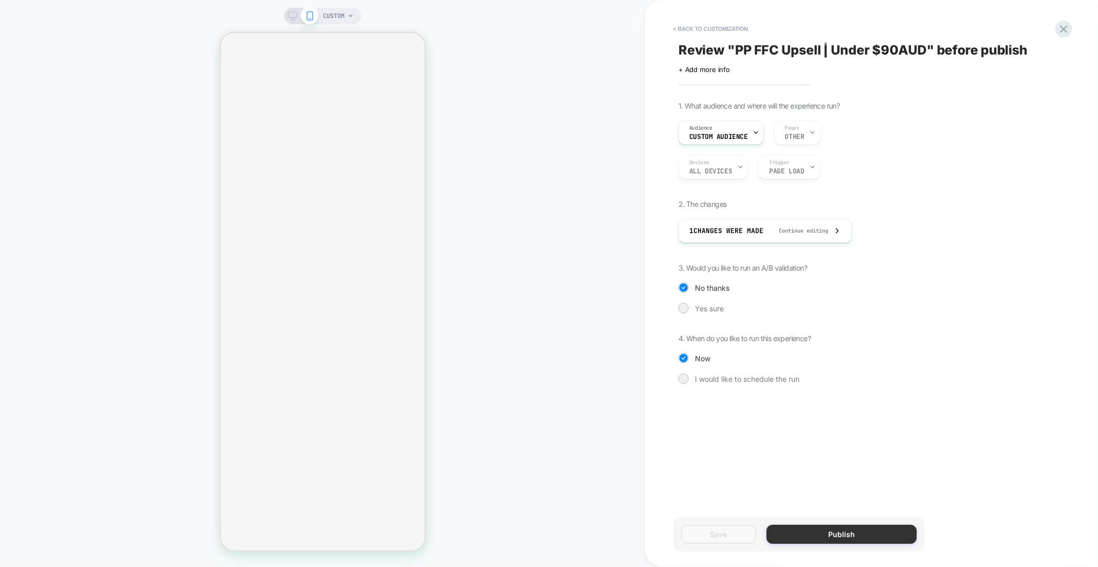
click at [858, 528] on button "Publish" at bounding box center [841, 534] width 150 height 19
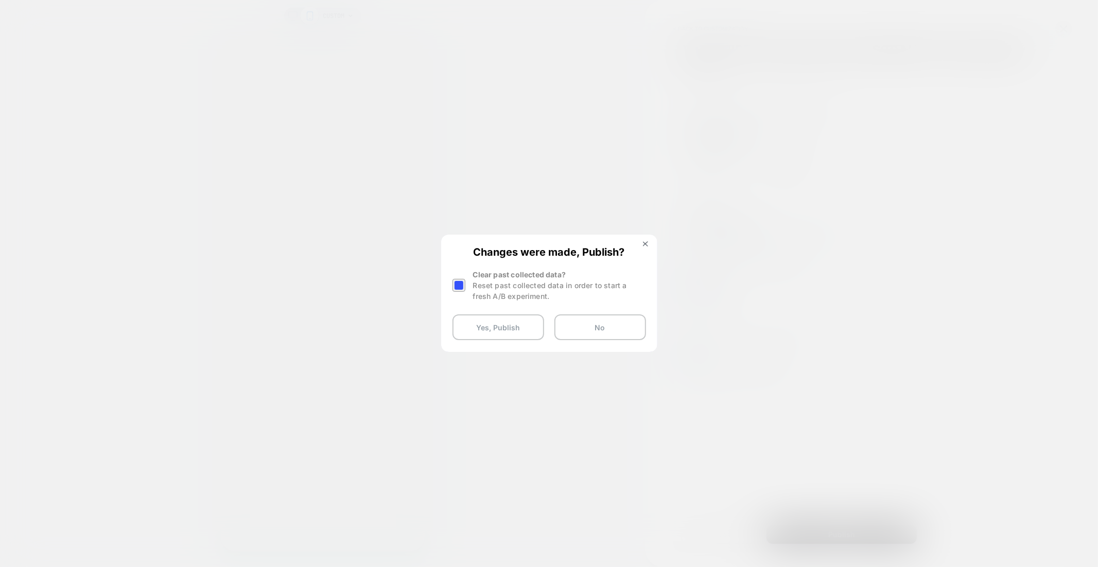
click at [497, 341] on div "Changes were made, Publish? Clear past collected data? Reset past collected dat…" at bounding box center [549, 293] width 214 height 115
click at [499, 335] on button "Yes, Publish" at bounding box center [498, 327] width 92 height 26
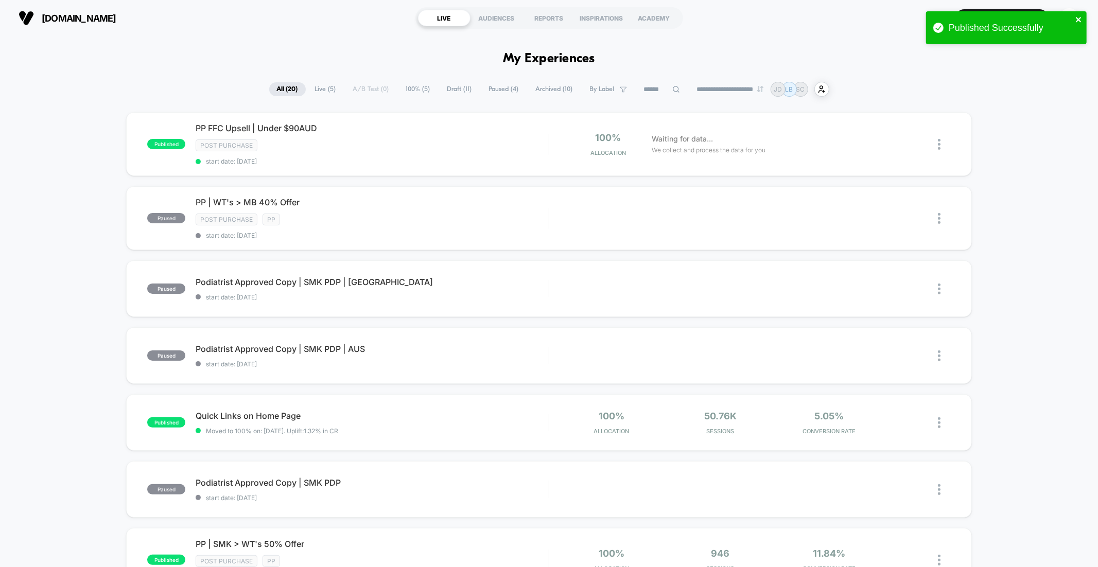
click at [1081, 20] on icon "close" at bounding box center [1078, 19] width 7 height 8
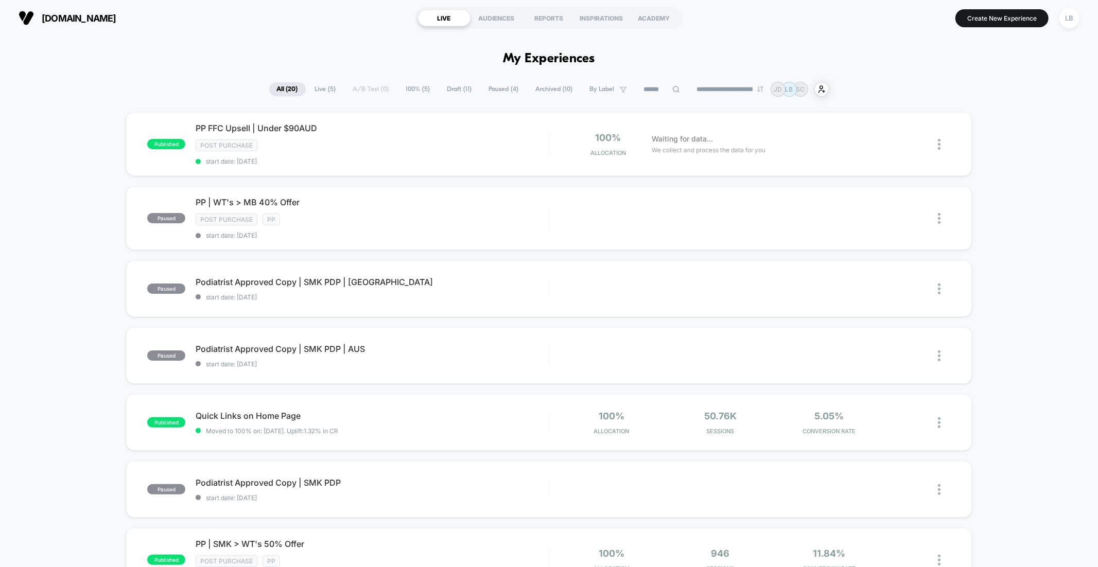
click at [1071, 17] on div "Published Successfully" at bounding box center [1006, 30] width 165 height 42
click at [1071, 17] on div "LB" at bounding box center [1069, 18] width 20 height 20
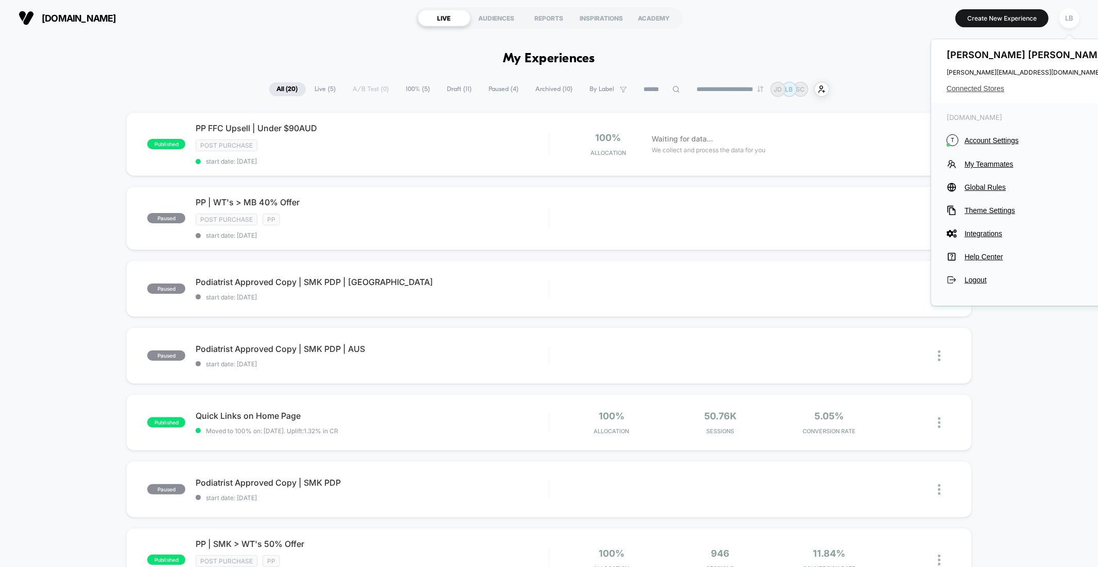
click at [986, 85] on span "Connected Stores" at bounding box center [1027, 88] width 163 height 8
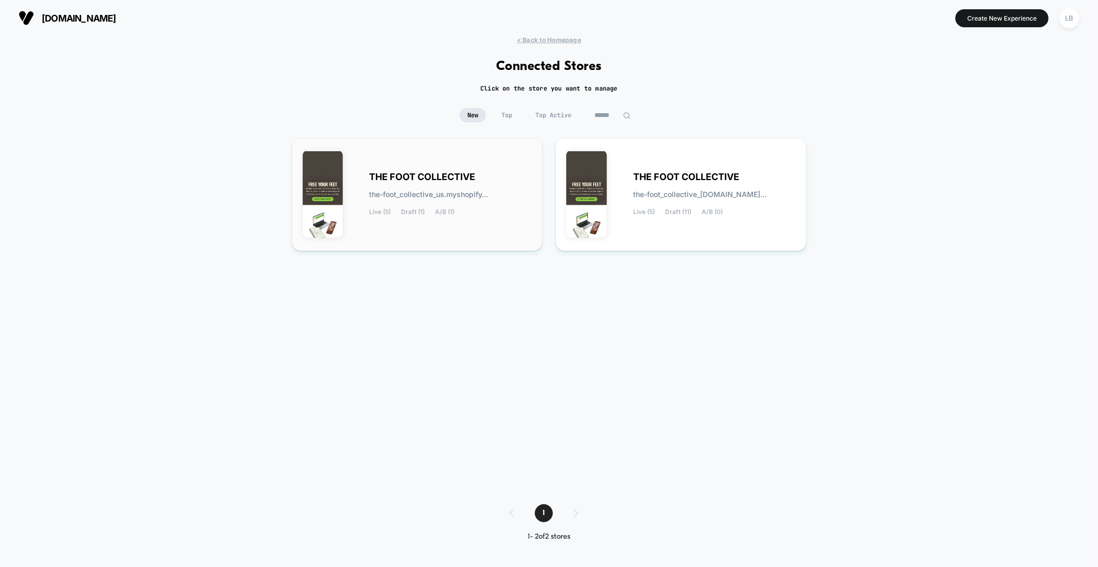
click at [482, 182] on div "THE FOOT COLLECTIVE the-foot_collective_us.myshopify... Live (5) Draft (1) A/B …" at bounding box center [450, 194] width 163 height 42
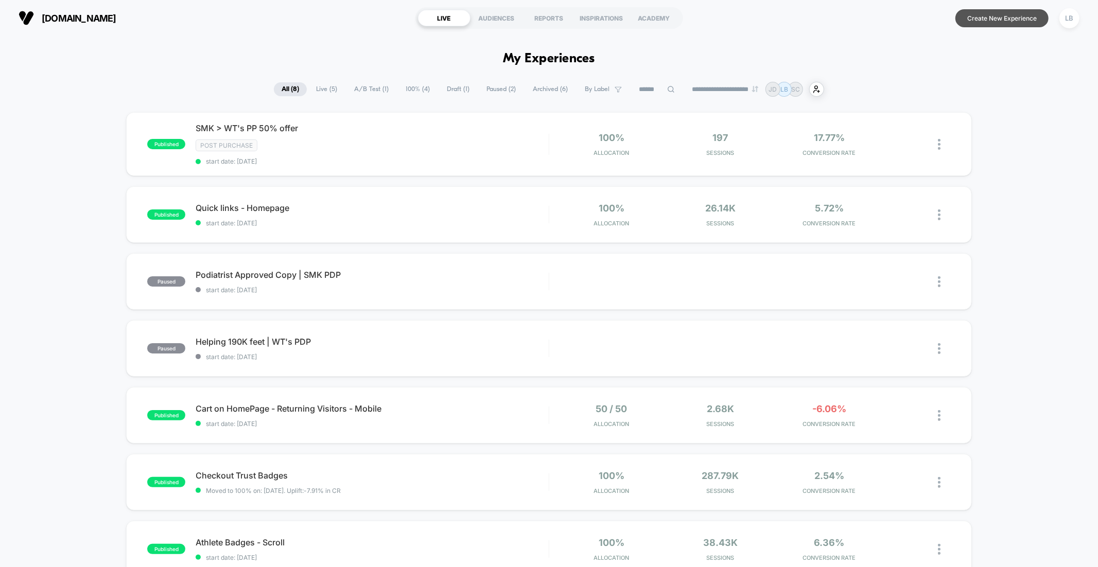
click at [1016, 11] on button "Create New Experience" at bounding box center [1001, 18] width 93 height 18
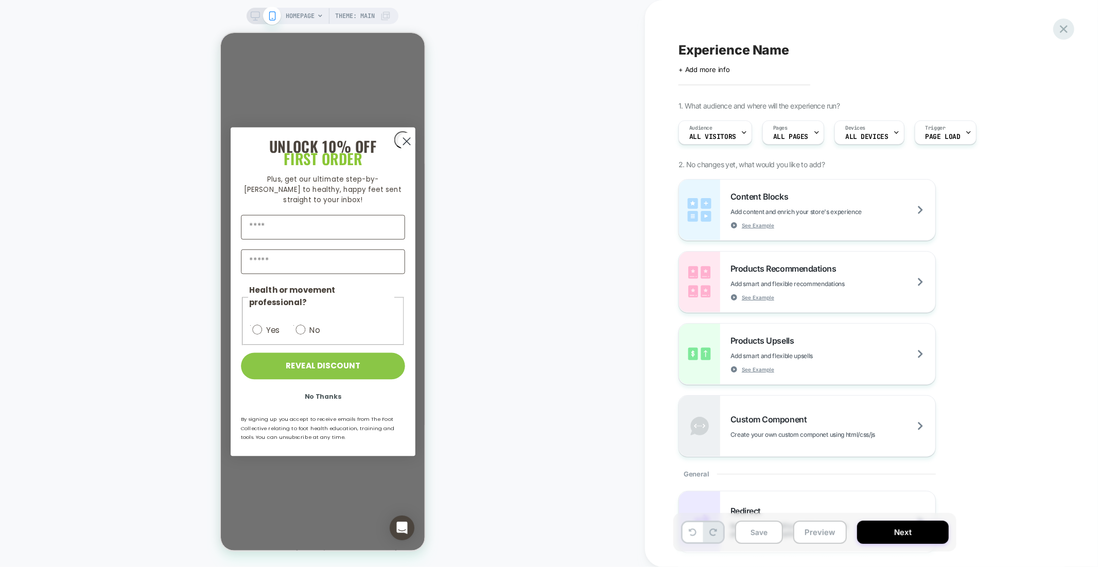
click at [1063, 26] on icon at bounding box center [1063, 29] width 14 height 14
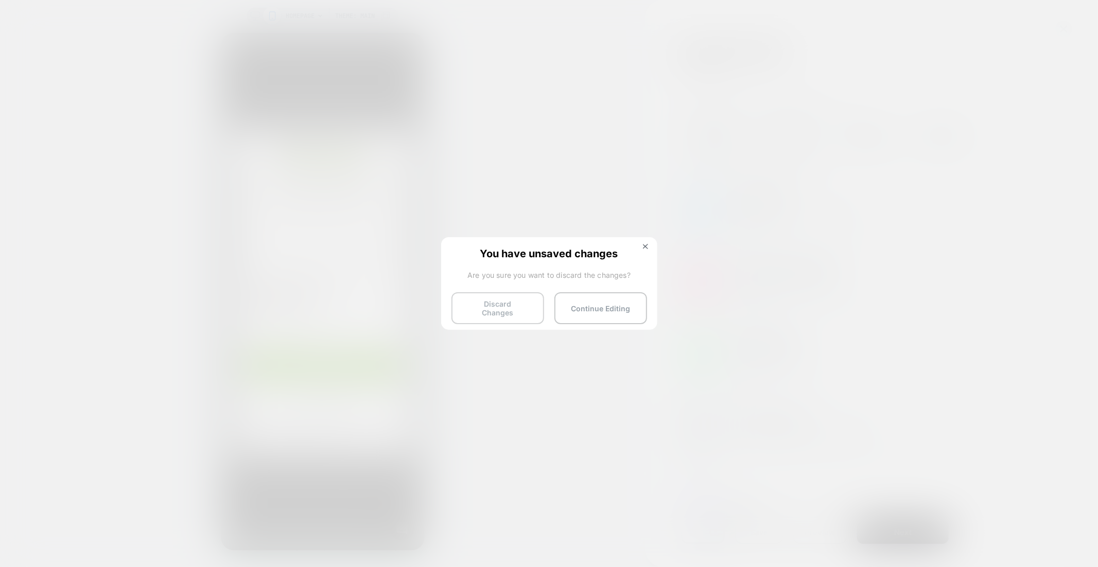
click at [505, 312] on button "Discard Changes" at bounding box center [497, 308] width 93 height 32
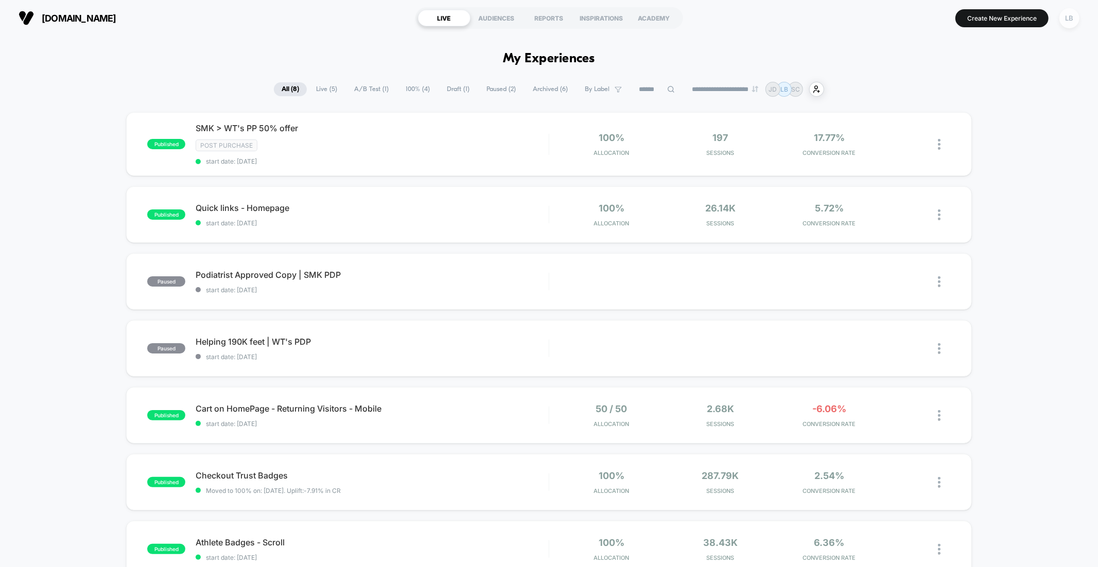
click at [1071, 19] on div "LB" at bounding box center [1069, 18] width 20 height 20
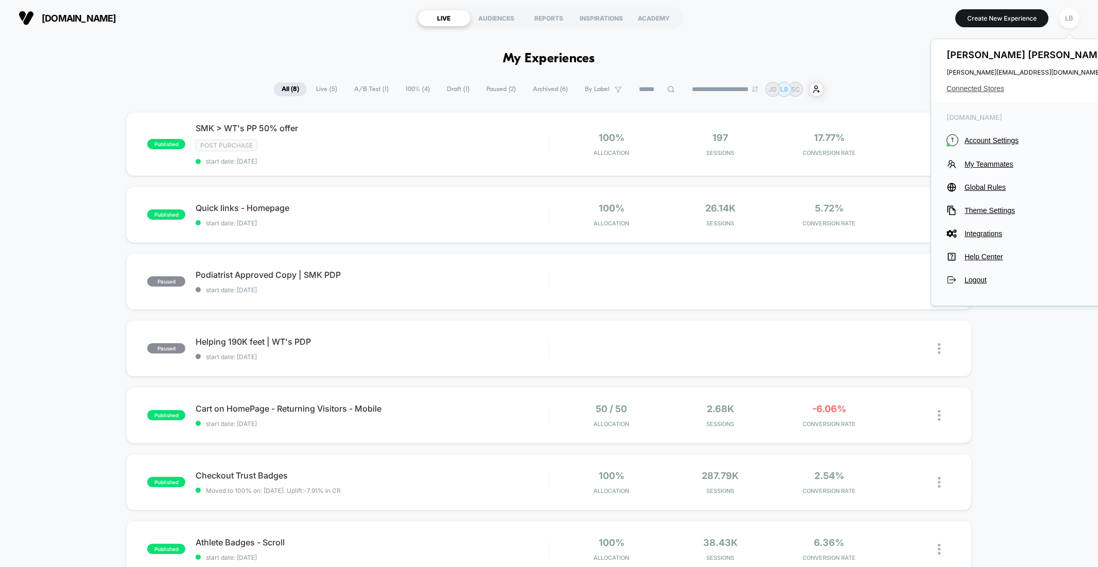
click at [1001, 85] on span "Connected Stores" at bounding box center [1027, 88] width 163 height 8
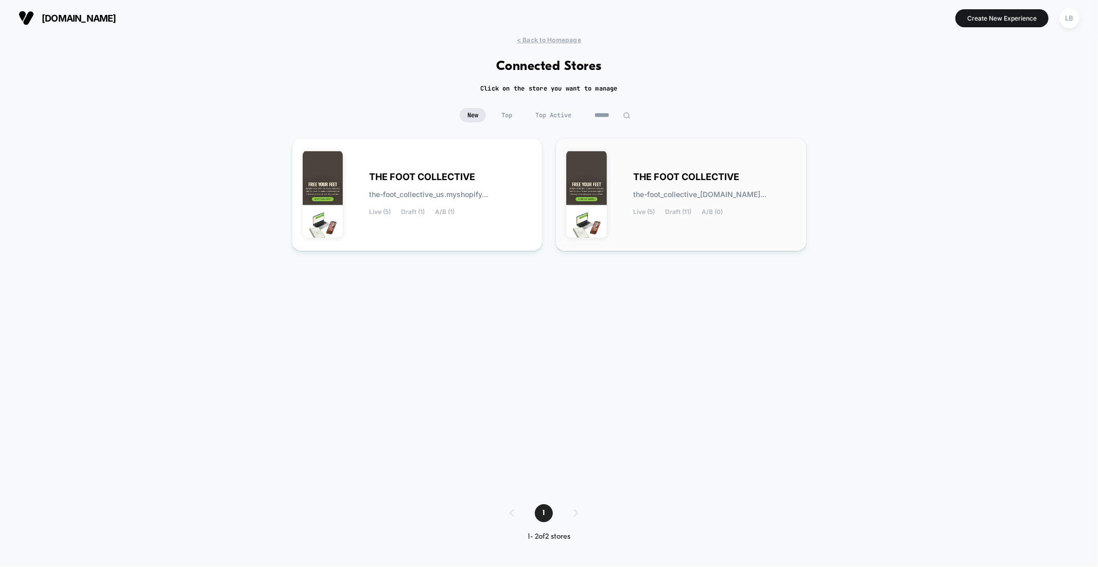
click at [628, 178] on div "THE FOOT COLLECTIVE the-foot_collective_[DOMAIN_NAME]... Live (5) Draft (11) A/…" at bounding box center [680, 195] width 229 height 92
